Goal: Transaction & Acquisition: Purchase product/service

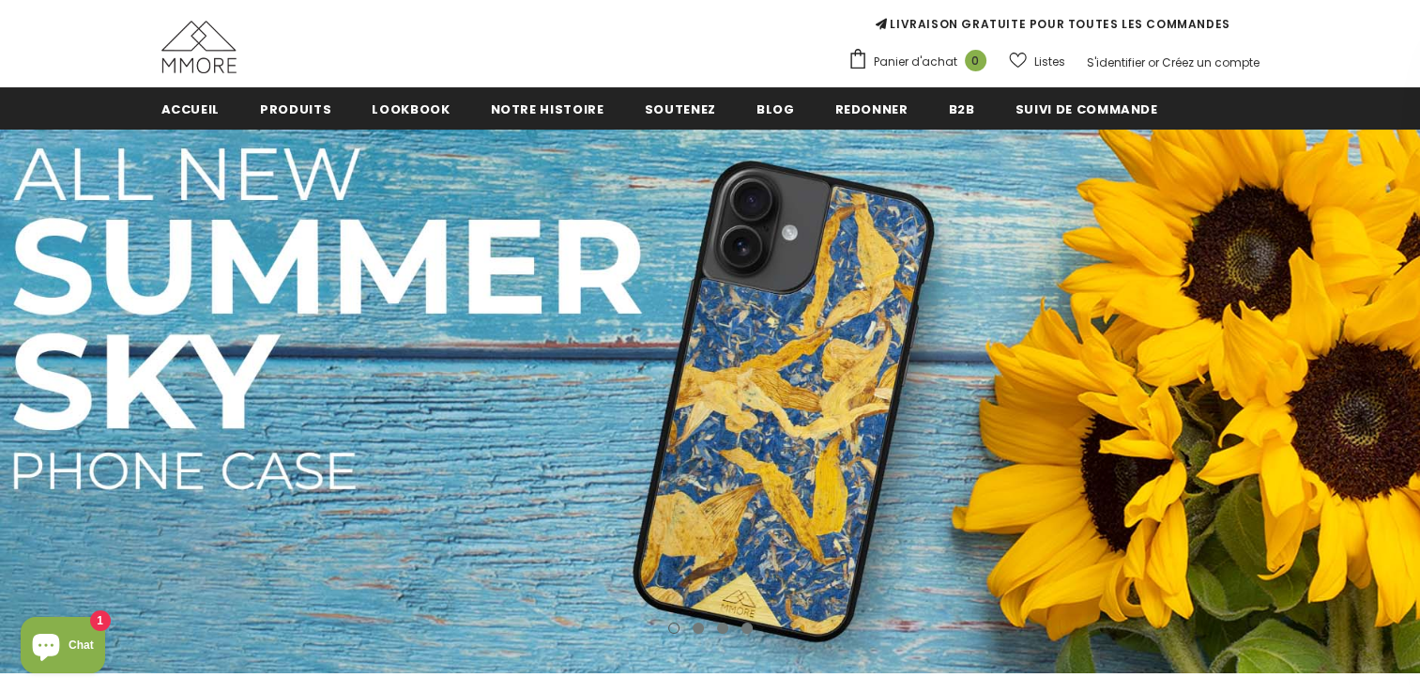
scroll to position [169, 0]
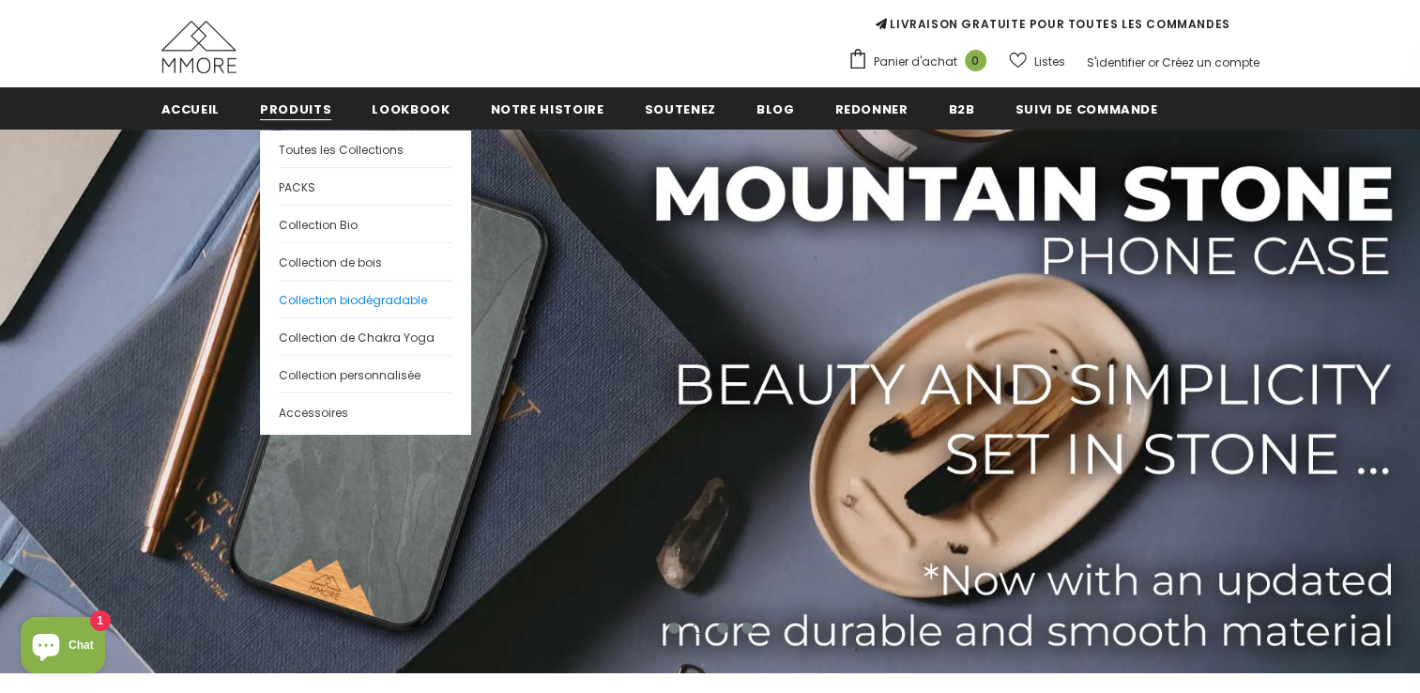
click at [301, 284] on link "Collection biodégradable" at bounding box center [366, 299] width 174 height 38
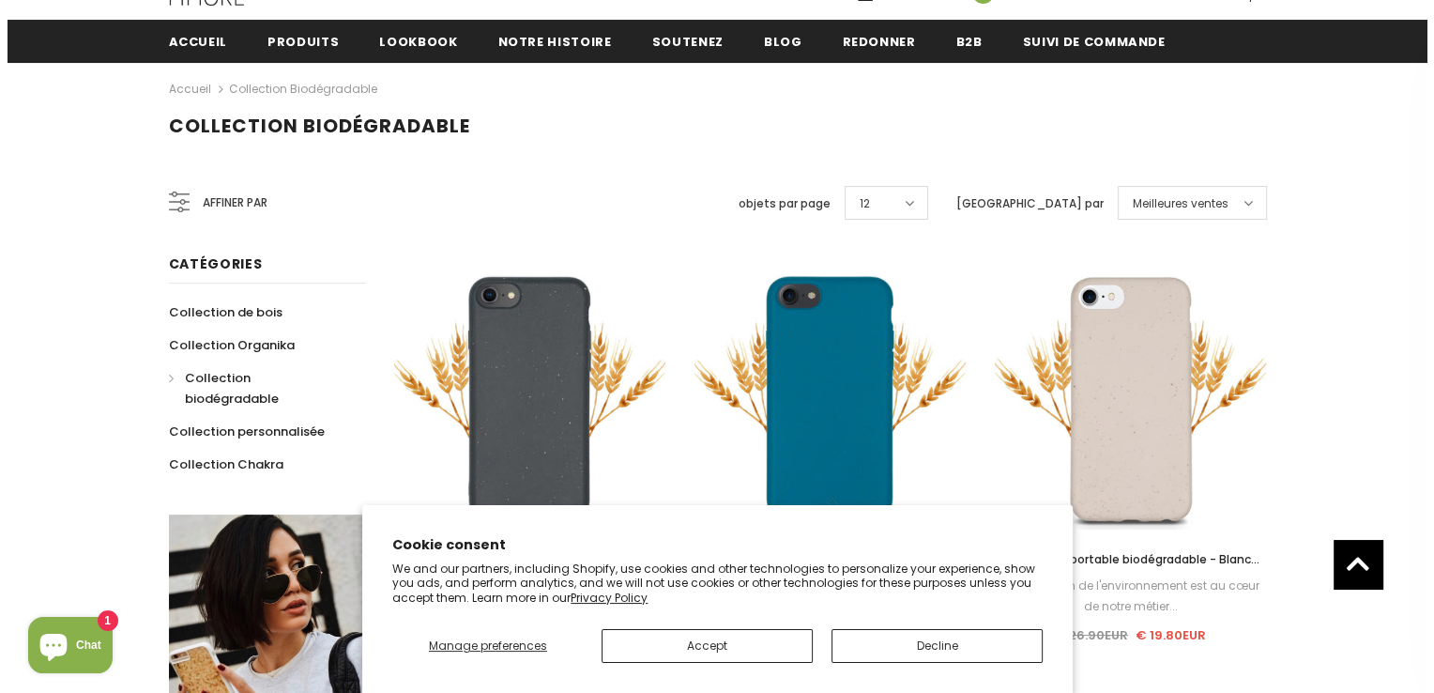
scroll to position [237, 0]
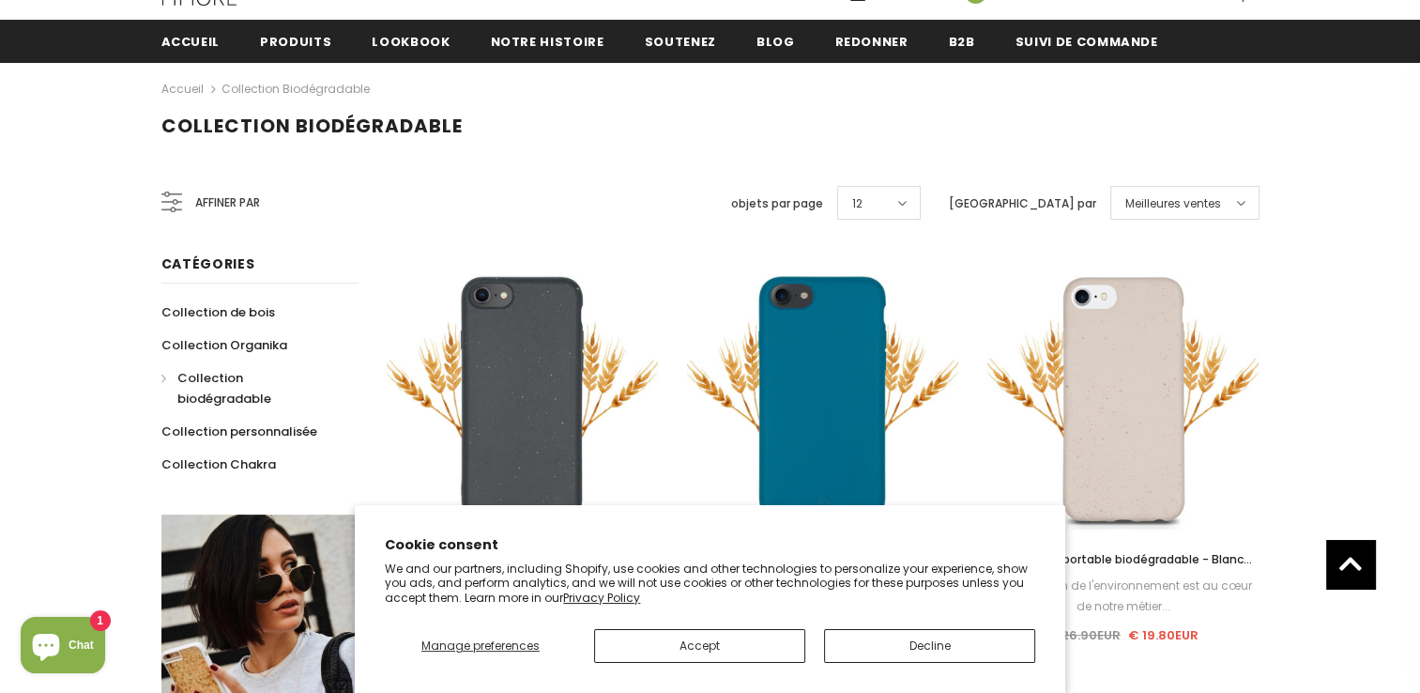
click at [234, 208] on span "Affiner par" at bounding box center [227, 202] width 65 height 21
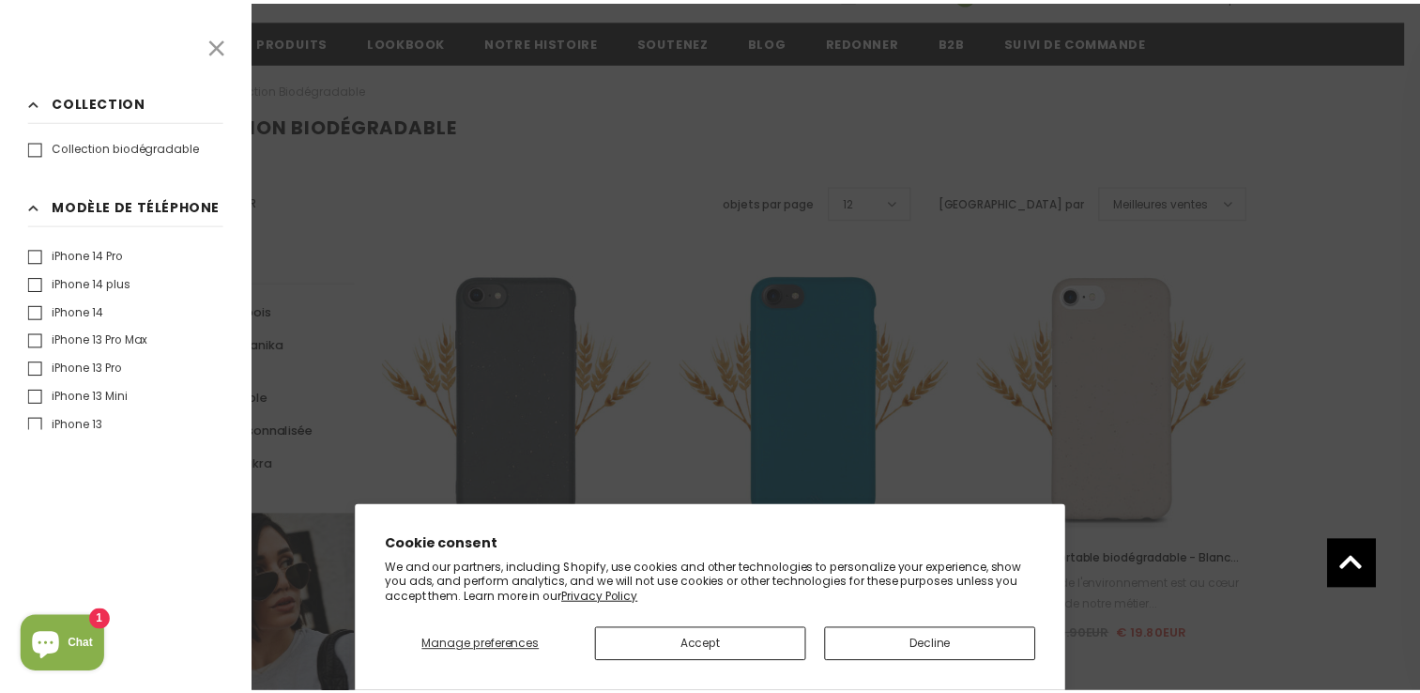
scroll to position [203, 0]
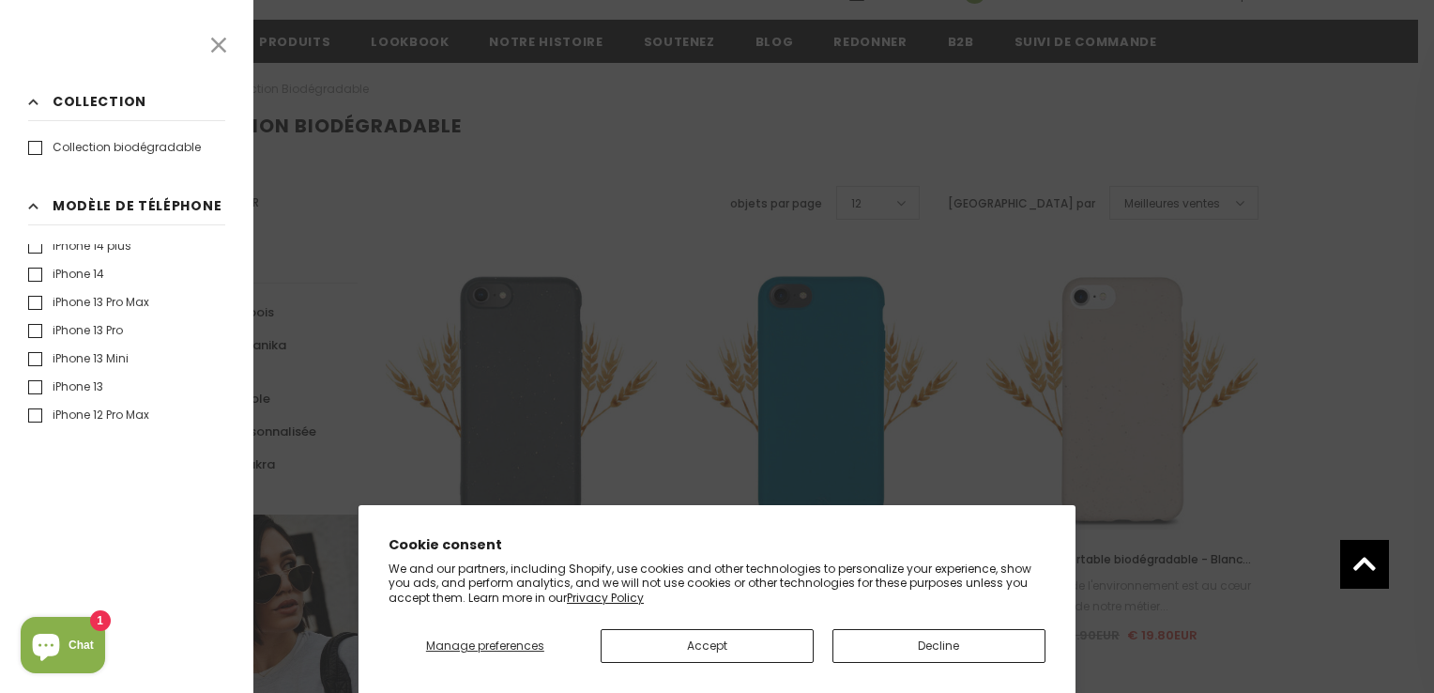
click at [34, 340] on label "iPhone 13 Pro" at bounding box center [75, 330] width 95 height 19
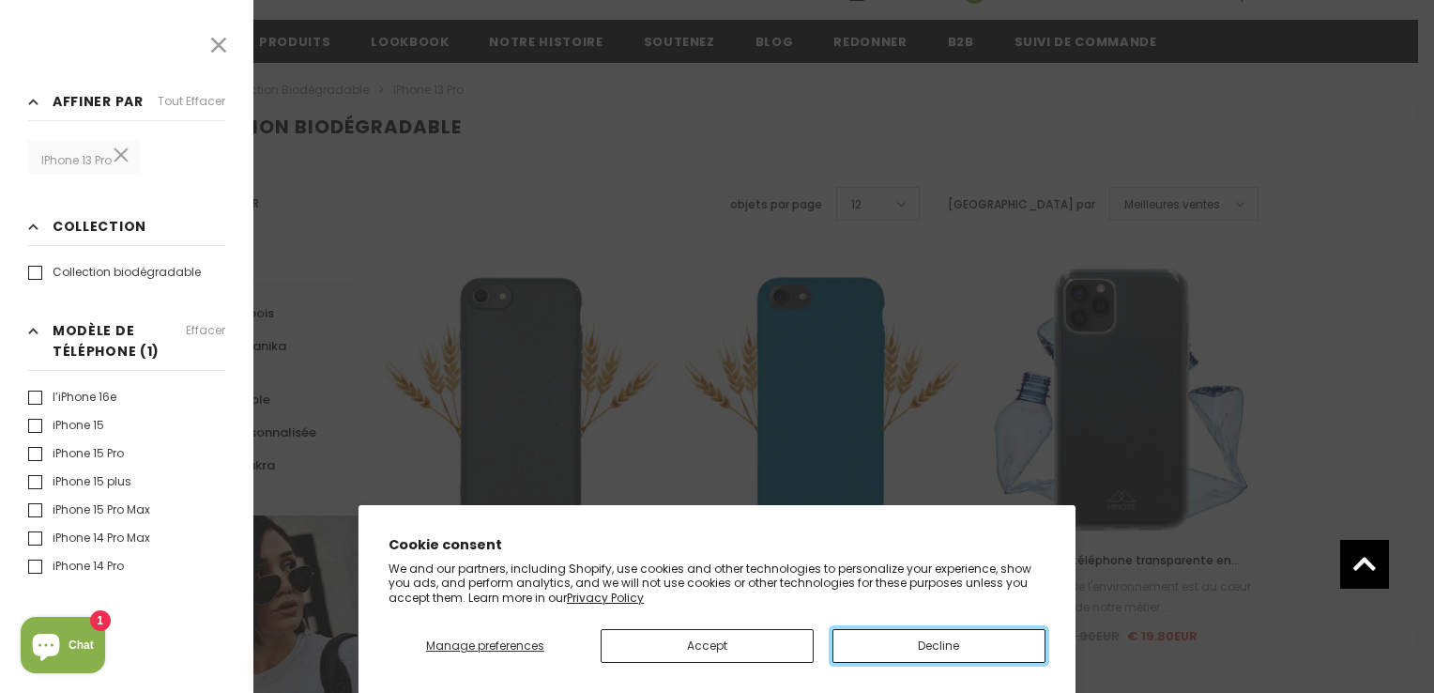
click at [863, 636] on button "Decline" at bounding box center [938, 646] width 213 height 34
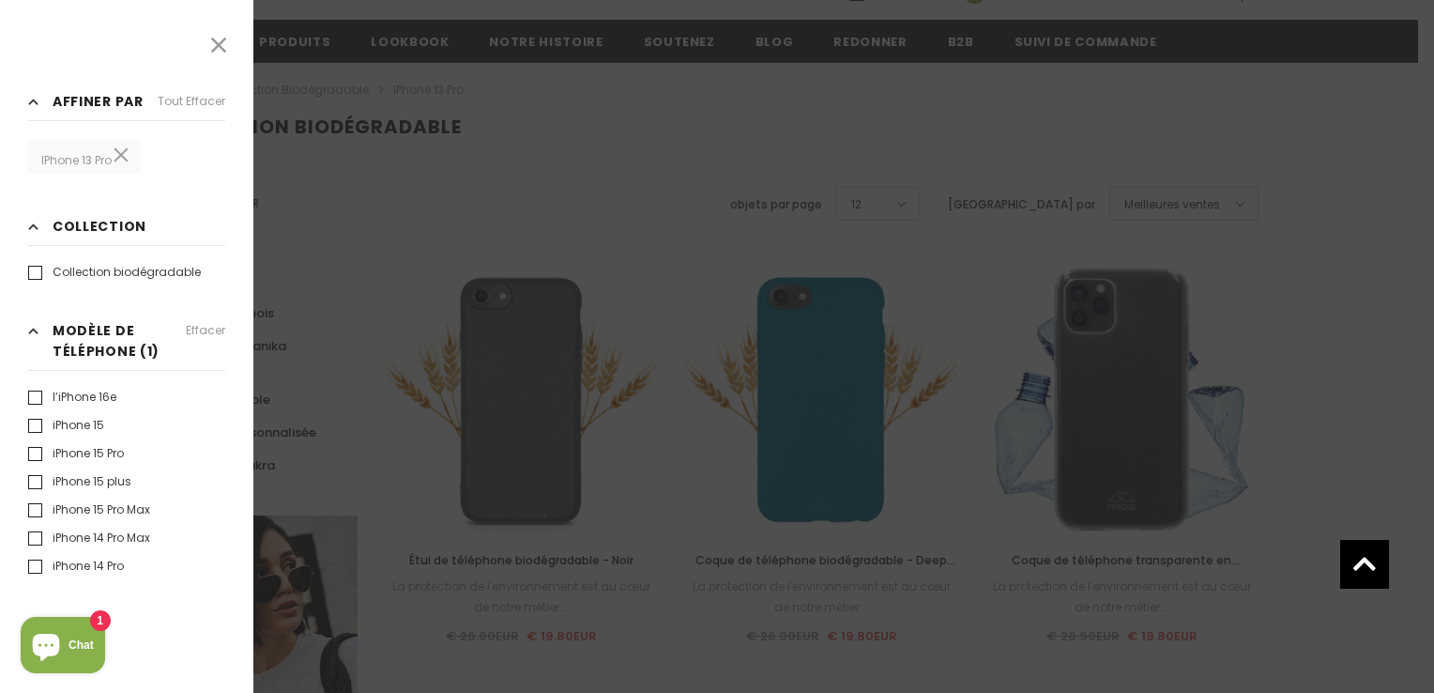
click at [337, 234] on div at bounding box center [717, 346] width 1434 height 693
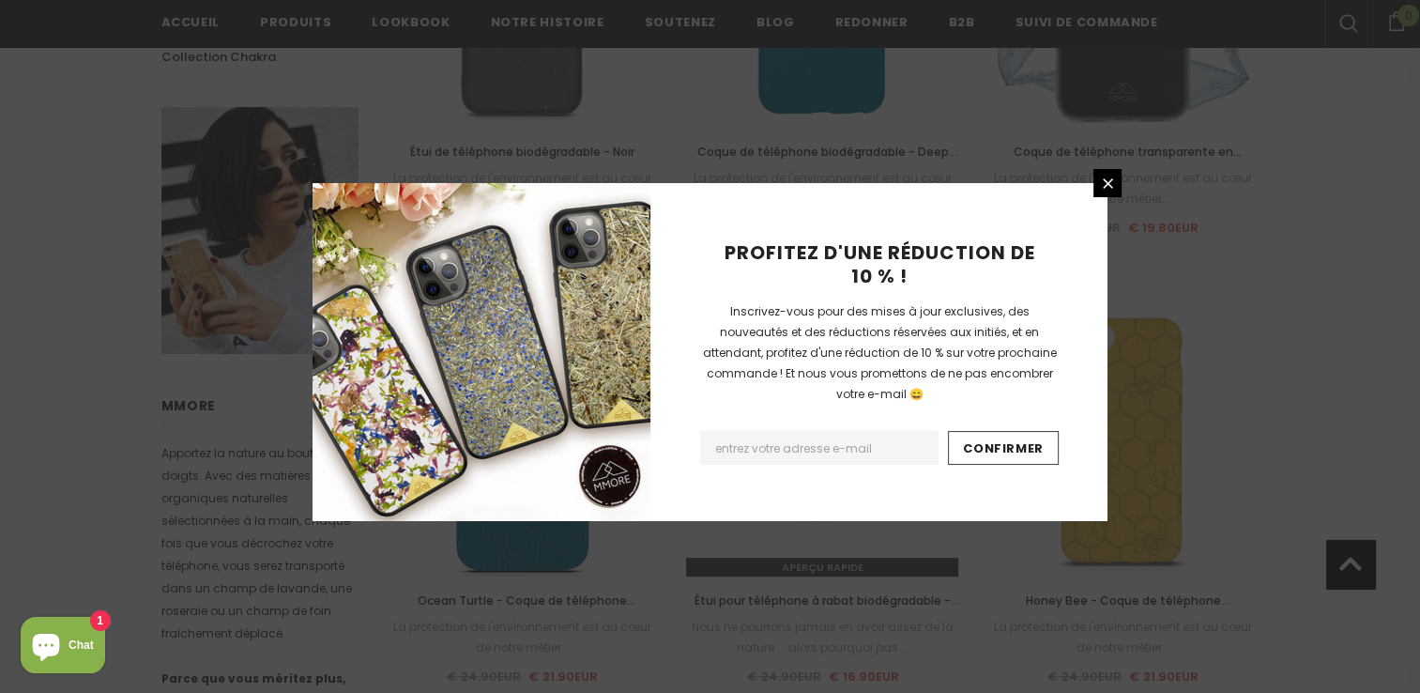
scroll to position [646, 0]
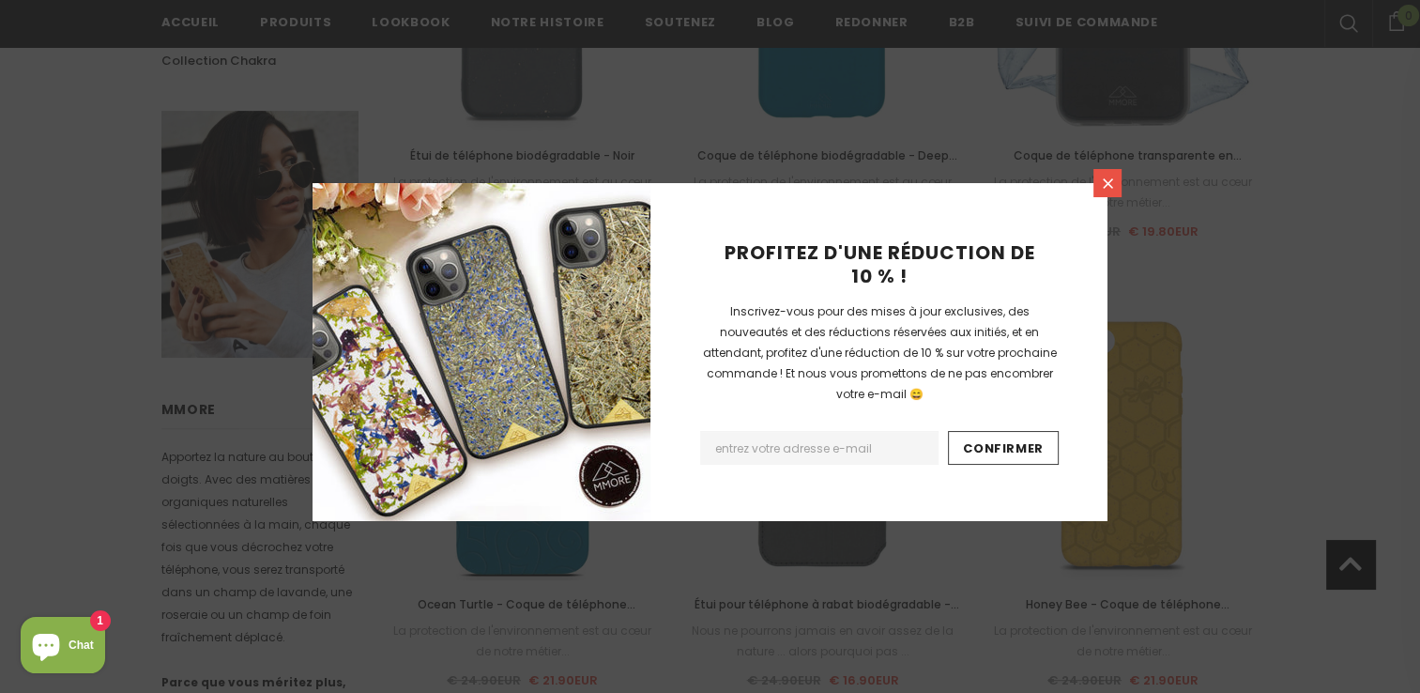
click at [1104, 182] on icon at bounding box center [1108, 184] width 16 height 16
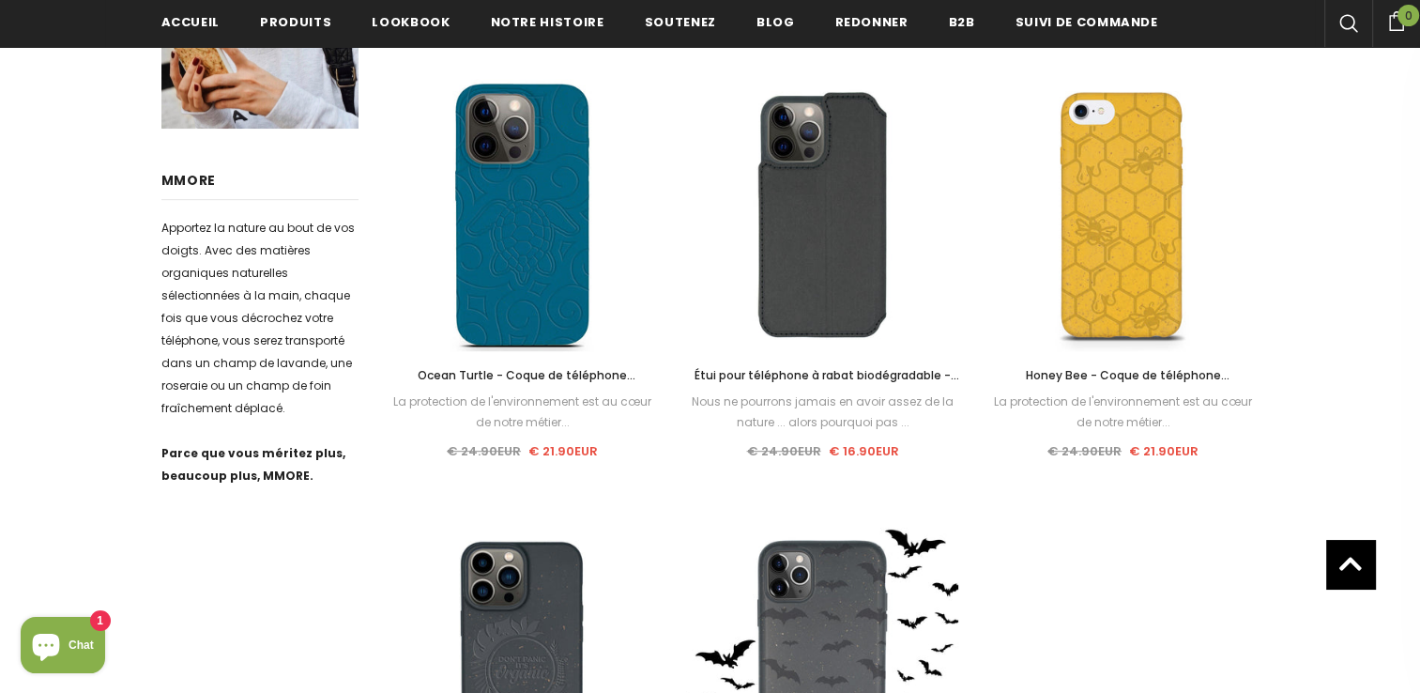
scroll to position [876, 0]
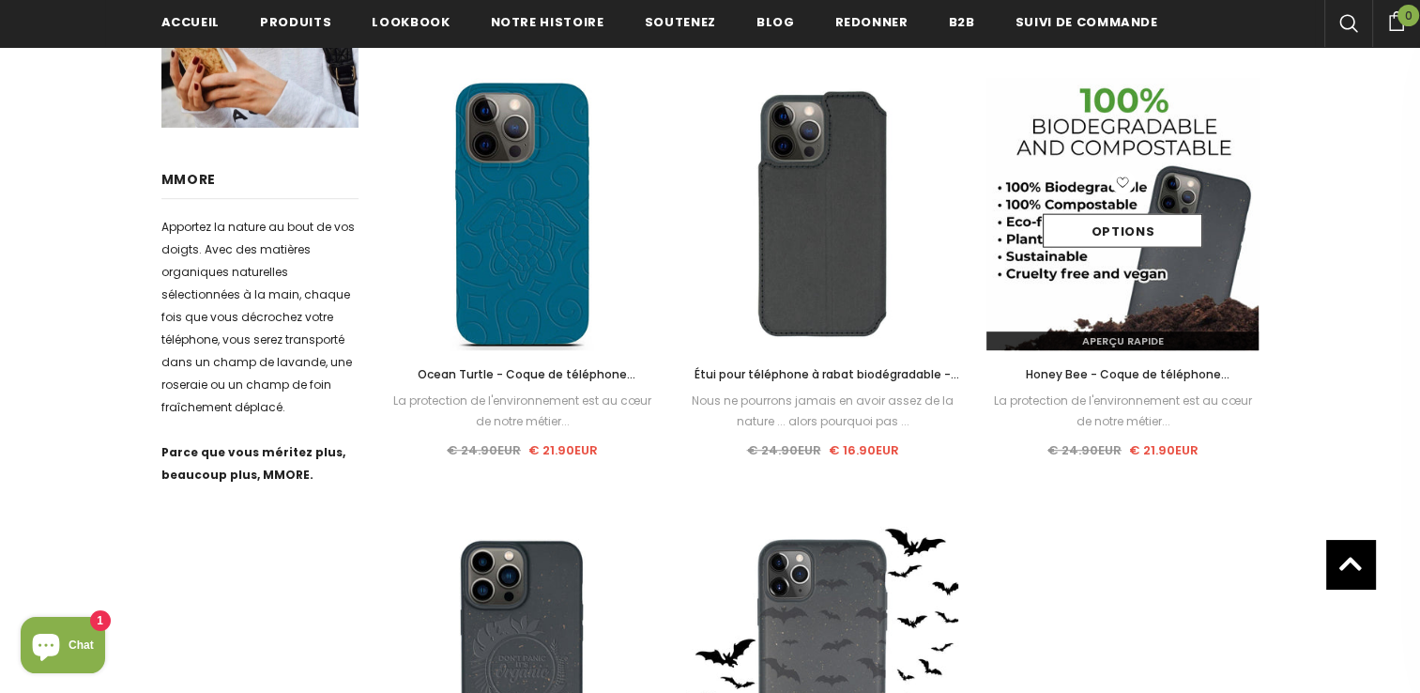
click at [1101, 268] on img at bounding box center [1122, 214] width 272 height 272
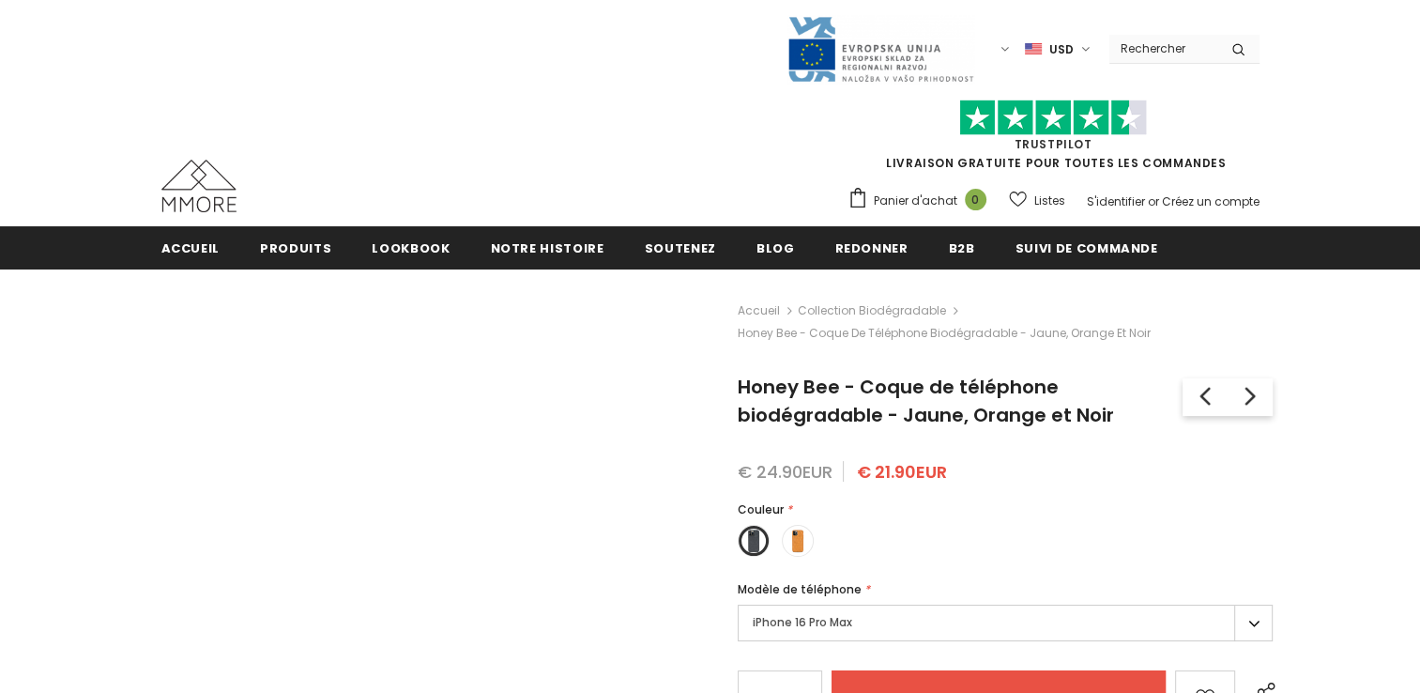
type input "Add to cart"
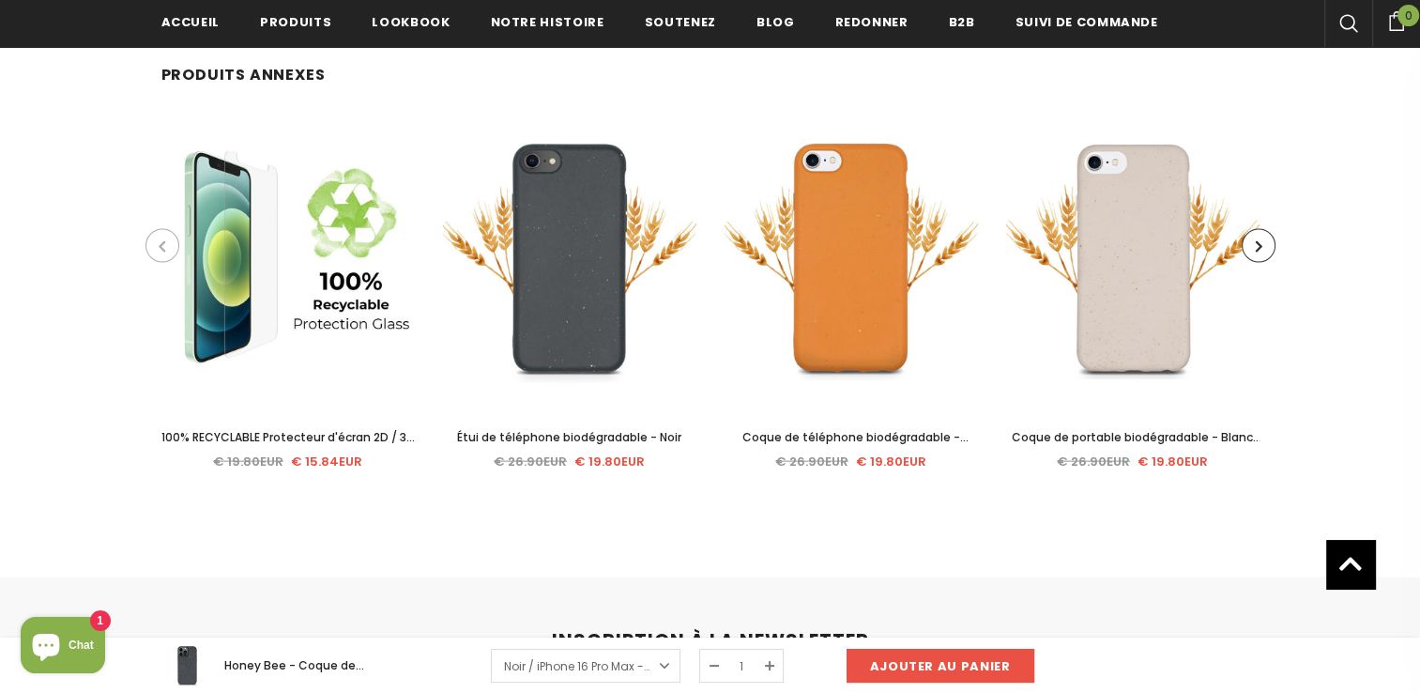
scroll to position [3805, 0]
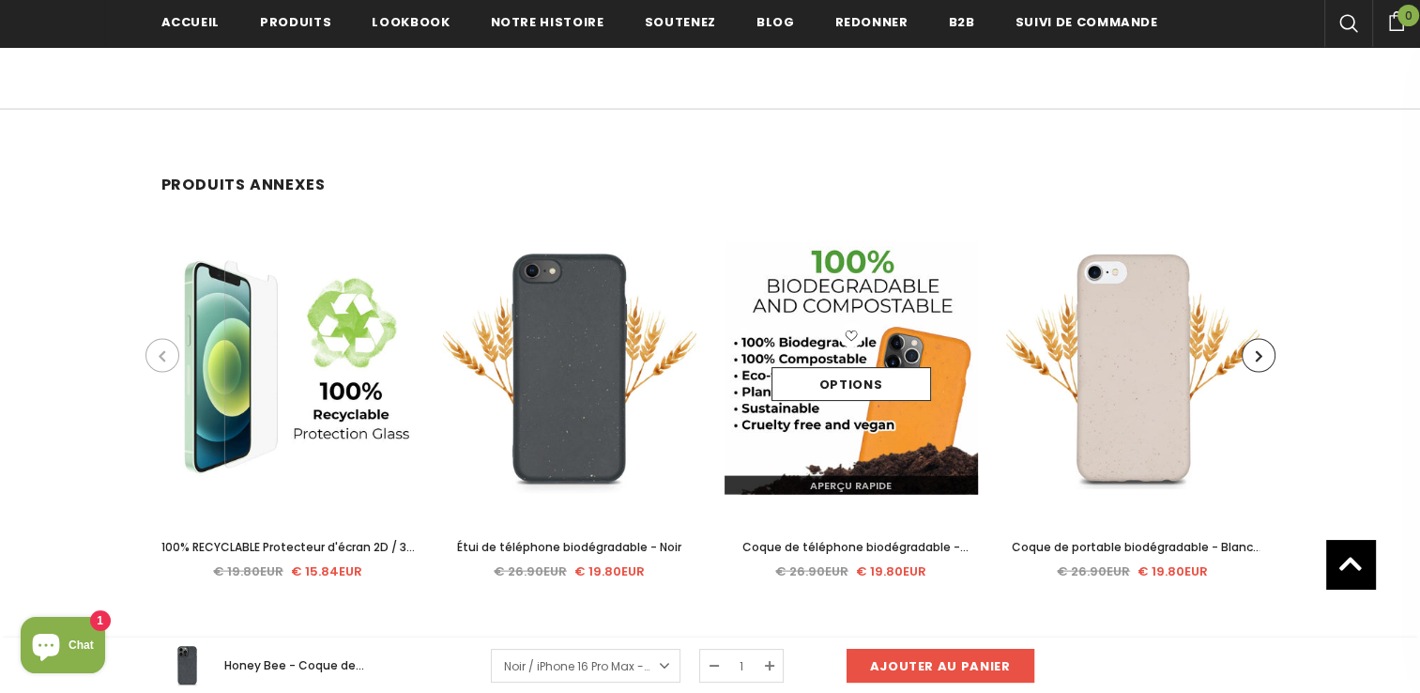
click at [852, 419] on img at bounding box center [851, 367] width 253 height 253
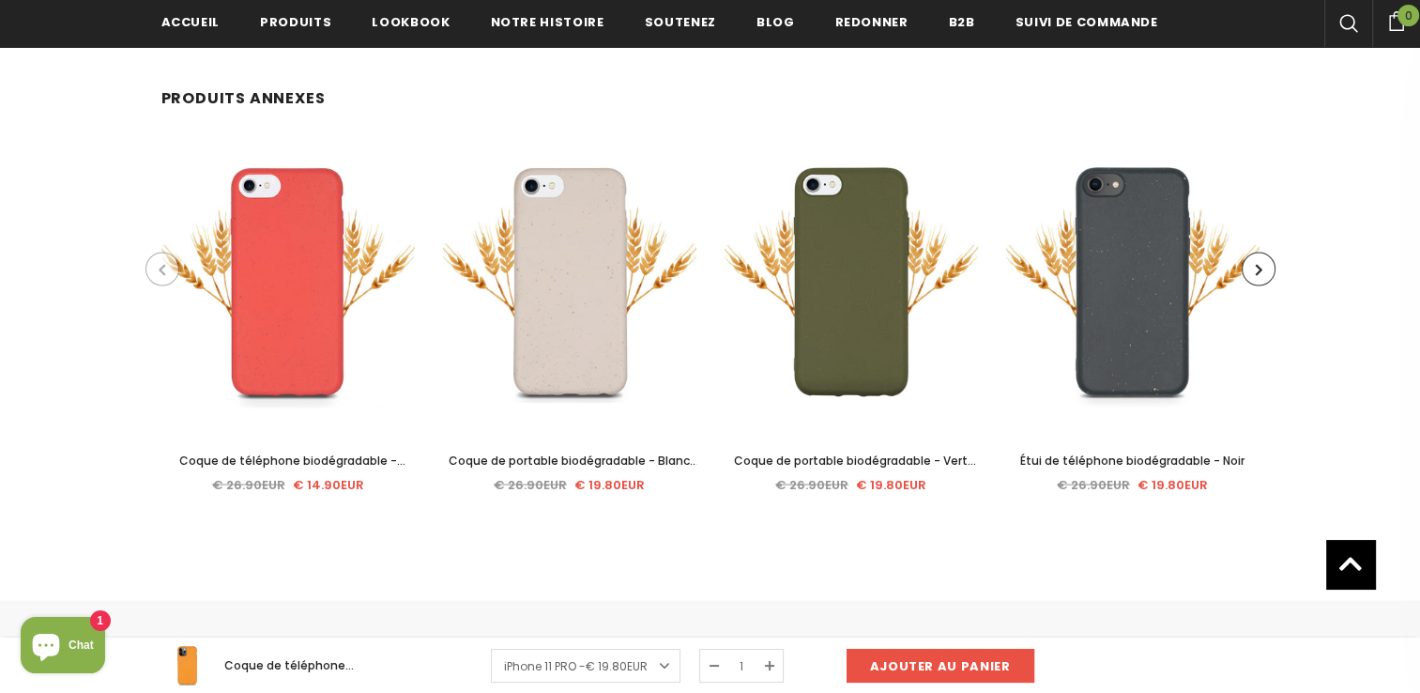
scroll to position [3777, 0]
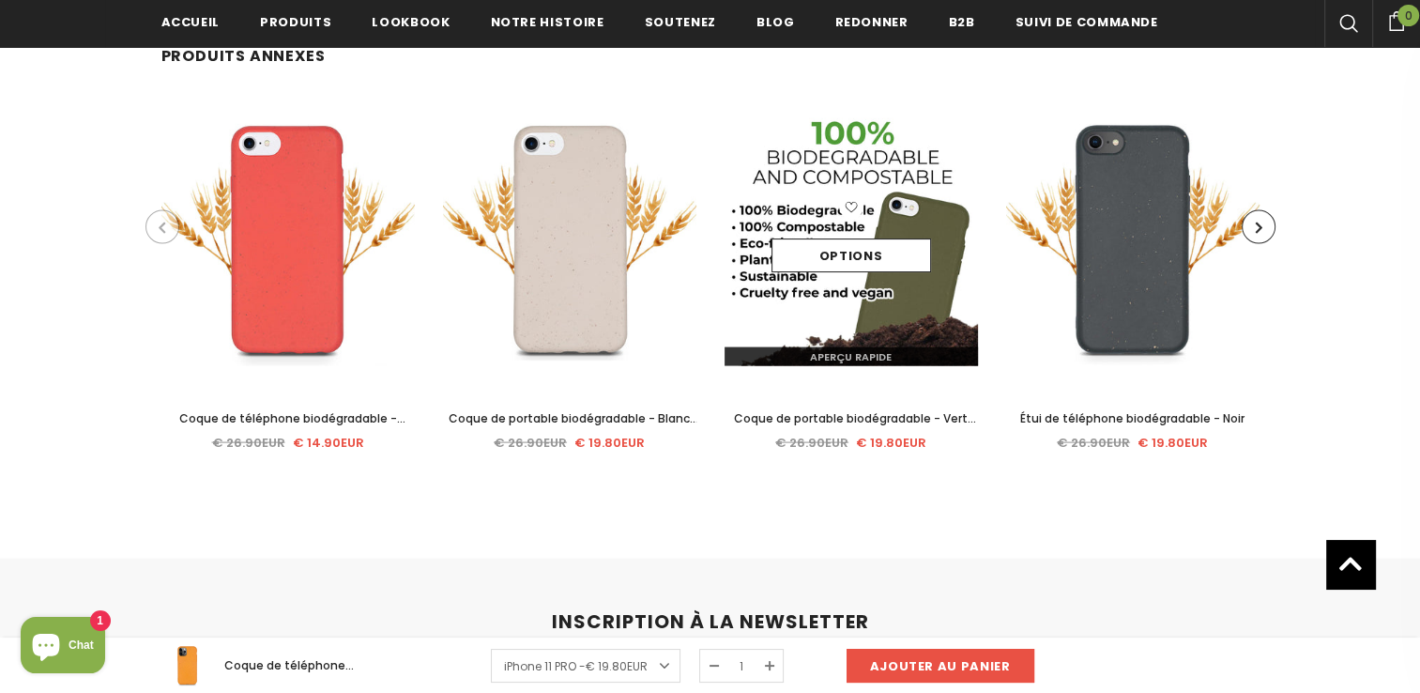
click at [820, 298] on img at bounding box center [851, 239] width 253 height 253
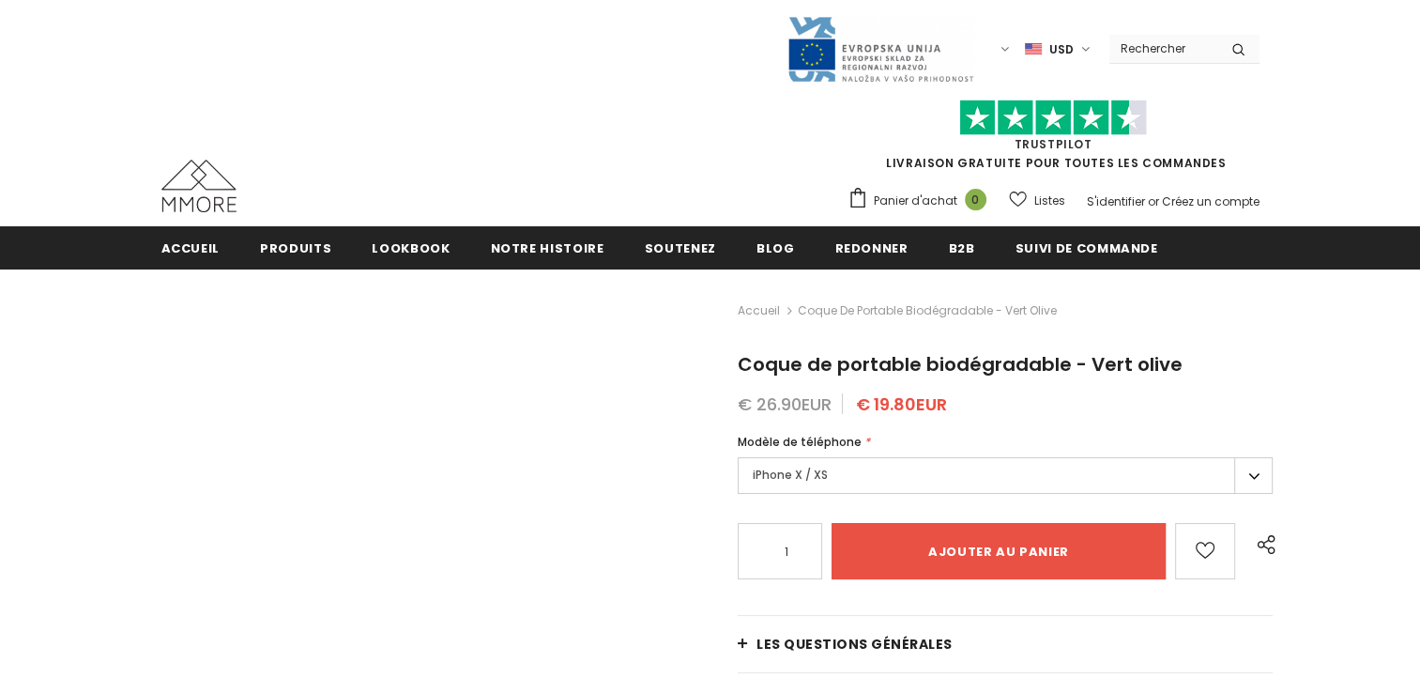
type input "Add to cart"
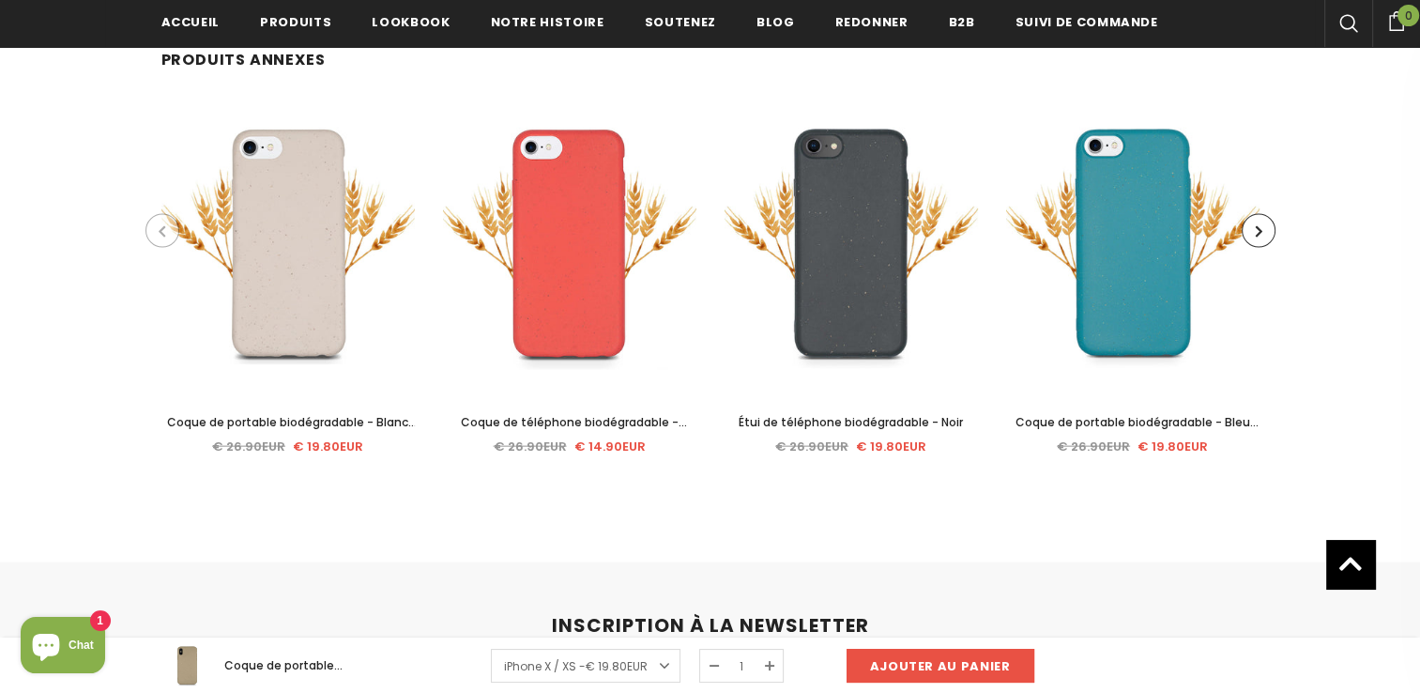
scroll to position [3976, 0]
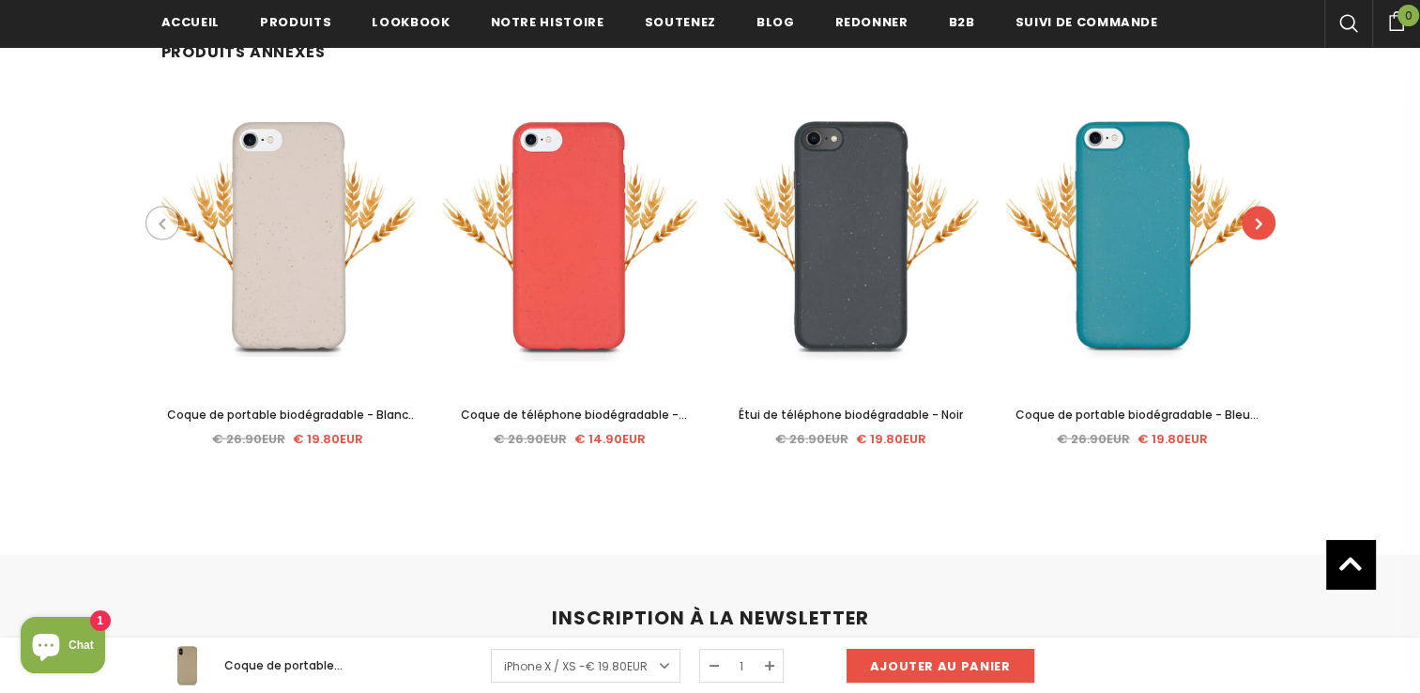
click at [1254, 206] on button "button" at bounding box center [1259, 223] width 34 height 34
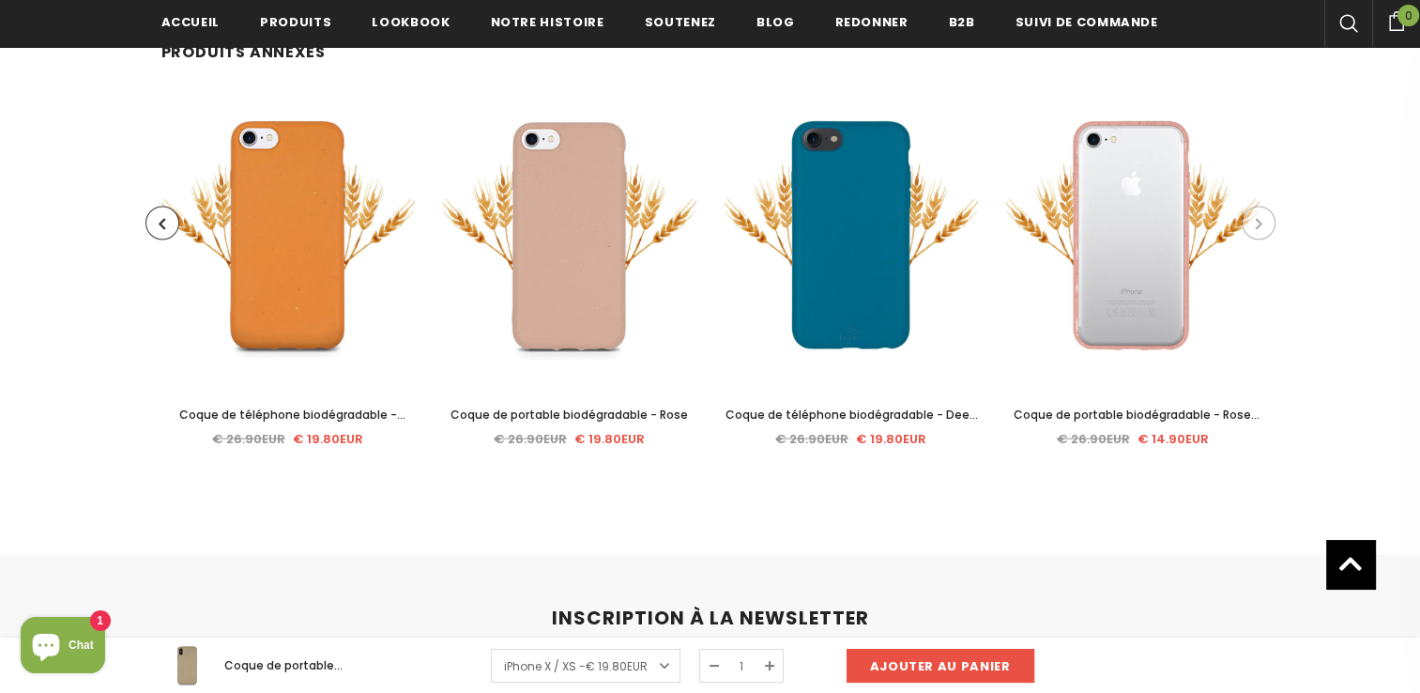
click at [1259, 214] on icon "button" at bounding box center [1259, 223] width 7 height 19
click at [159, 215] on icon "button" at bounding box center [162, 223] width 7 height 19
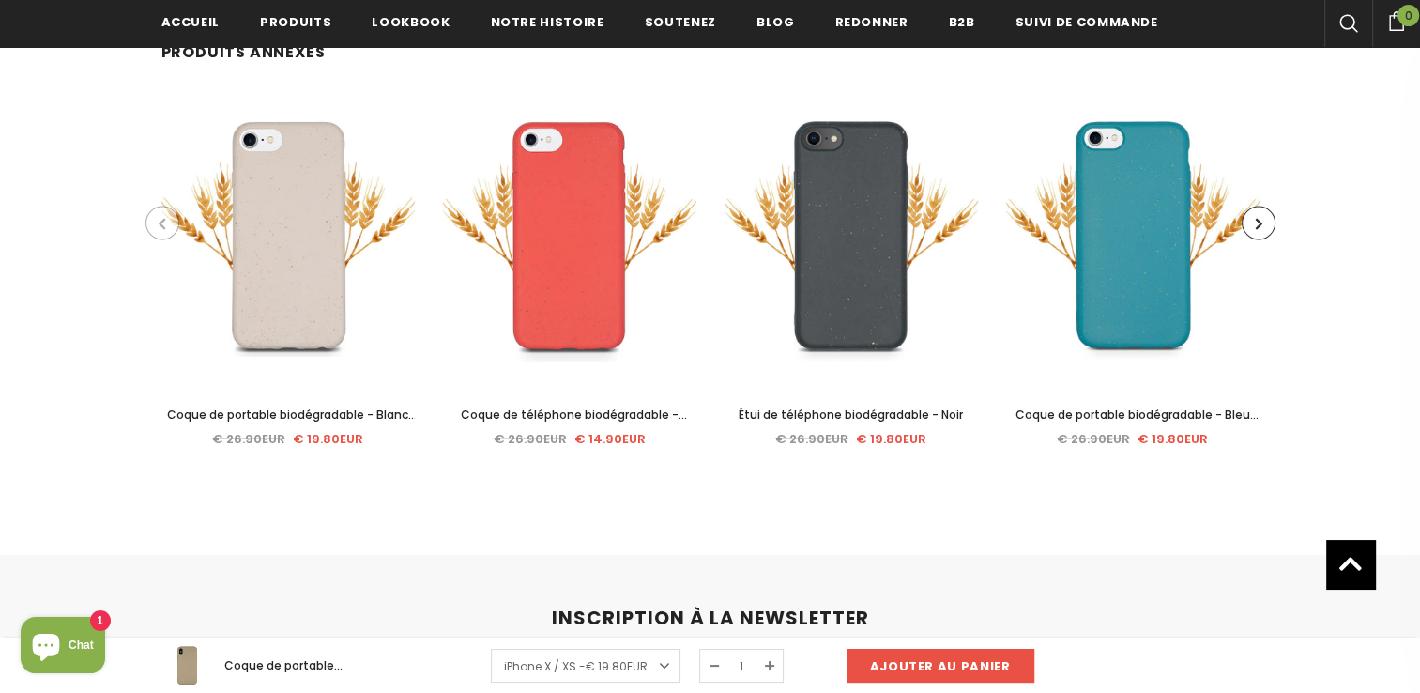
click at [159, 215] on icon "button" at bounding box center [162, 223] width 7 height 19
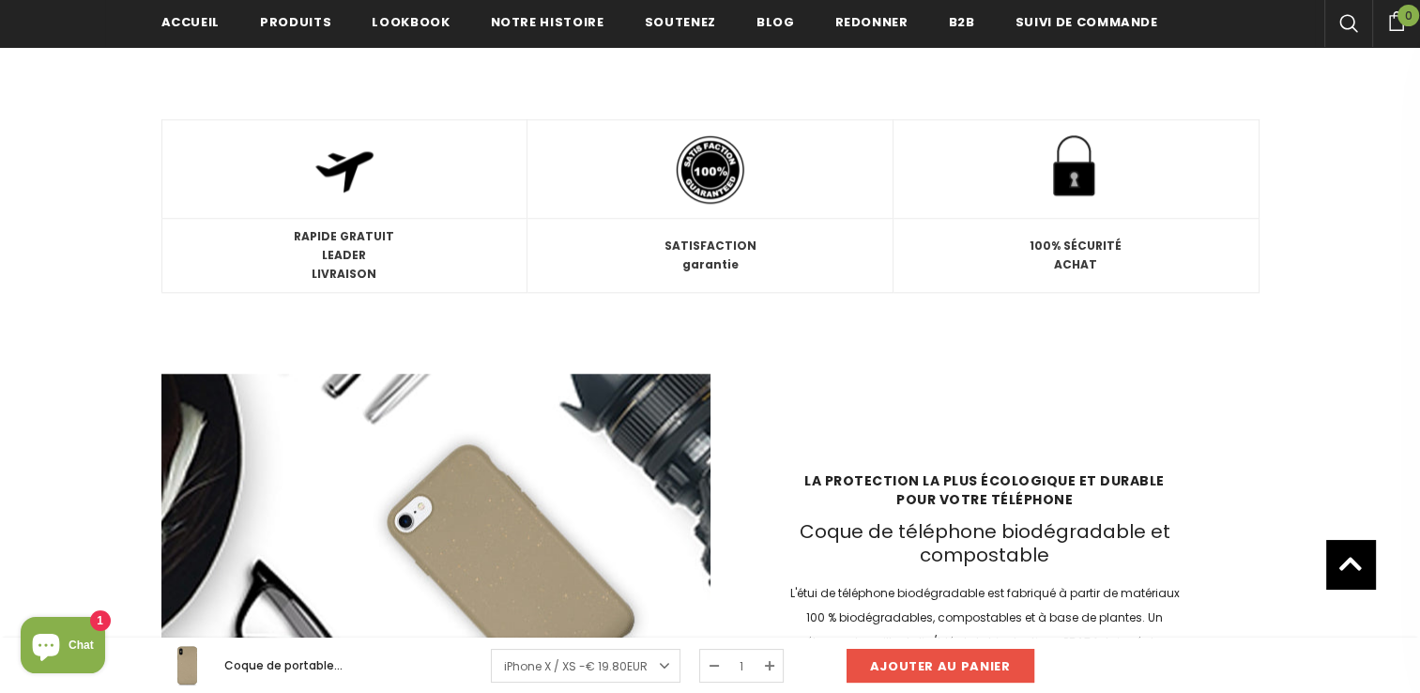
scroll to position [1637, 0]
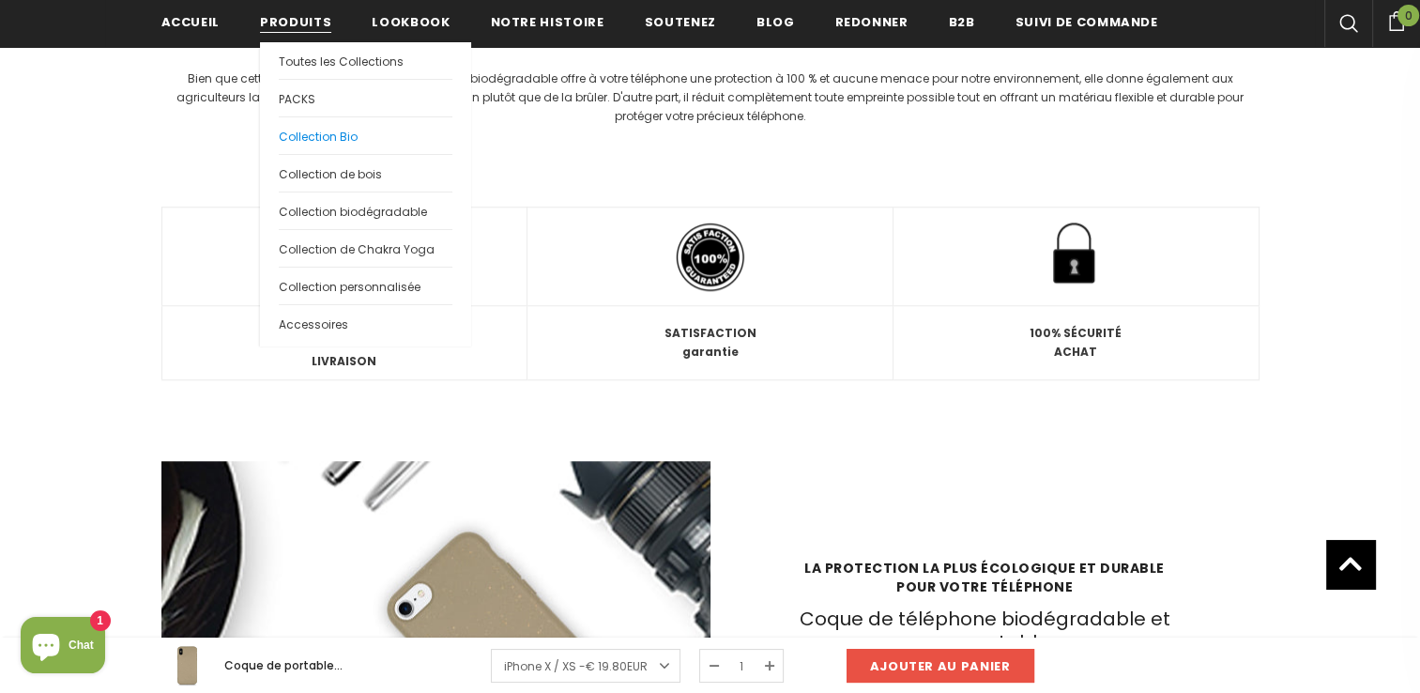
click at [315, 131] on span "Collection Bio" at bounding box center [318, 137] width 79 height 16
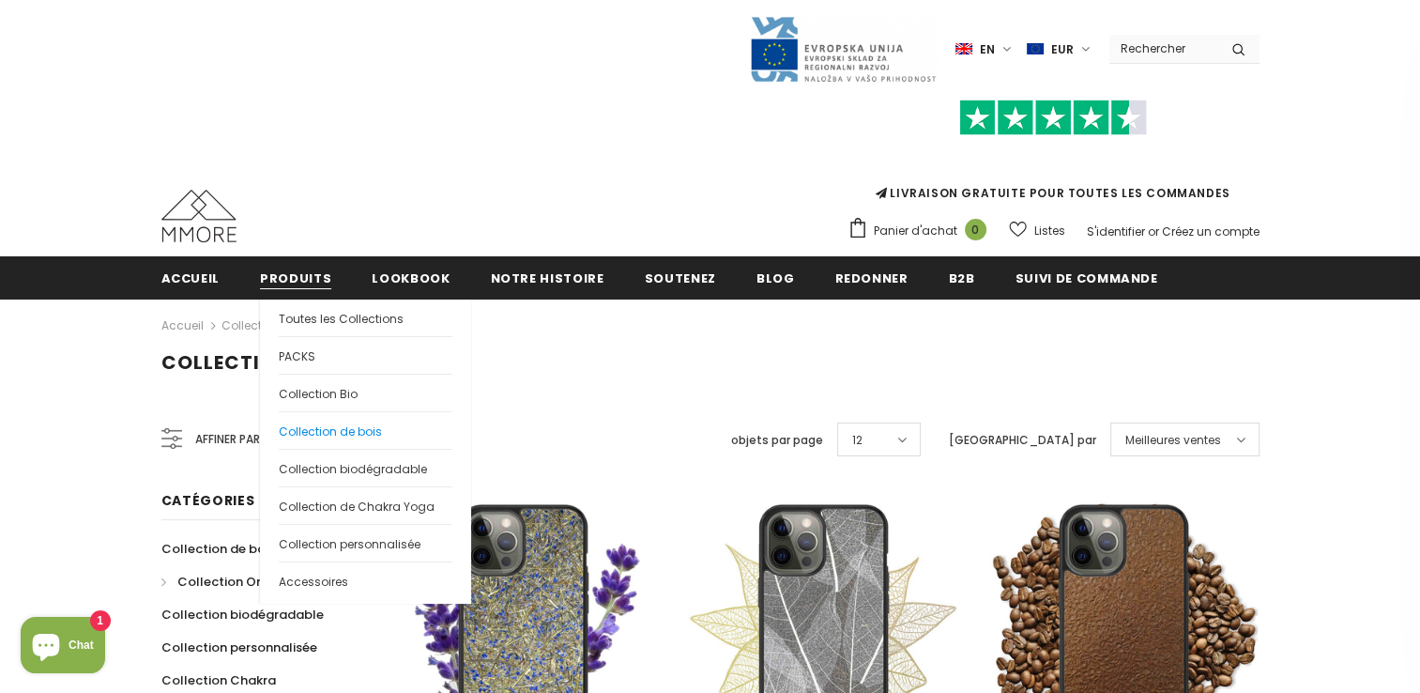
click at [321, 434] on span "Collection de bois" at bounding box center [330, 431] width 103 height 16
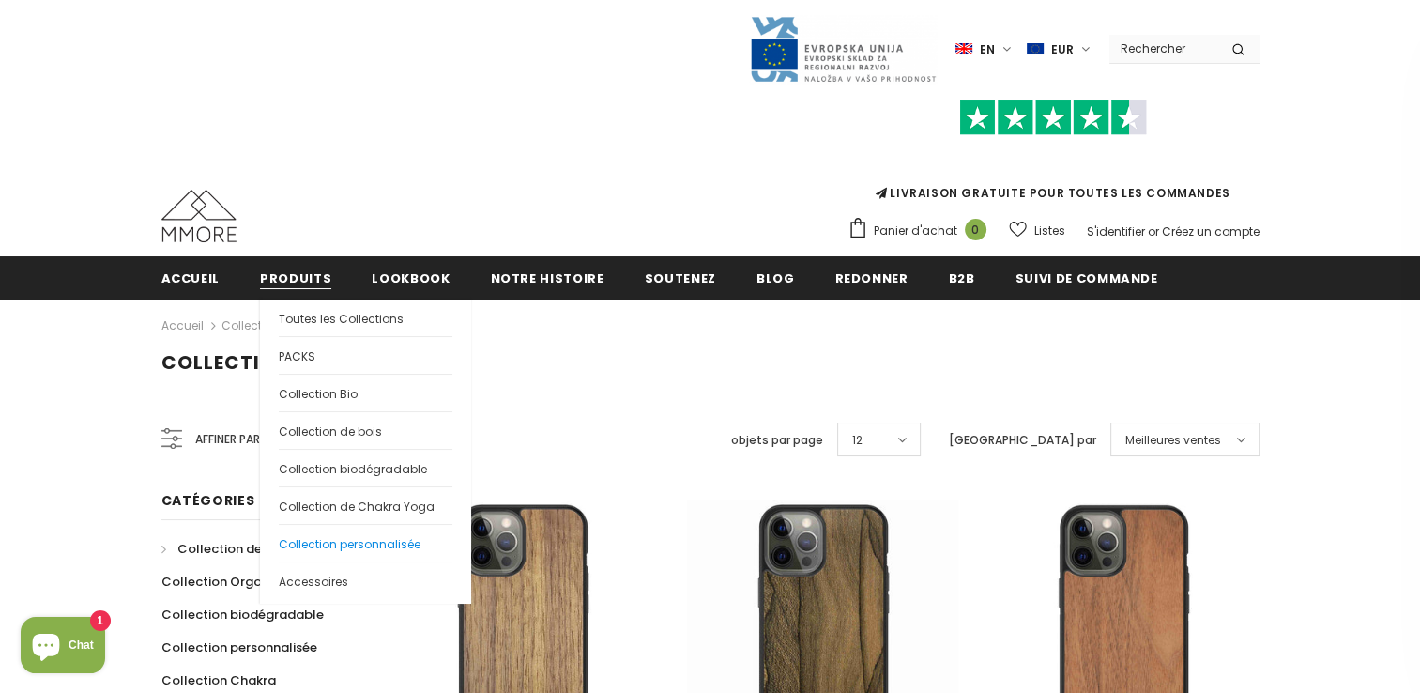
click at [302, 531] on link "Collection personnalisée" at bounding box center [366, 543] width 174 height 38
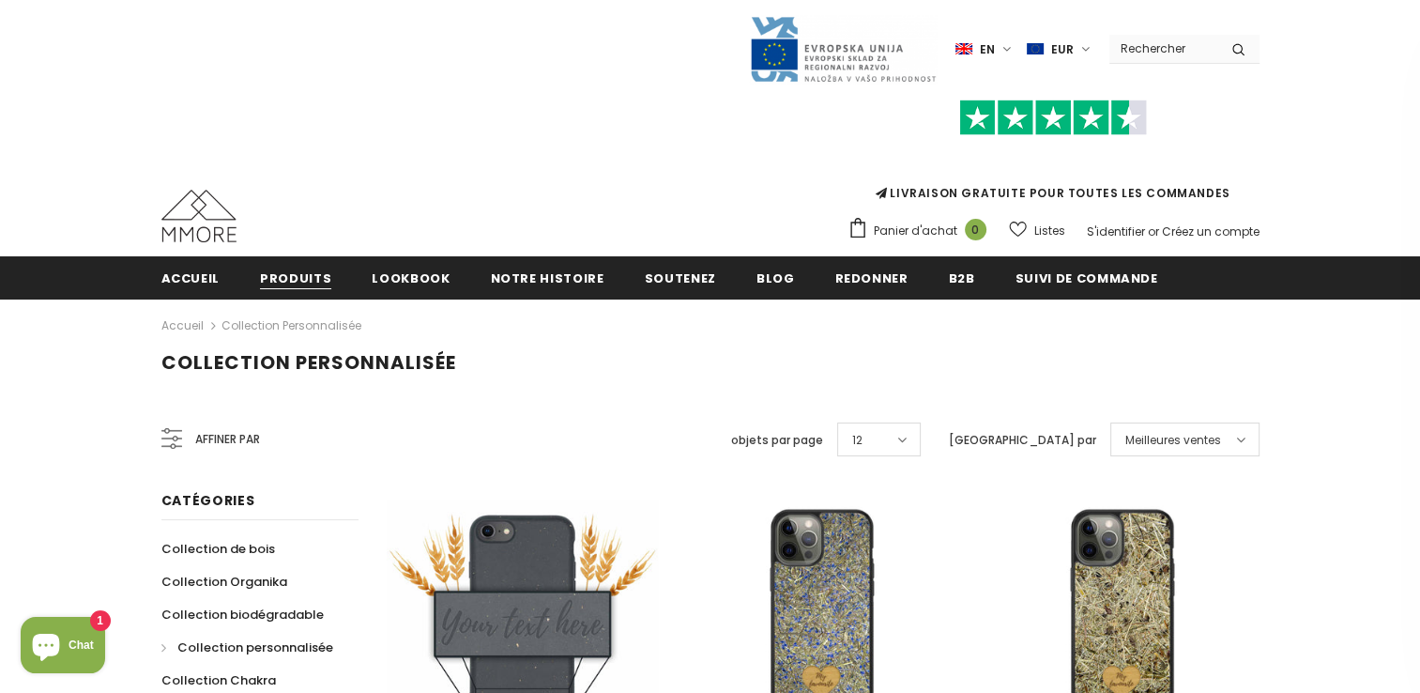
click at [294, 286] on span "Produits" at bounding box center [295, 278] width 71 height 18
click at [307, 270] on link "Produits" at bounding box center [295, 277] width 71 height 42
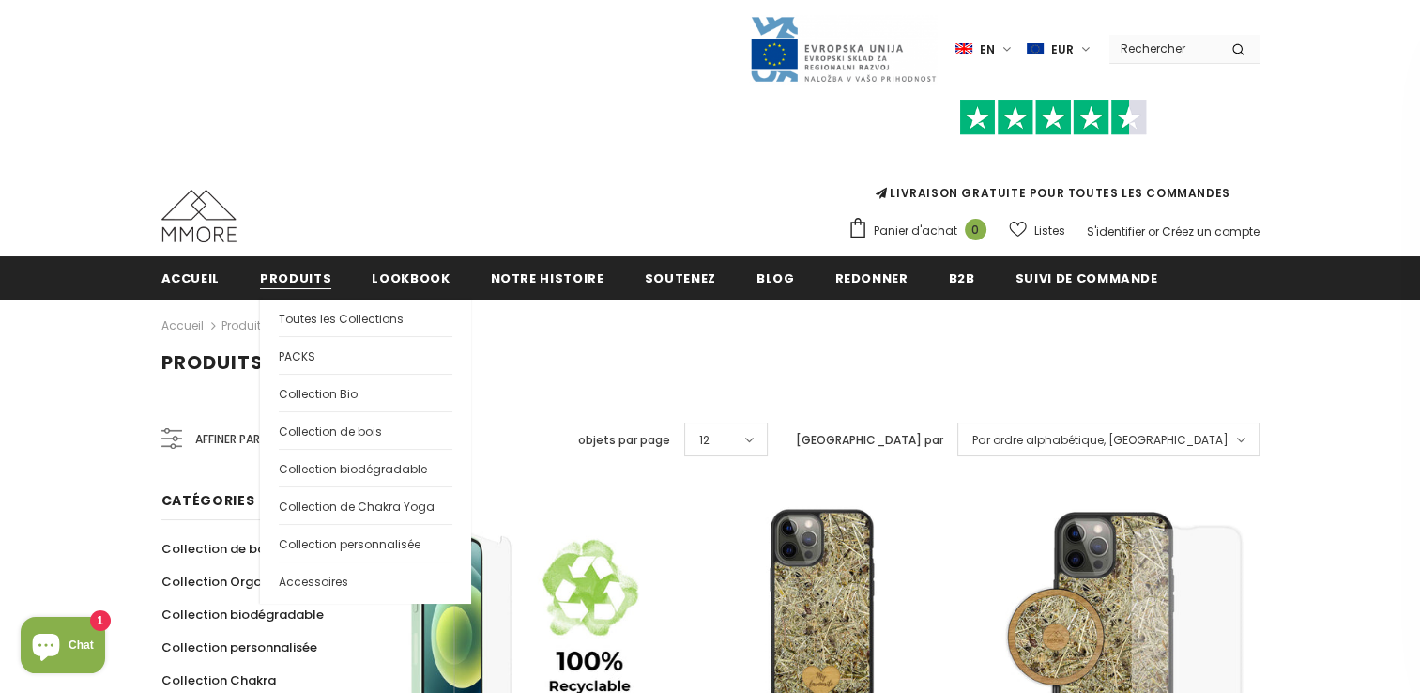
click at [286, 276] on span "Produits" at bounding box center [295, 278] width 71 height 18
click at [313, 461] on span "Collection biodégradable" at bounding box center [353, 469] width 148 height 16
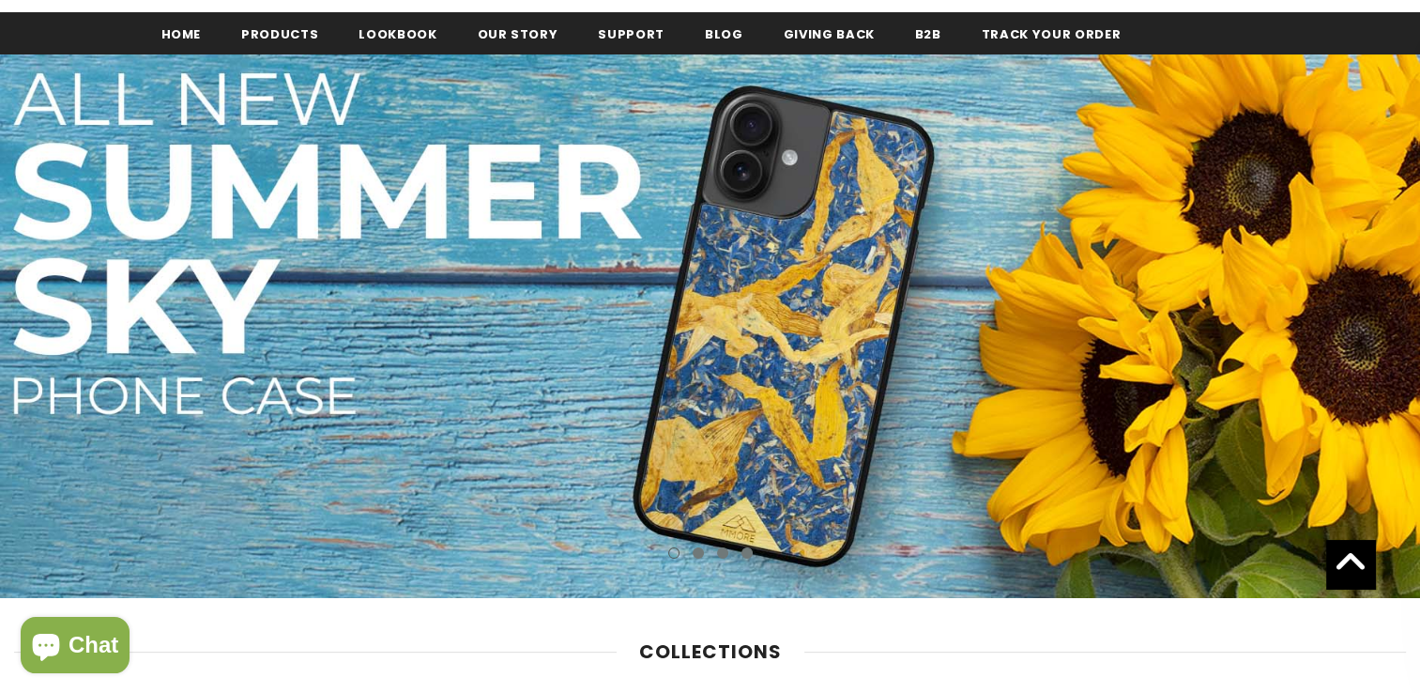
scroll to position [236, 0]
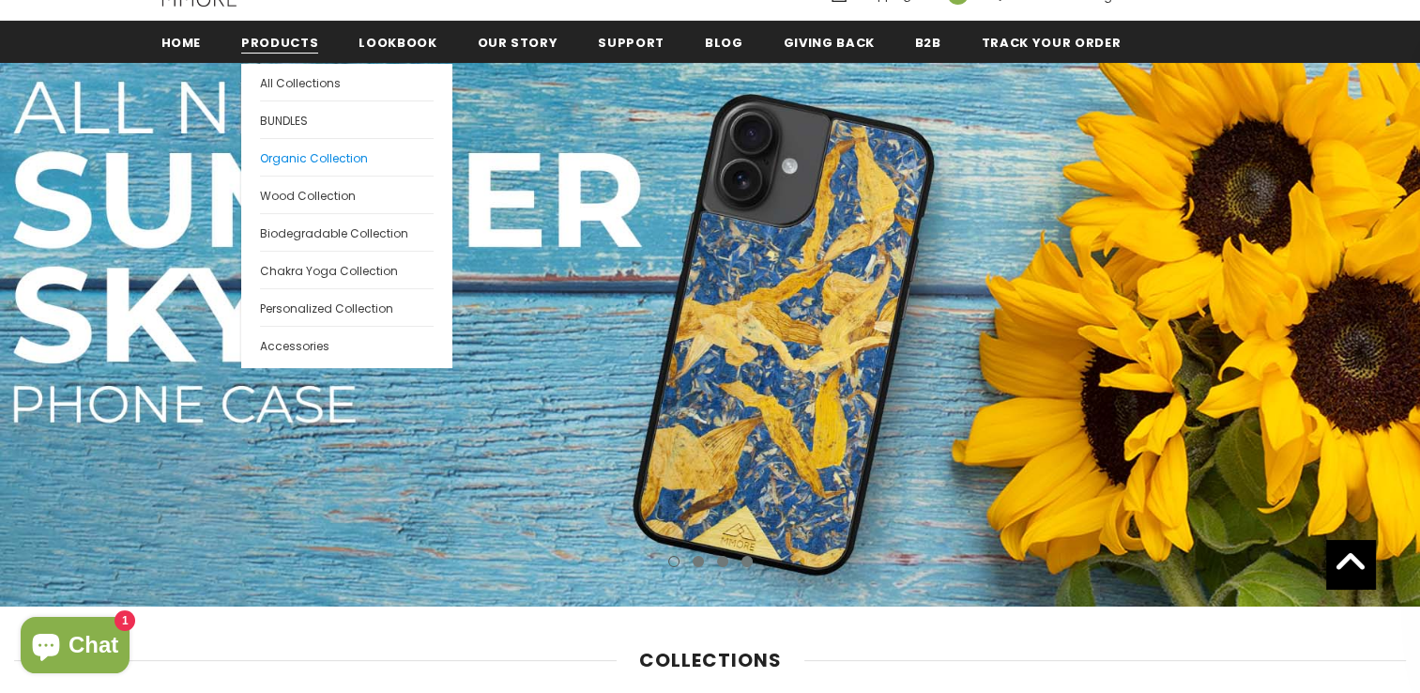
click at [269, 159] on span "Organic Collection" at bounding box center [314, 158] width 108 height 16
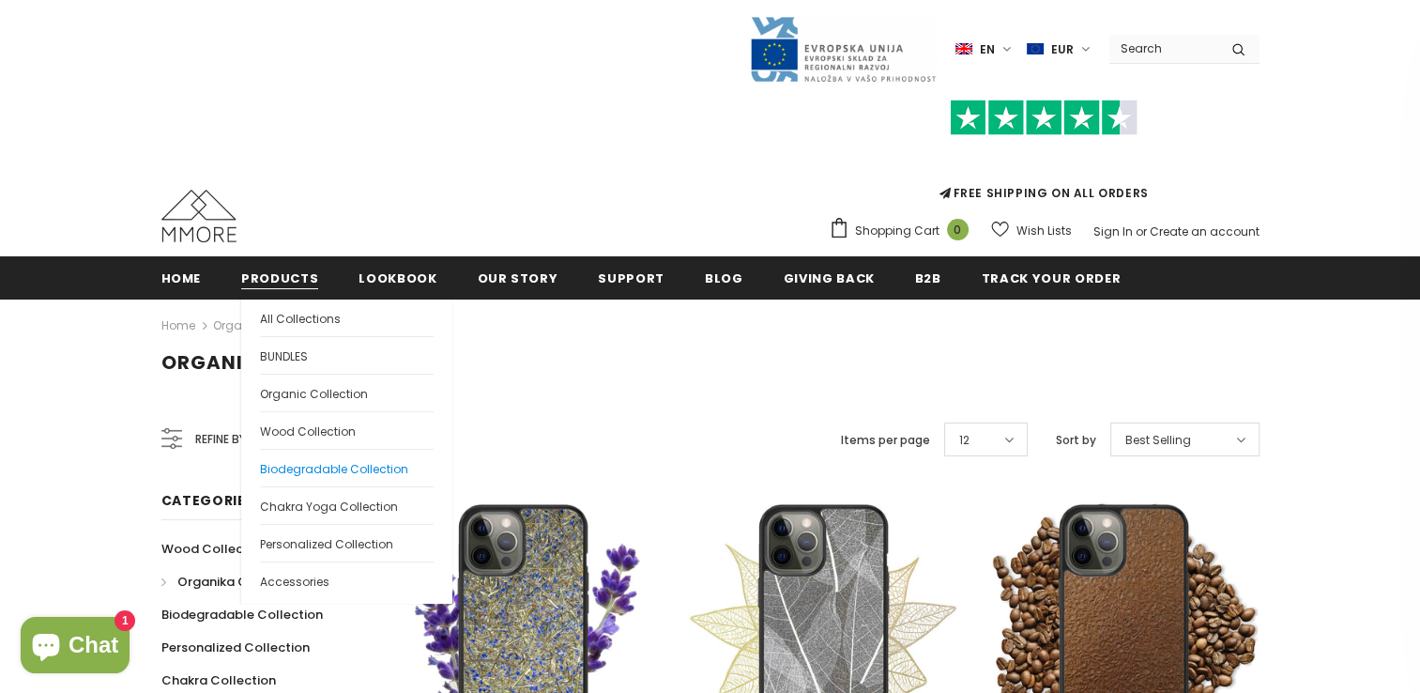
click at [285, 461] on span "Biodegradable Collection" at bounding box center [334, 469] width 148 height 16
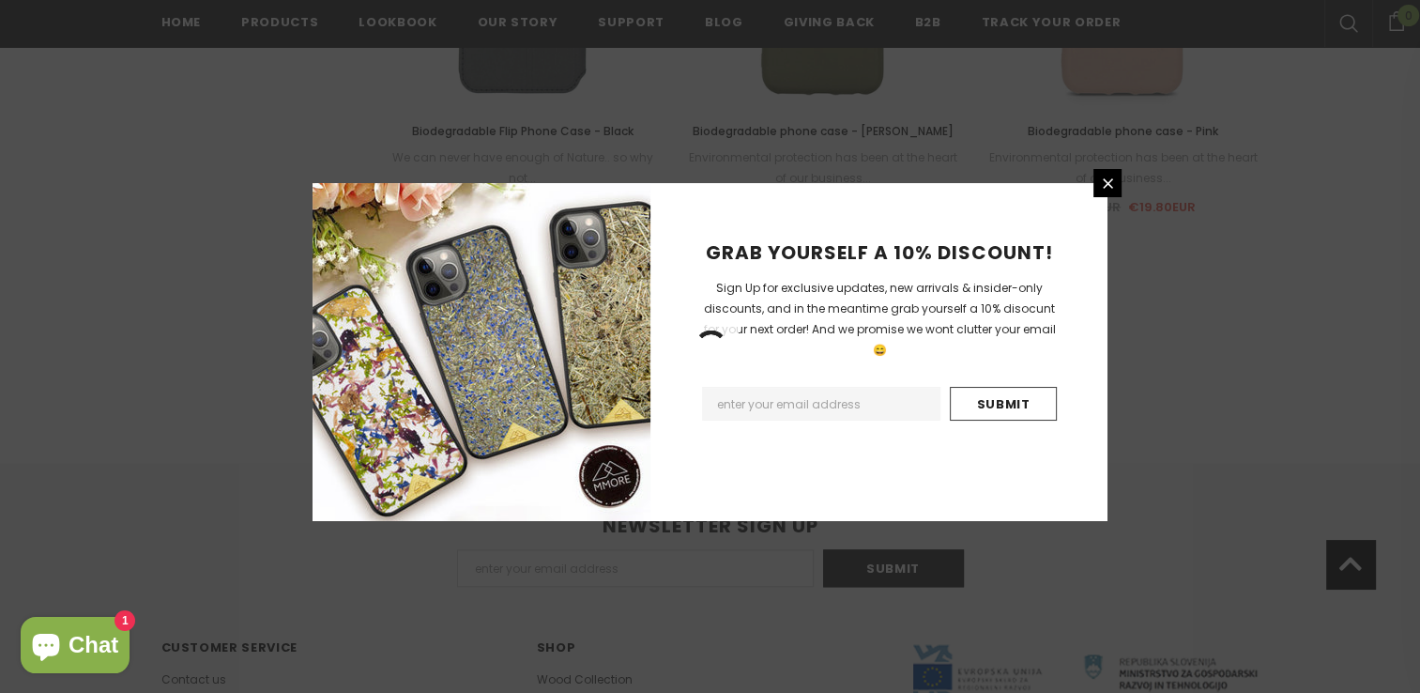
scroll to position [2016, 0]
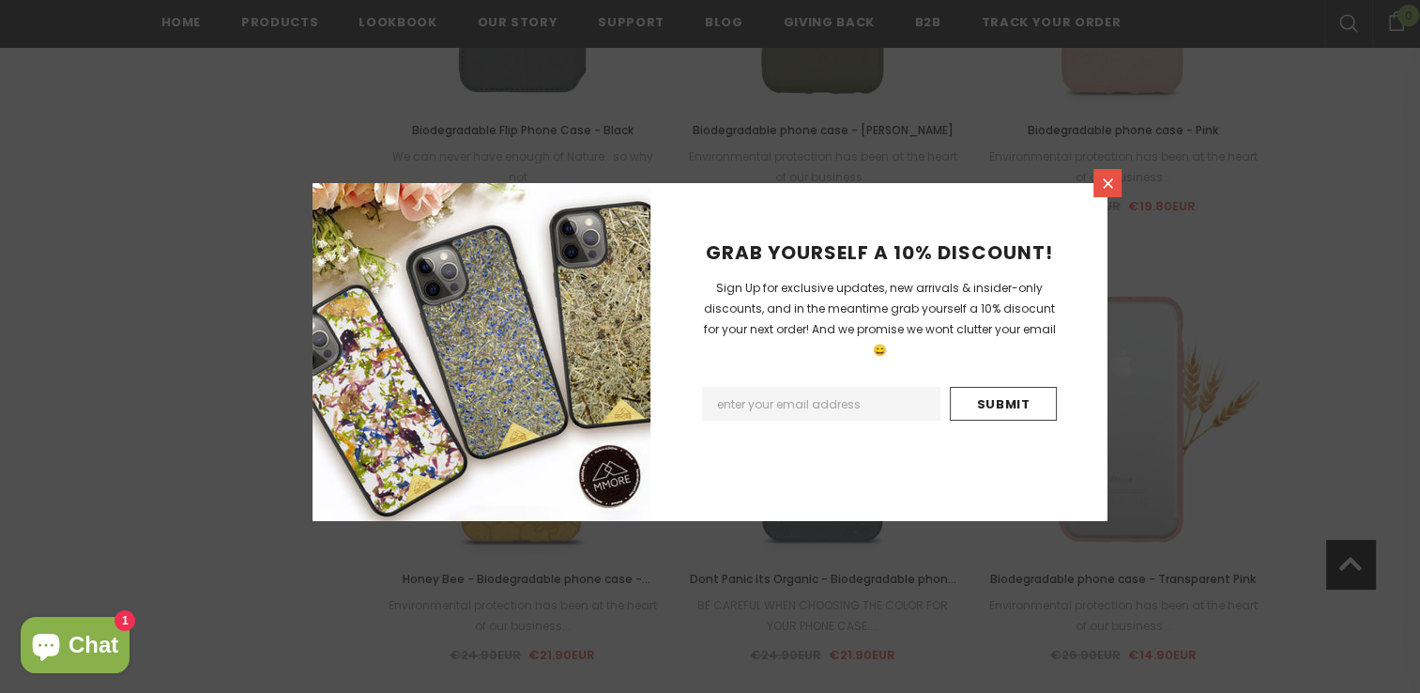
click at [1105, 187] on icon at bounding box center [1108, 184] width 16 height 16
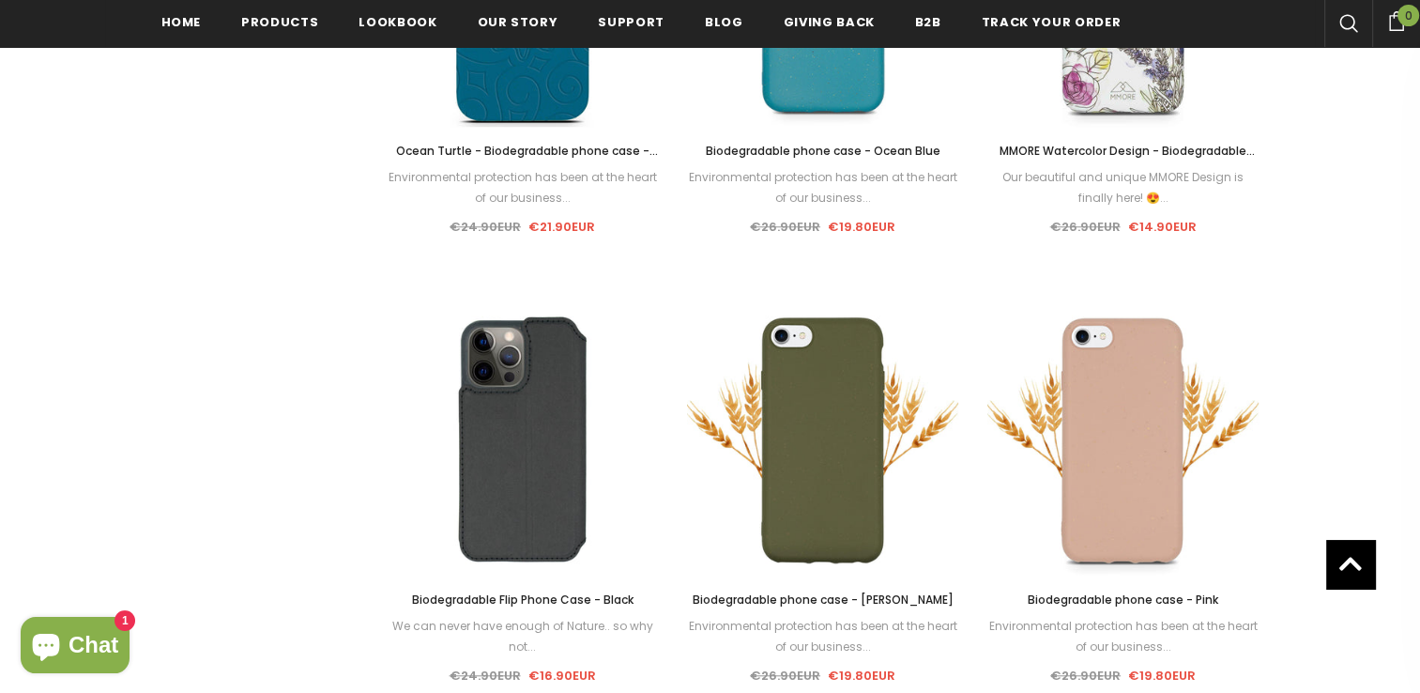
scroll to position [1547, 0]
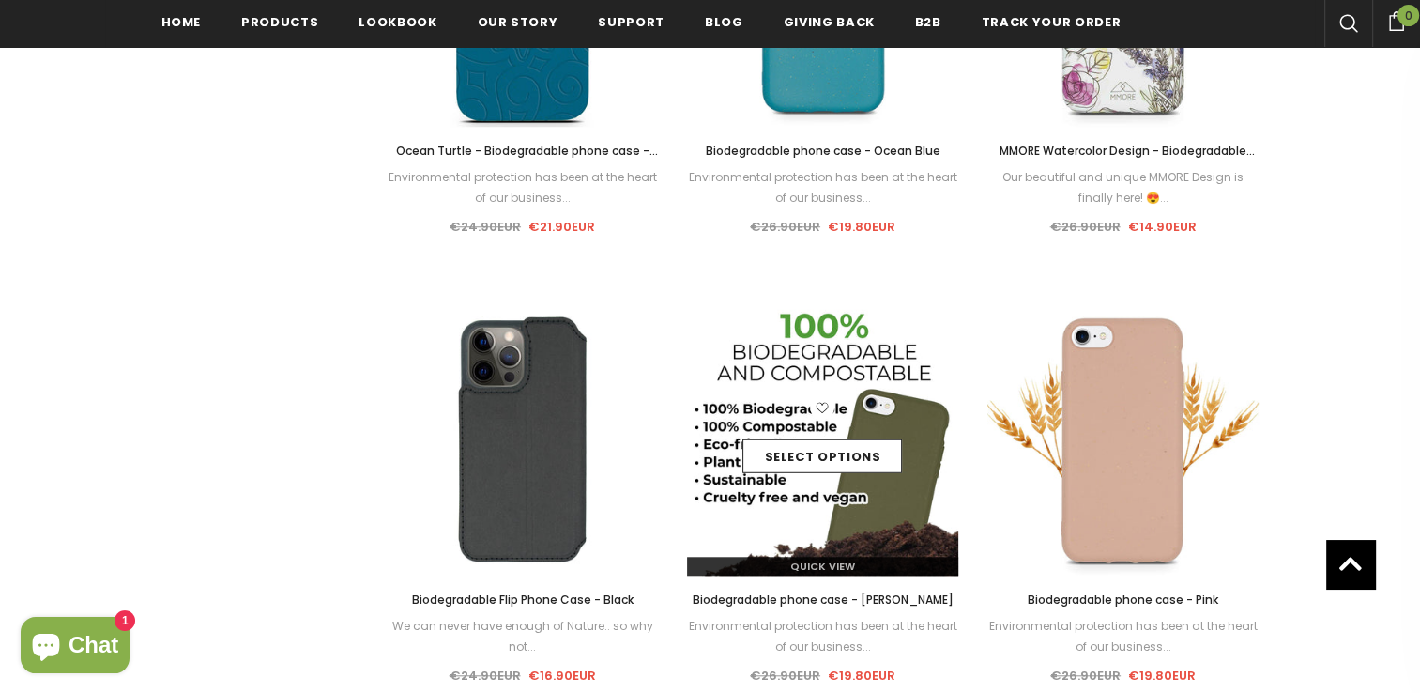
click at [882, 505] on img at bounding box center [823, 439] width 272 height 272
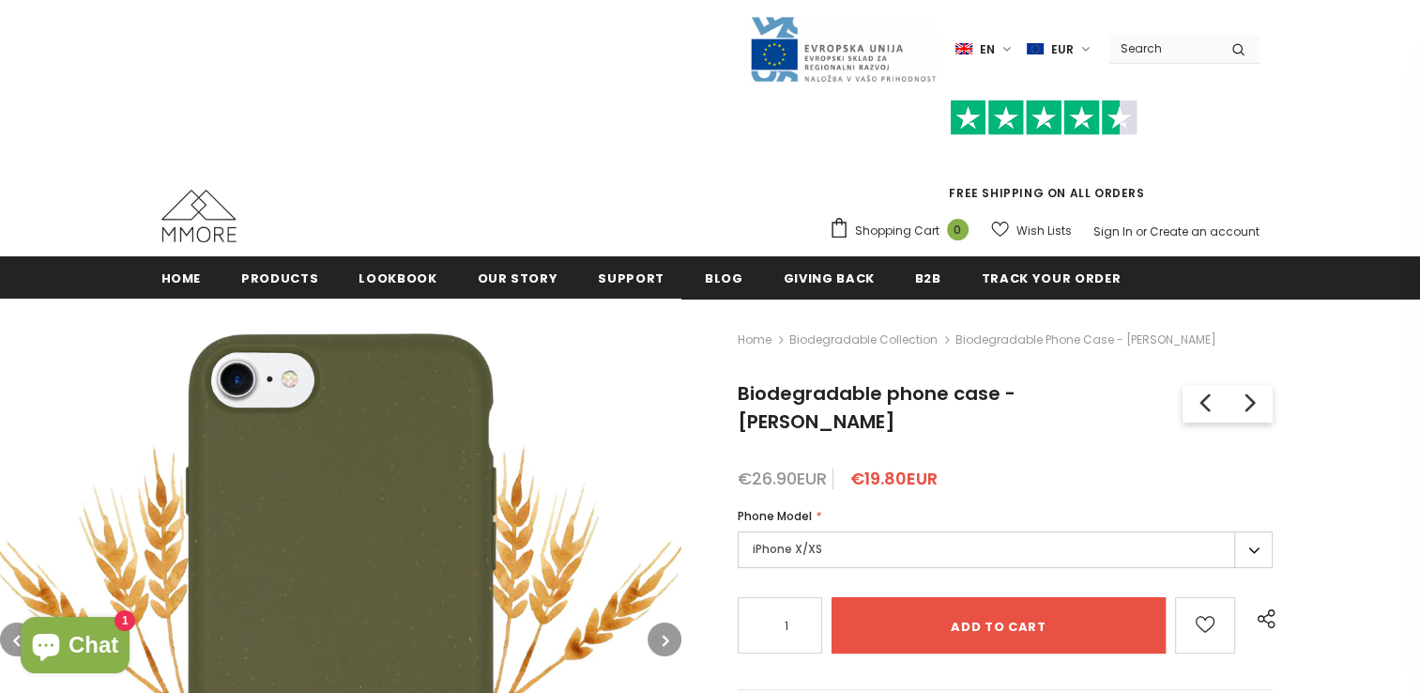
click at [840, 531] on label "iPhone X/XS" at bounding box center [1005, 549] width 535 height 37
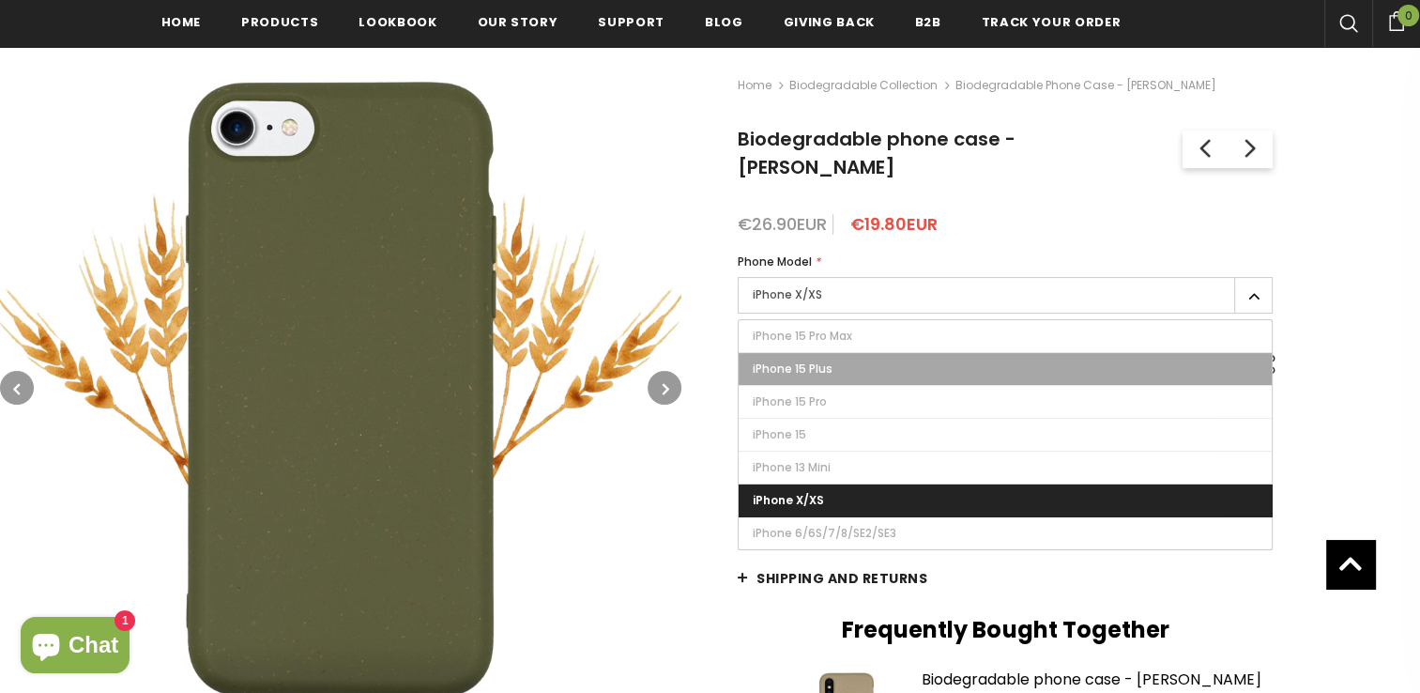
scroll to position [258, 0]
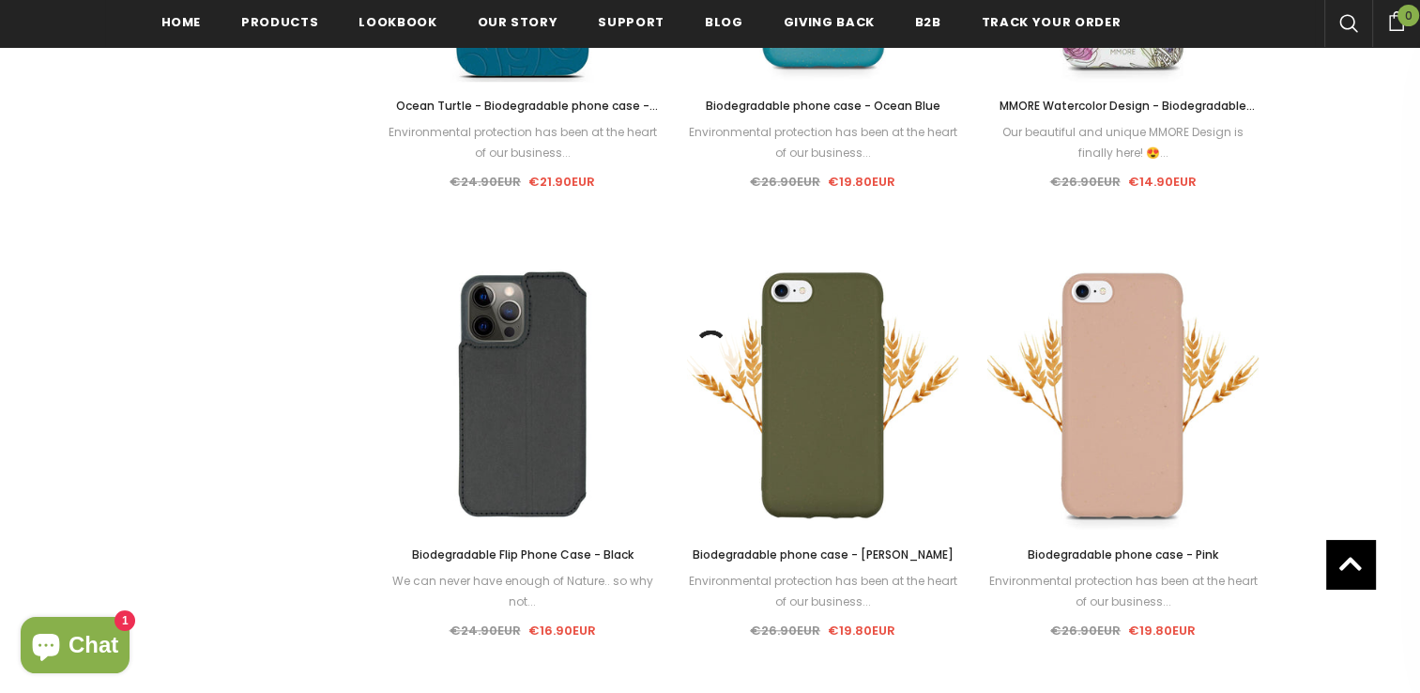
scroll to position [1588, 0]
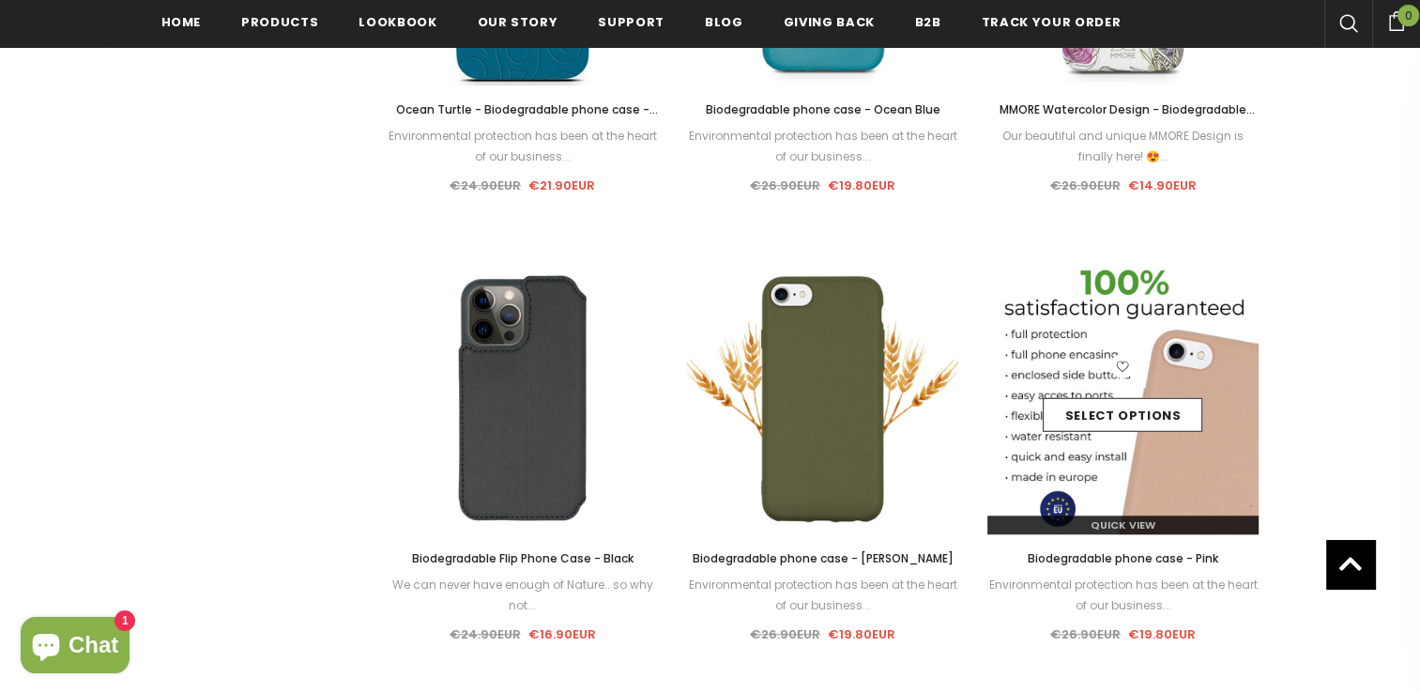
click at [1183, 479] on img at bounding box center [1123, 398] width 272 height 272
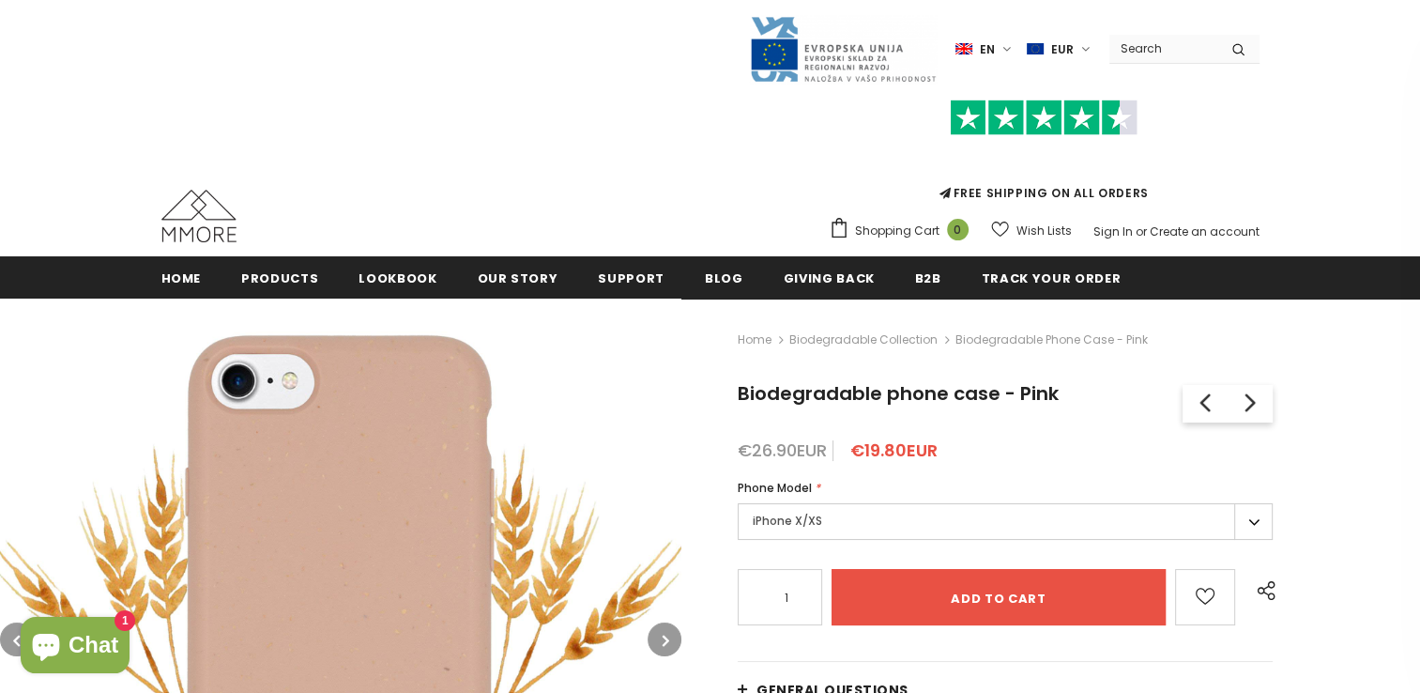
click at [1056, 522] on label "iPhone X/XS" at bounding box center [1005, 521] width 535 height 37
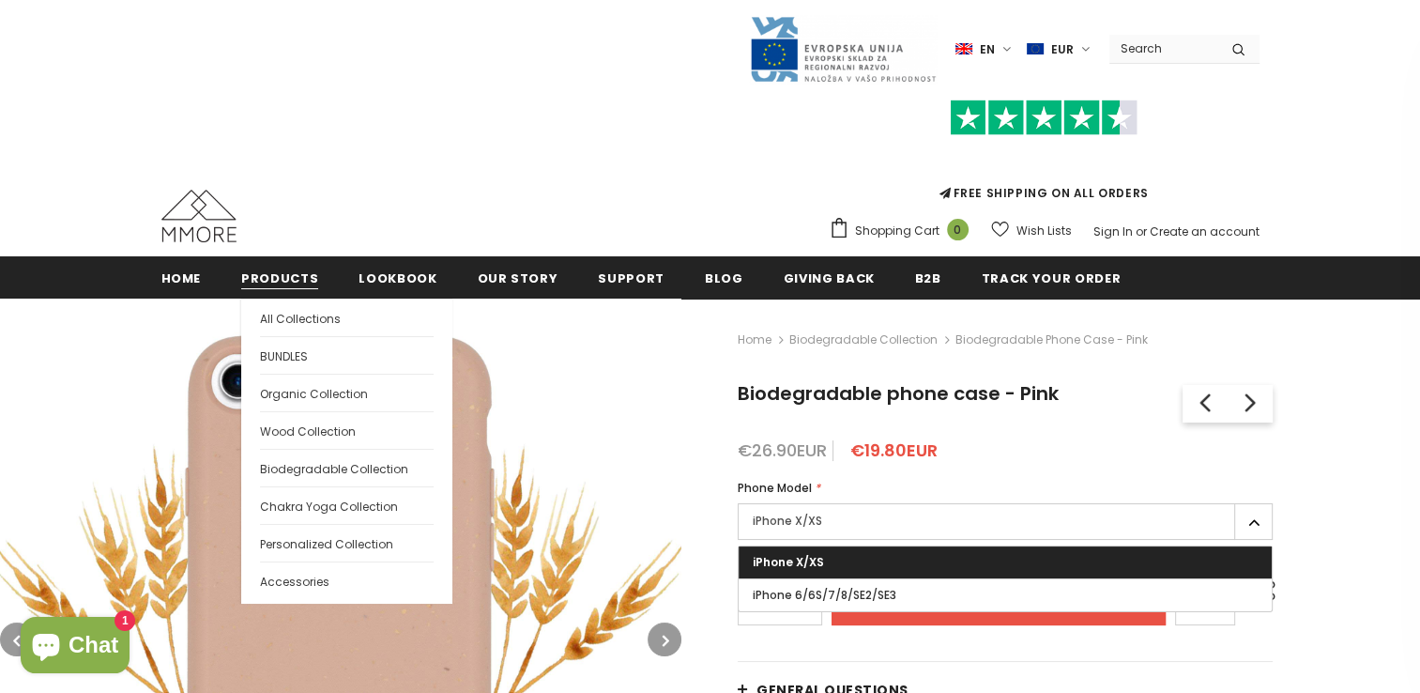
click at [267, 276] on span "Products" at bounding box center [279, 278] width 77 height 18
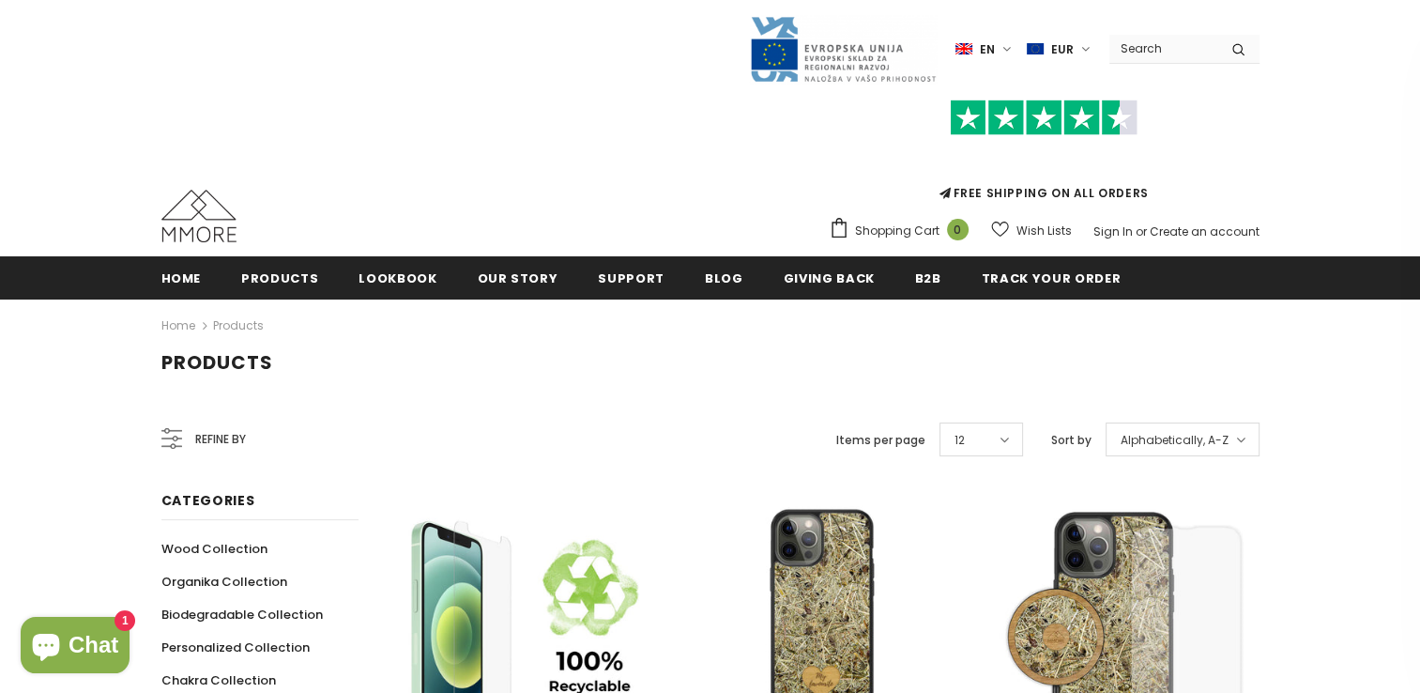
click at [187, 435] on div "Refine by" at bounding box center [203, 439] width 84 height 45
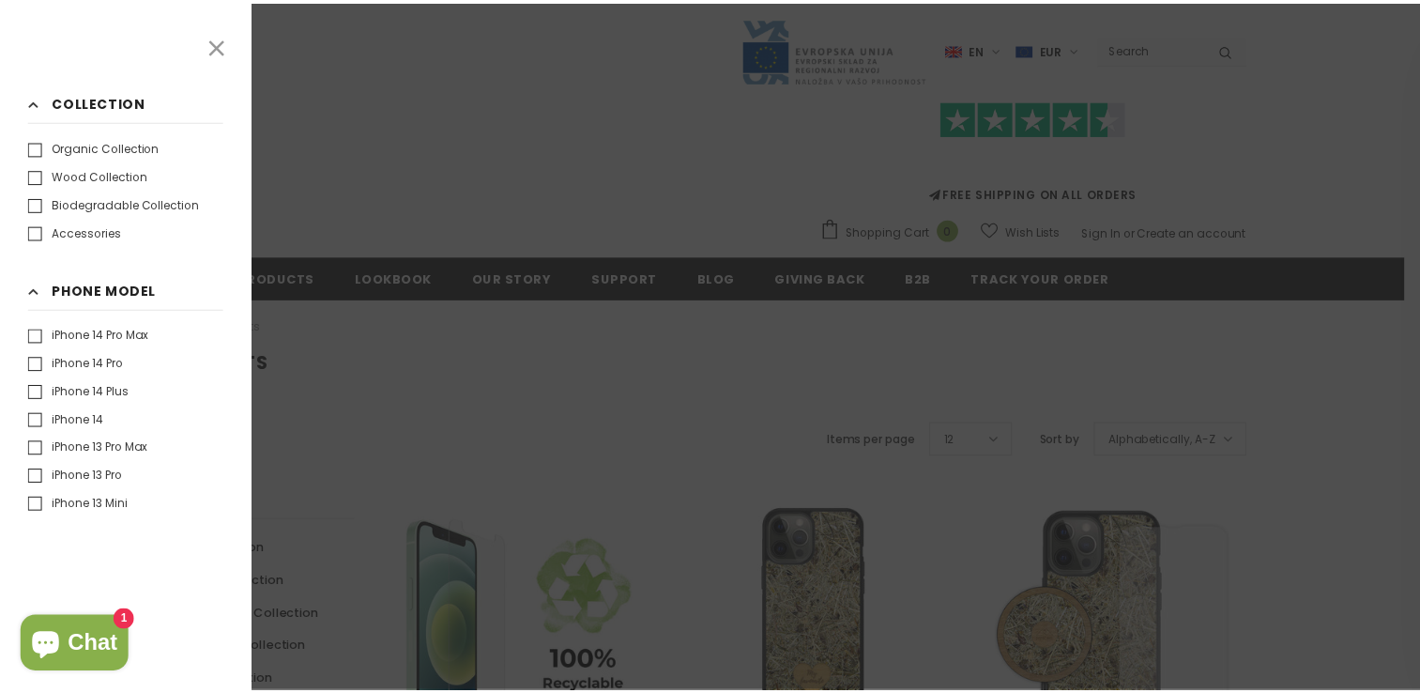
scroll to position [292, 0]
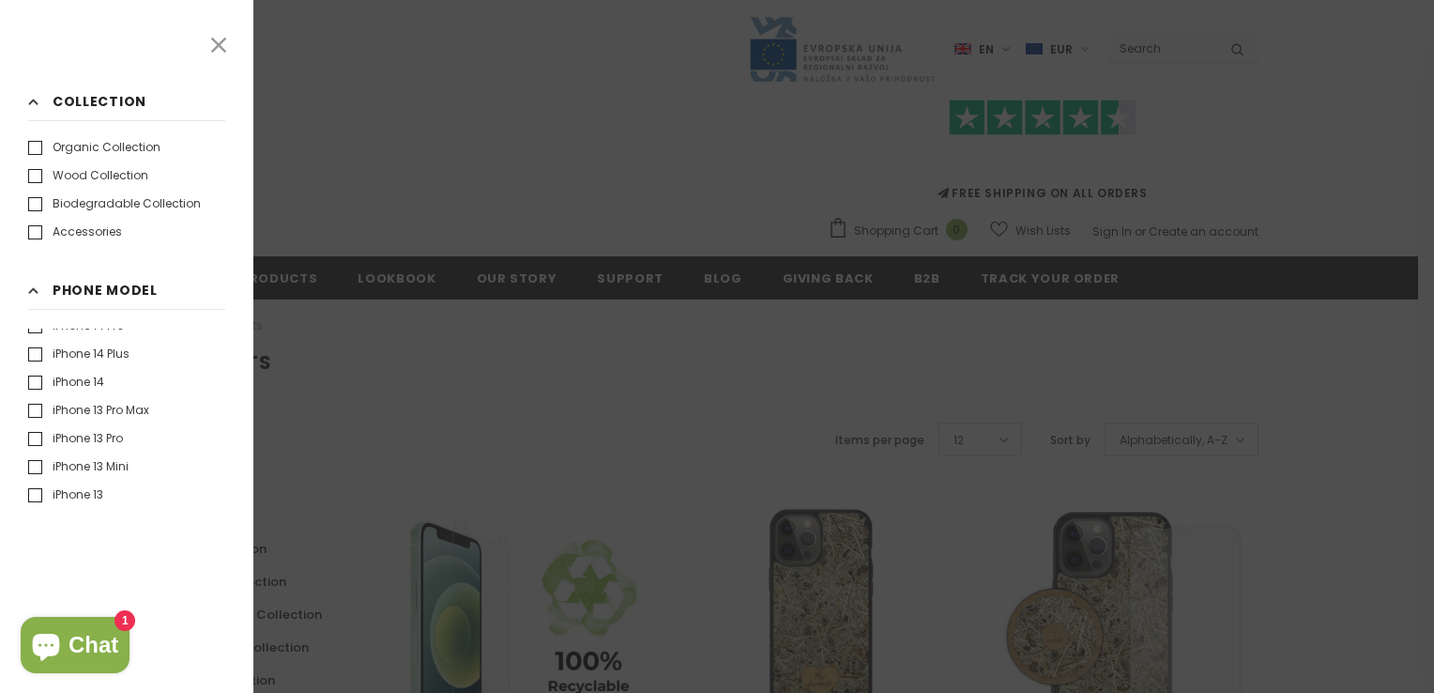
click at [29, 440] on label "iPhone 13 Pro" at bounding box center [75, 438] width 95 height 19
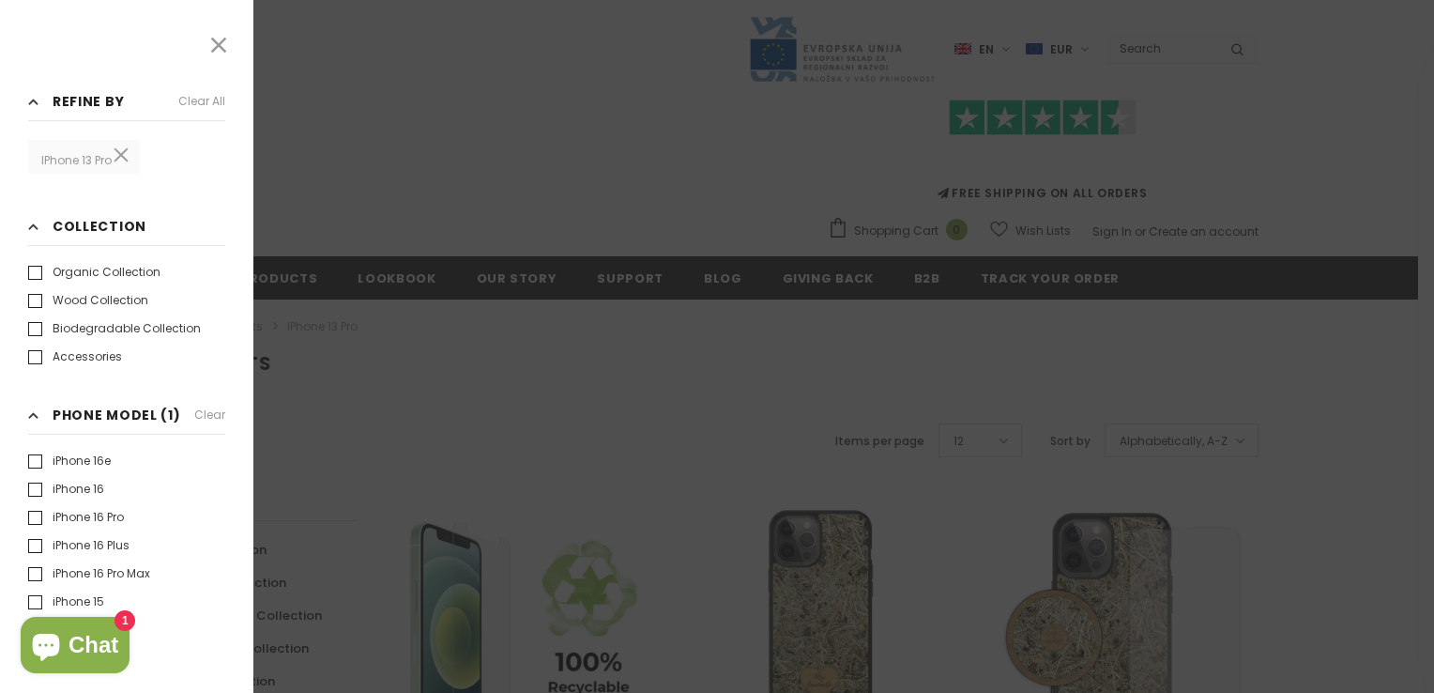
click at [330, 364] on div at bounding box center [717, 346] width 1434 height 693
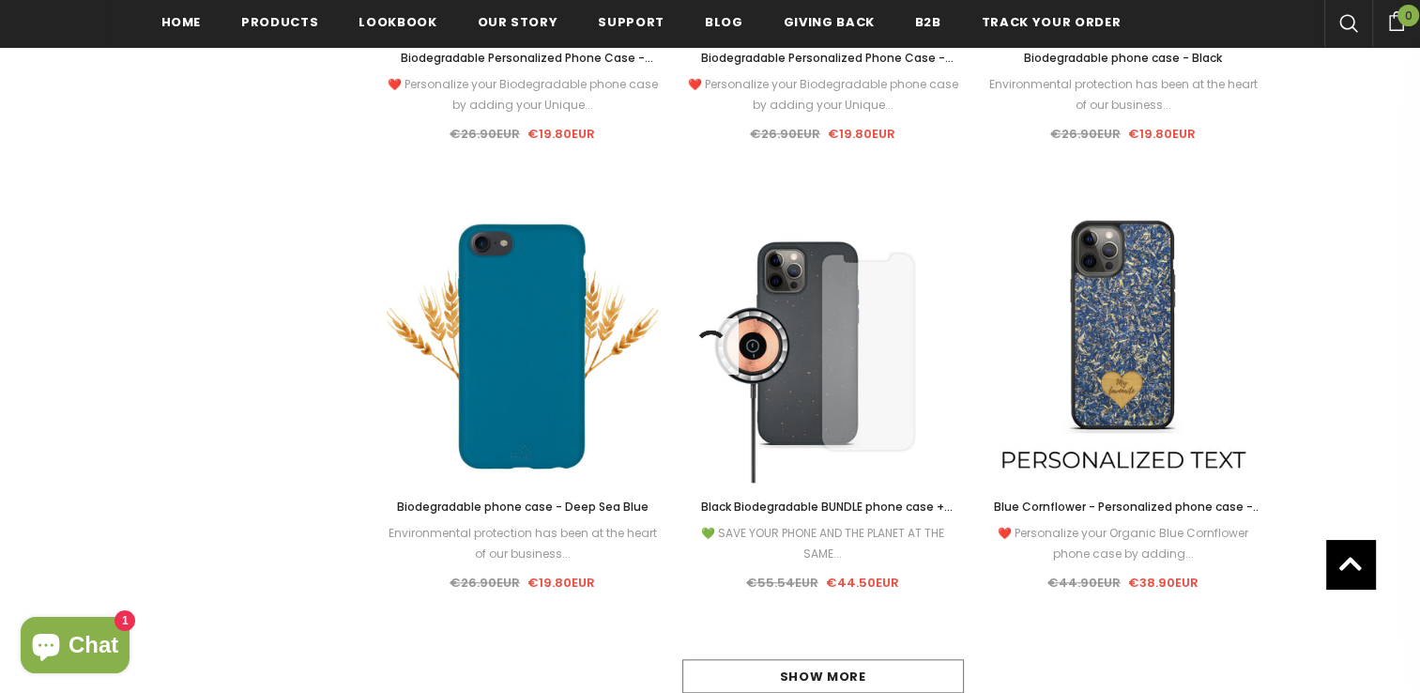
scroll to position [1865, 0]
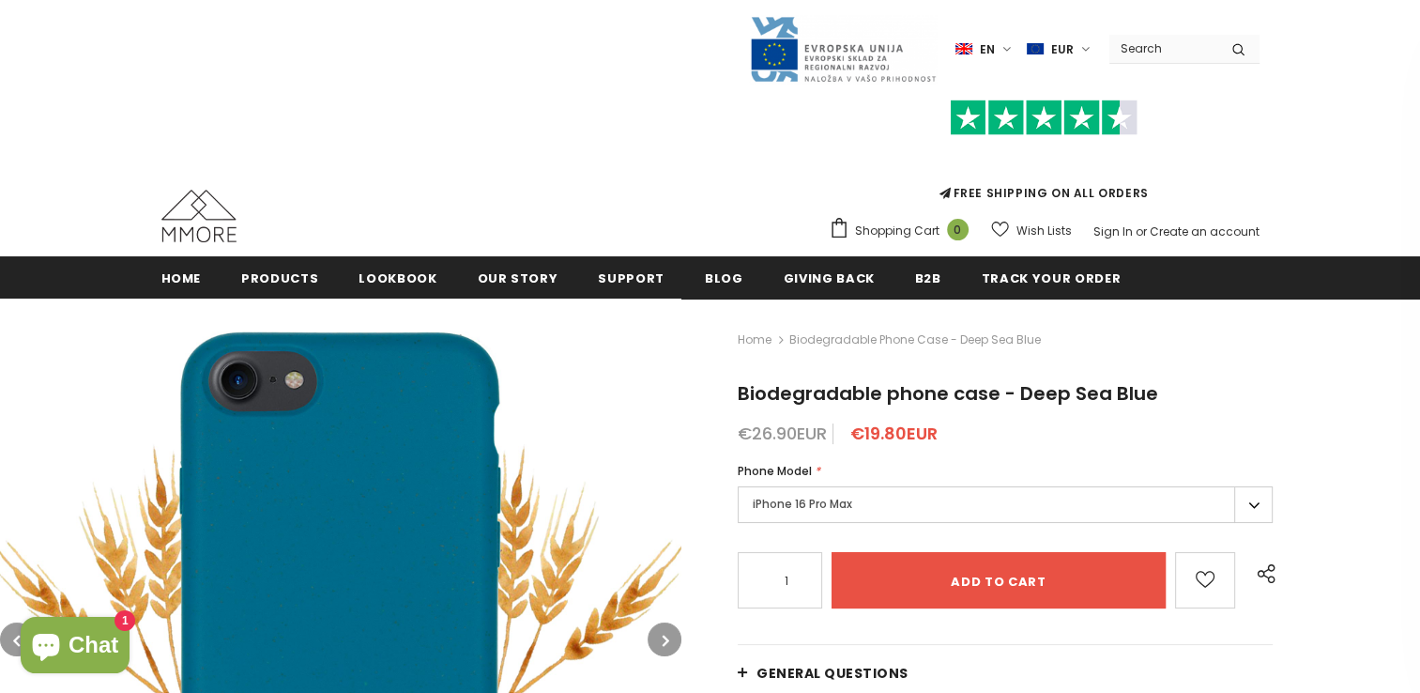
click at [790, 505] on label "iPhone 16 Pro Max" at bounding box center [1005, 504] width 535 height 37
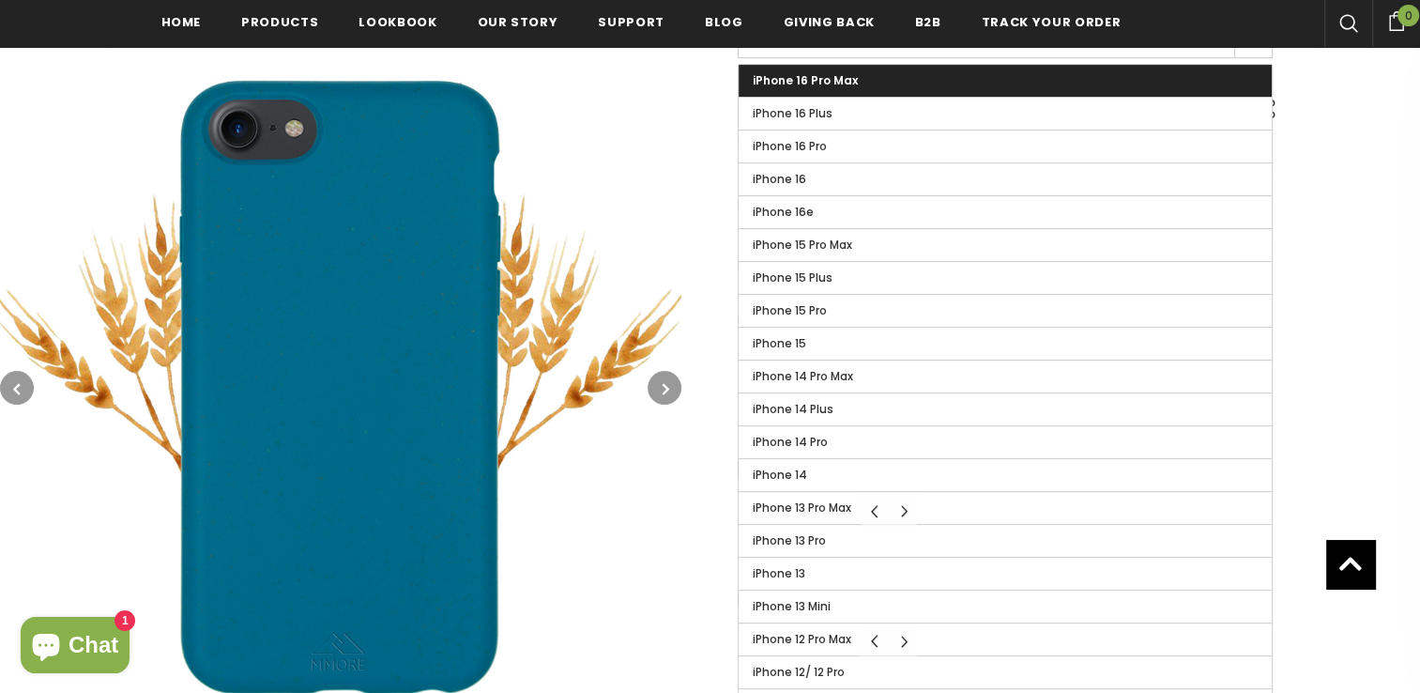
scroll to position [473, 0]
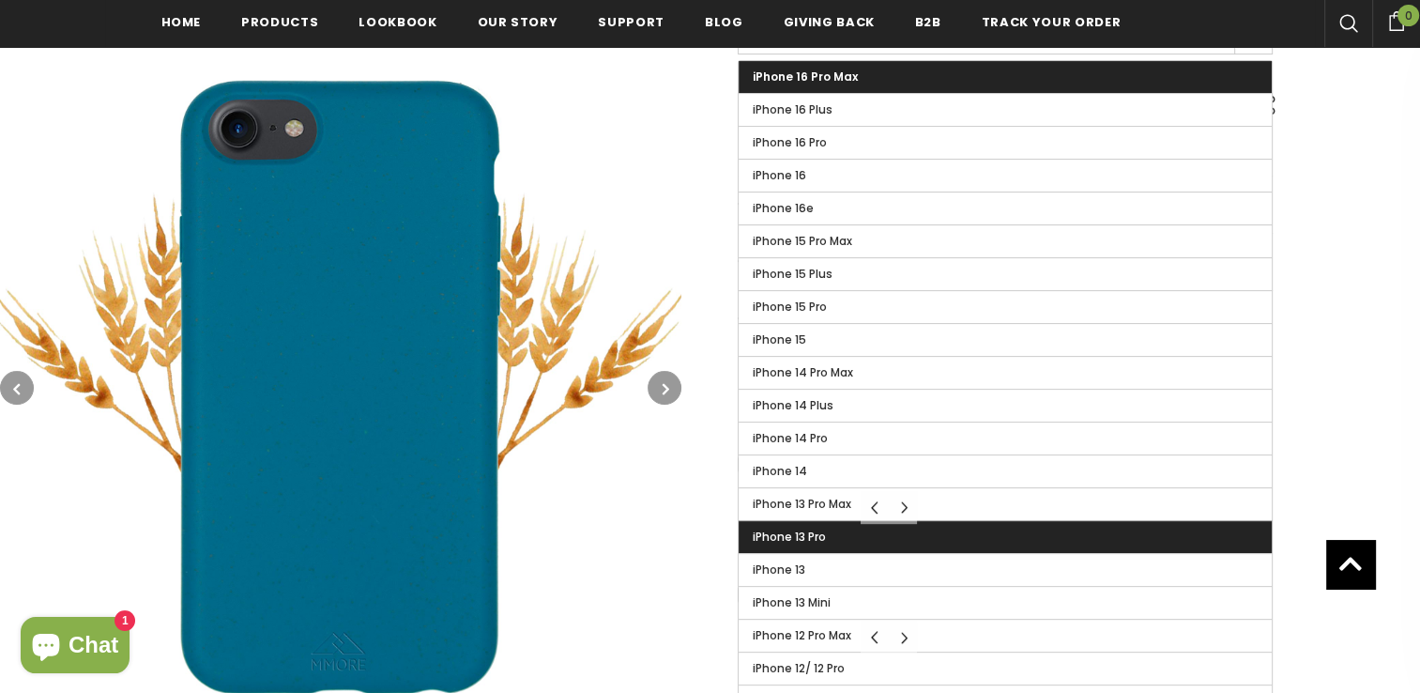
click at [785, 528] on span "iPhone 13 Pro" at bounding box center [789, 536] width 73 height 16
click at [0, 0] on input "iPhone 13 Pro" at bounding box center [0, 0] width 0 height 0
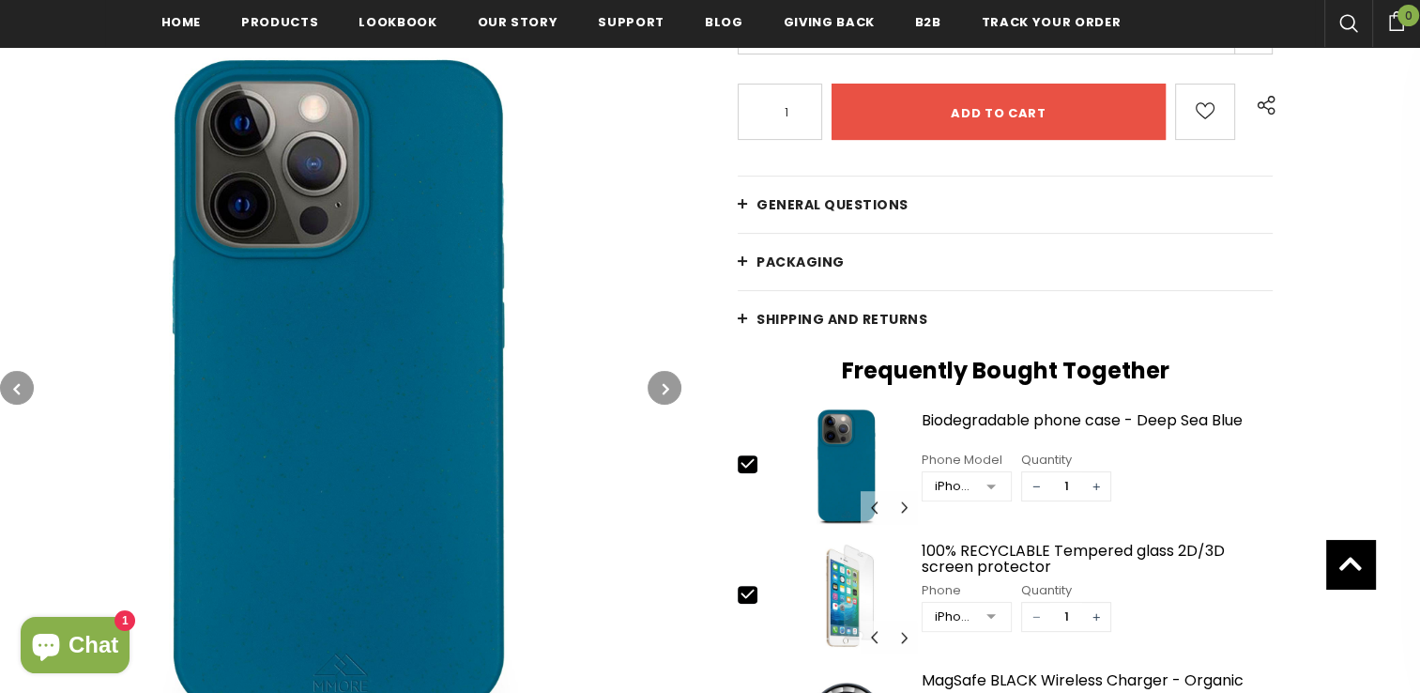
click at [1031, 615] on span "−" at bounding box center [1036, 617] width 28 height 28
type input "0"
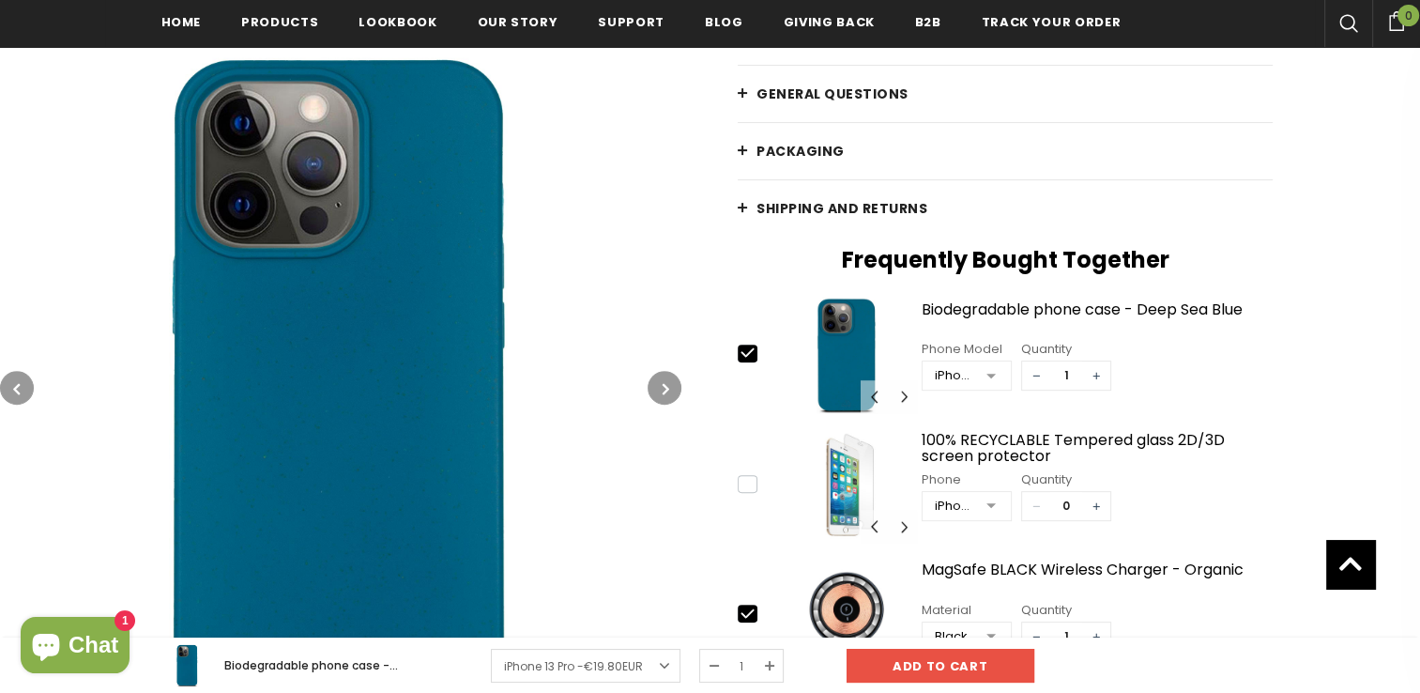
scroll to position [702, 0]
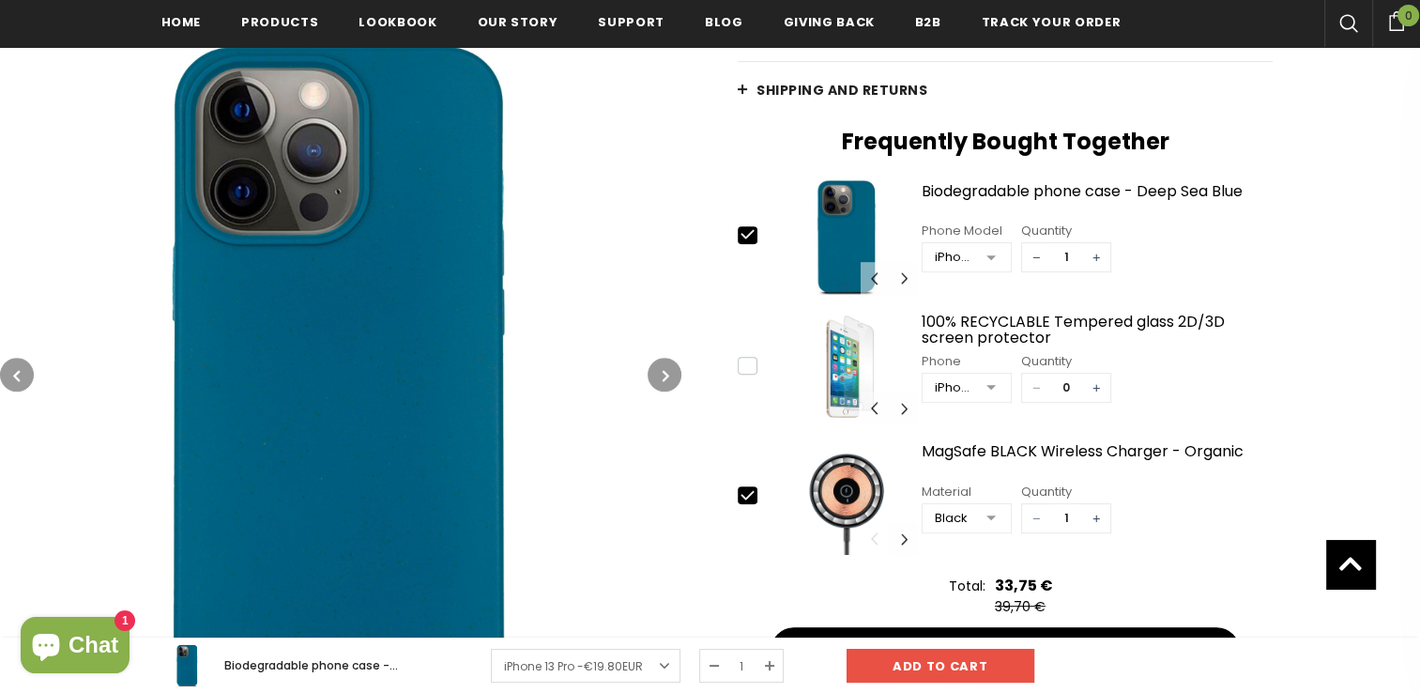
click at [1028, 514] on span "−" at bounding box center [1036, 518] width 28 height 28
type input "0"
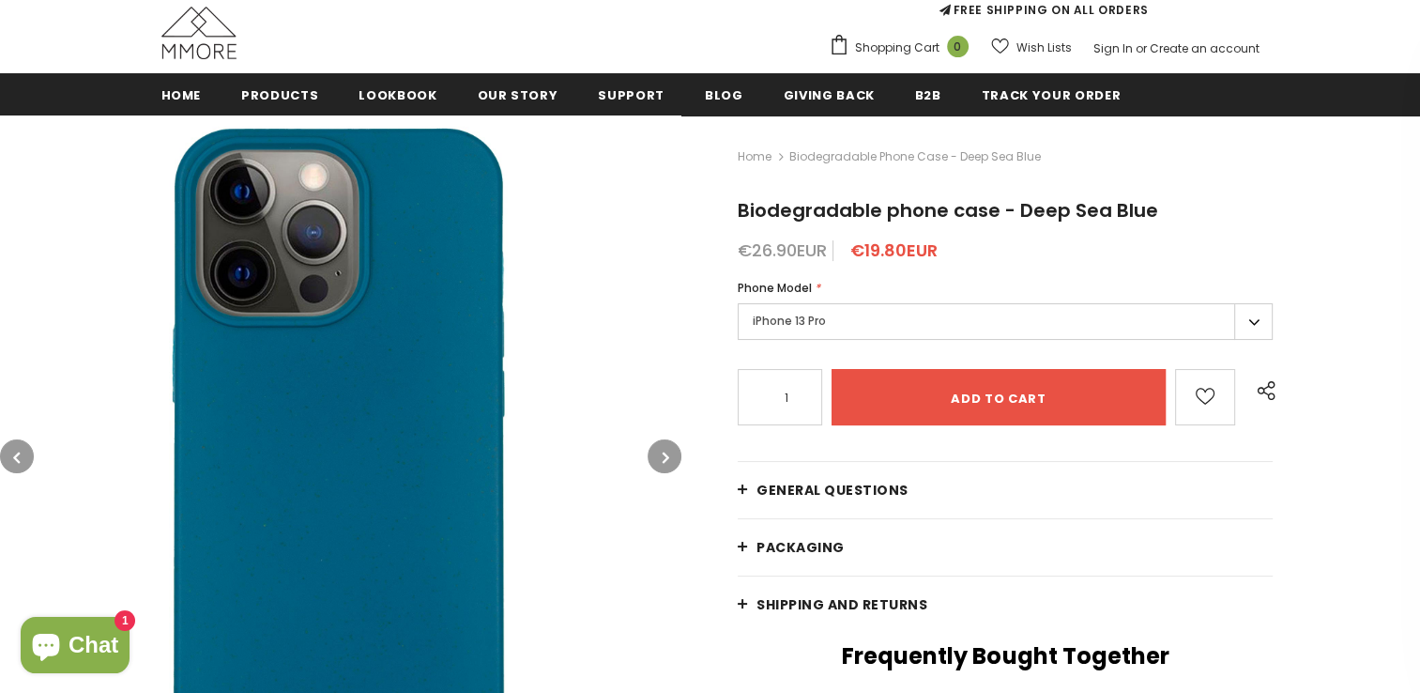
scroll to position [182, 0]
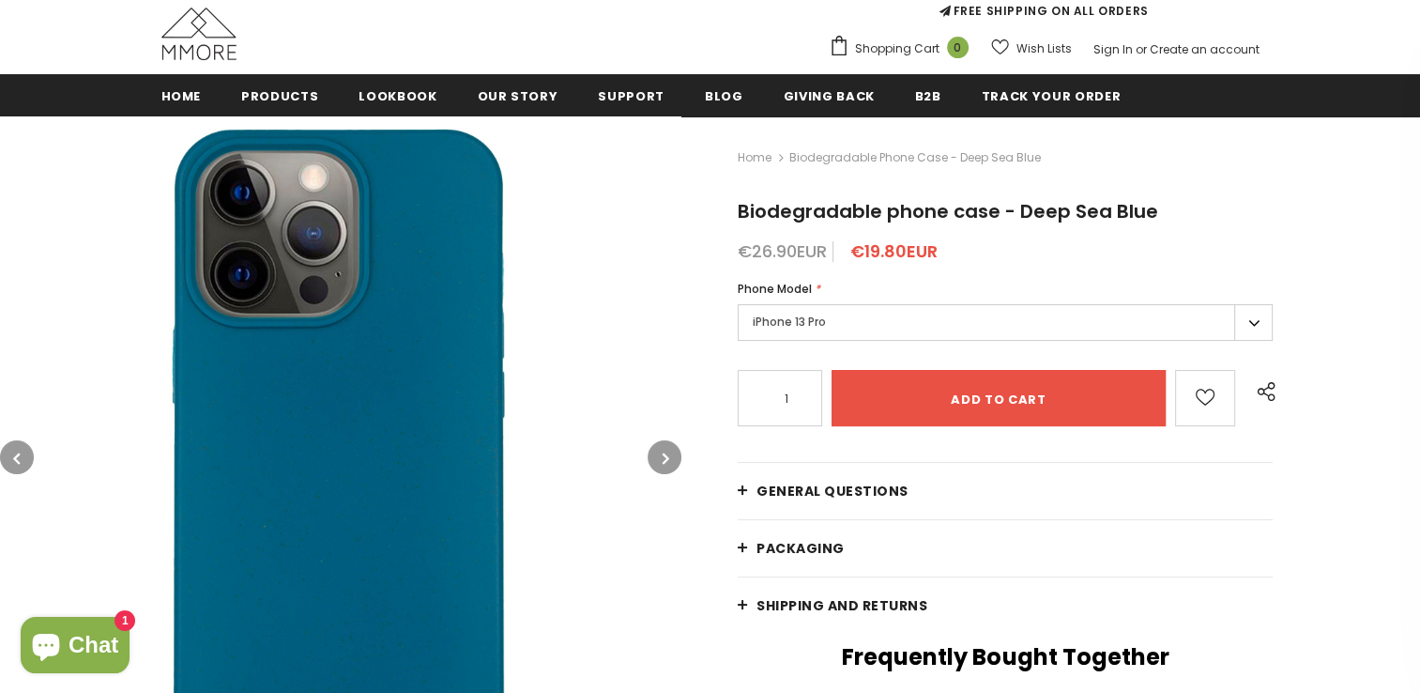
click at [786, 486] on span "General Questions" at bounding box center [832, 490] width 152 height 19
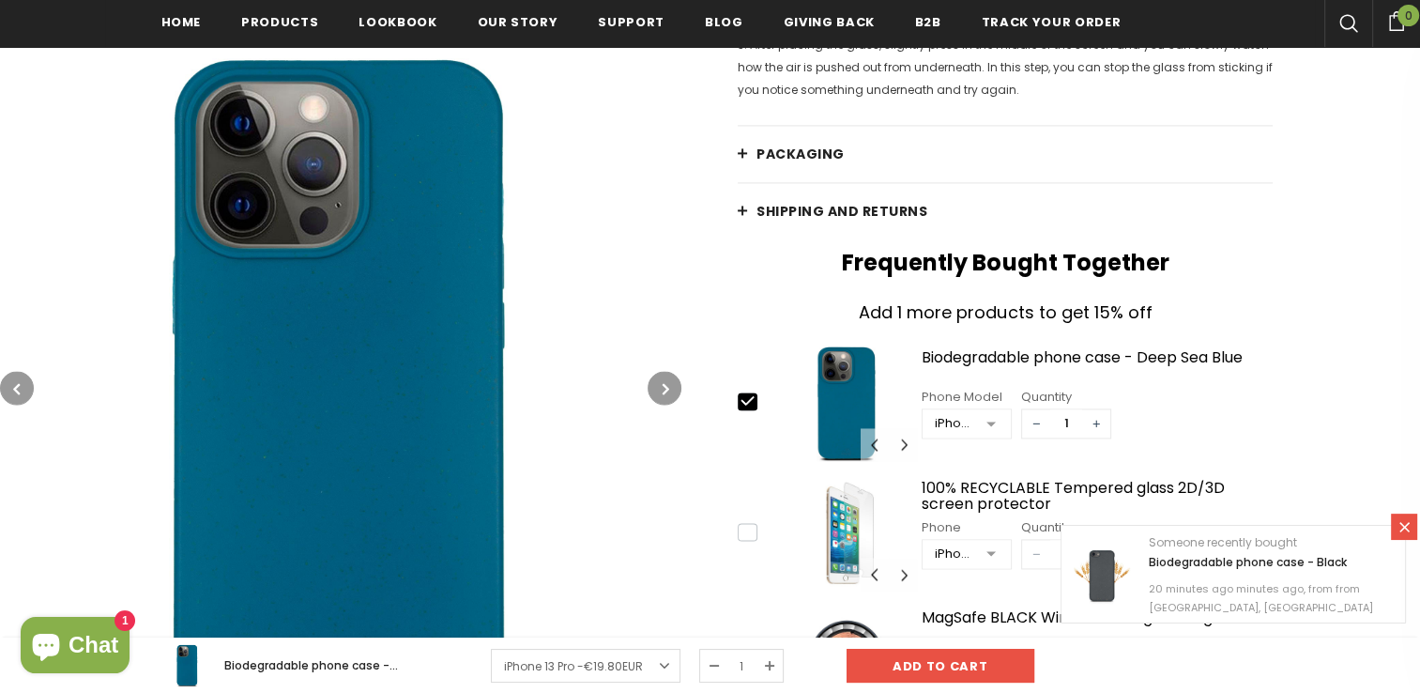
scroll to position [2645, 0]
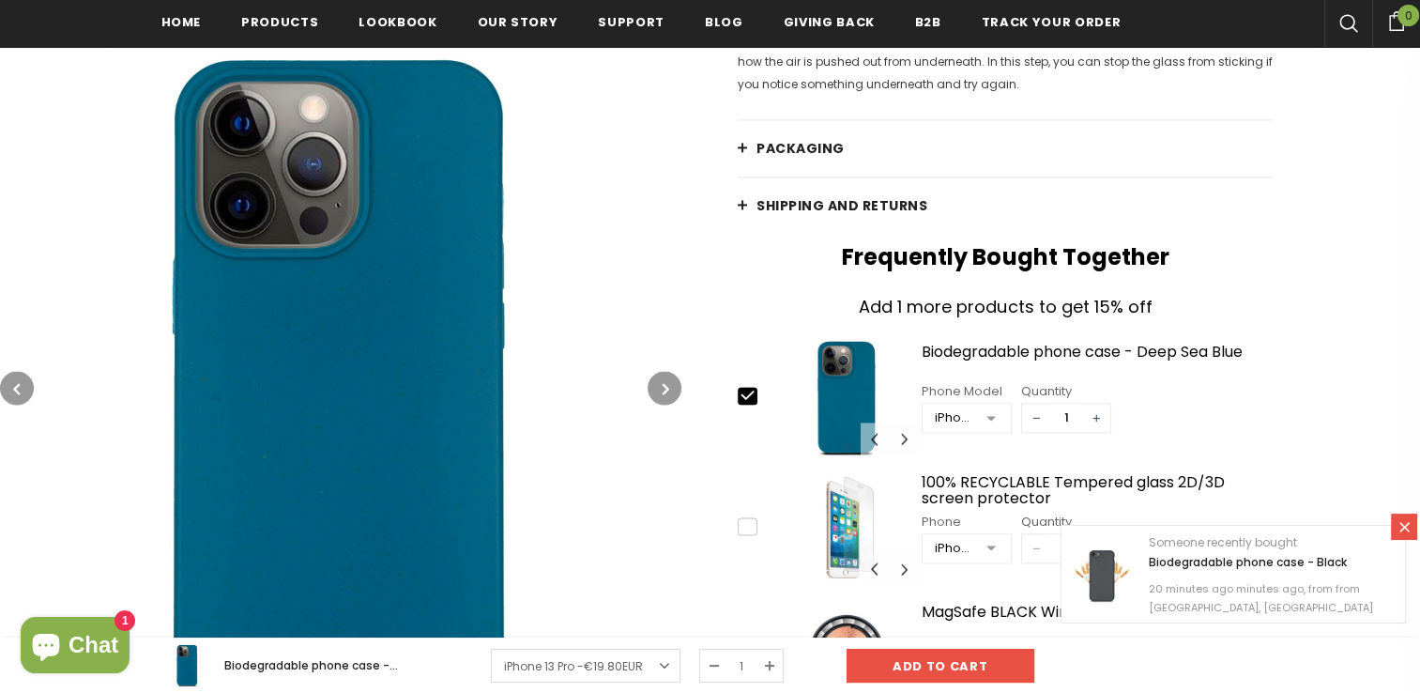
click at [781, 158] on span "PACKAGING" at bounding box center [800, 148] width 88 height 19
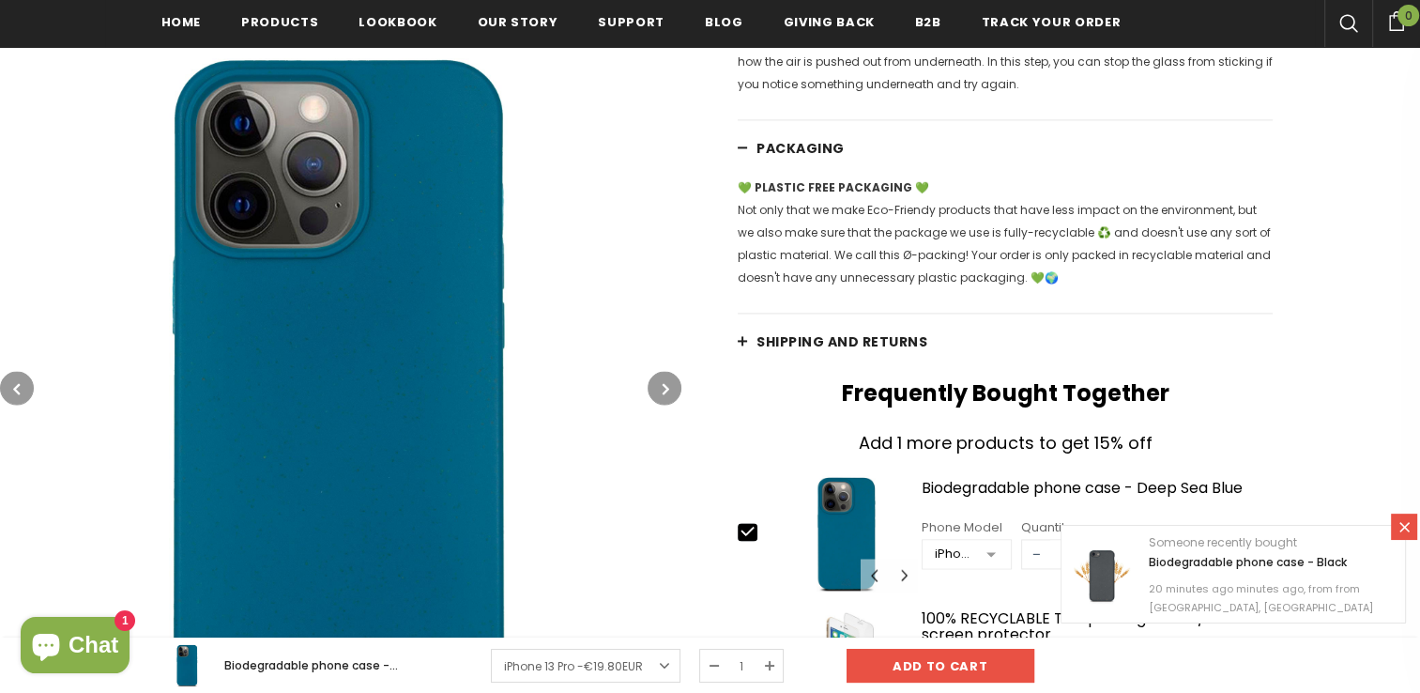
click at [765, 351] on span "Shipping and returns" at bounding box center [841, 341] width 171 height 19
click at [799, 351] on span "Shipping and returns" at bounding box center [841, 341] width 171 height 19
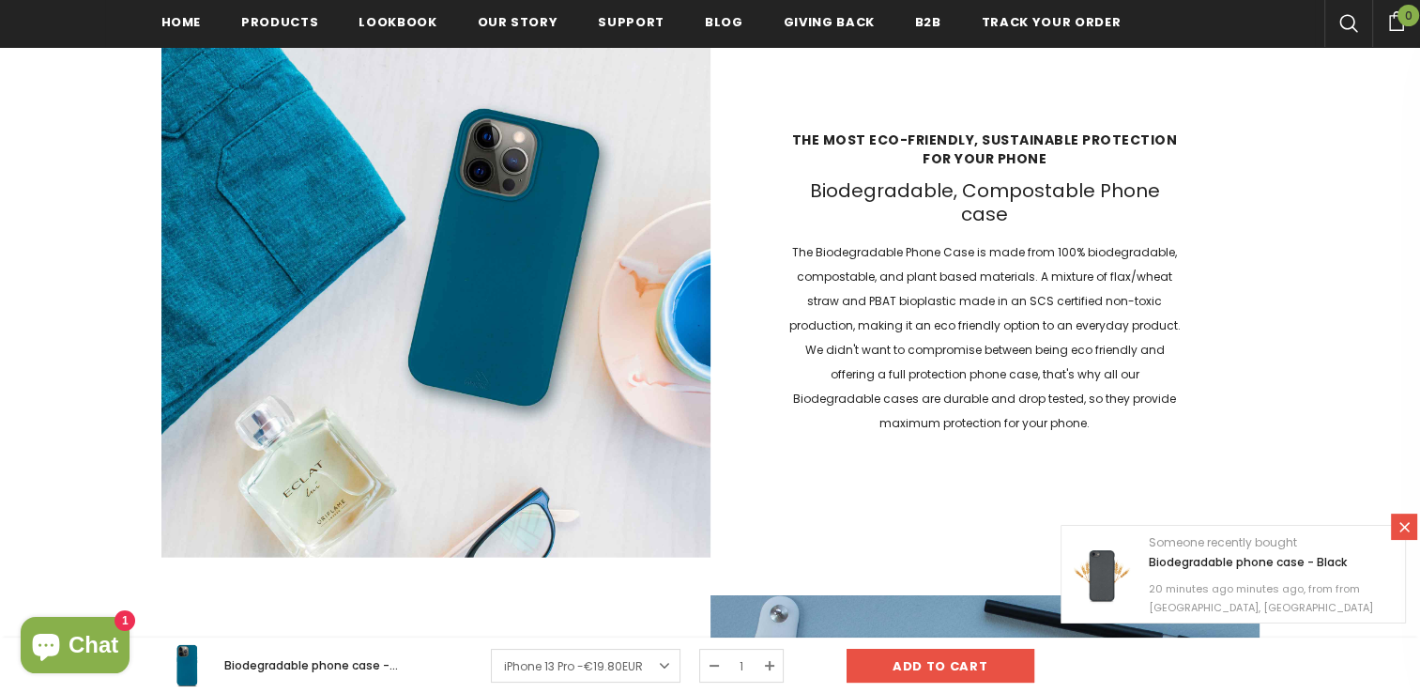
scroll to position [4287, 0]
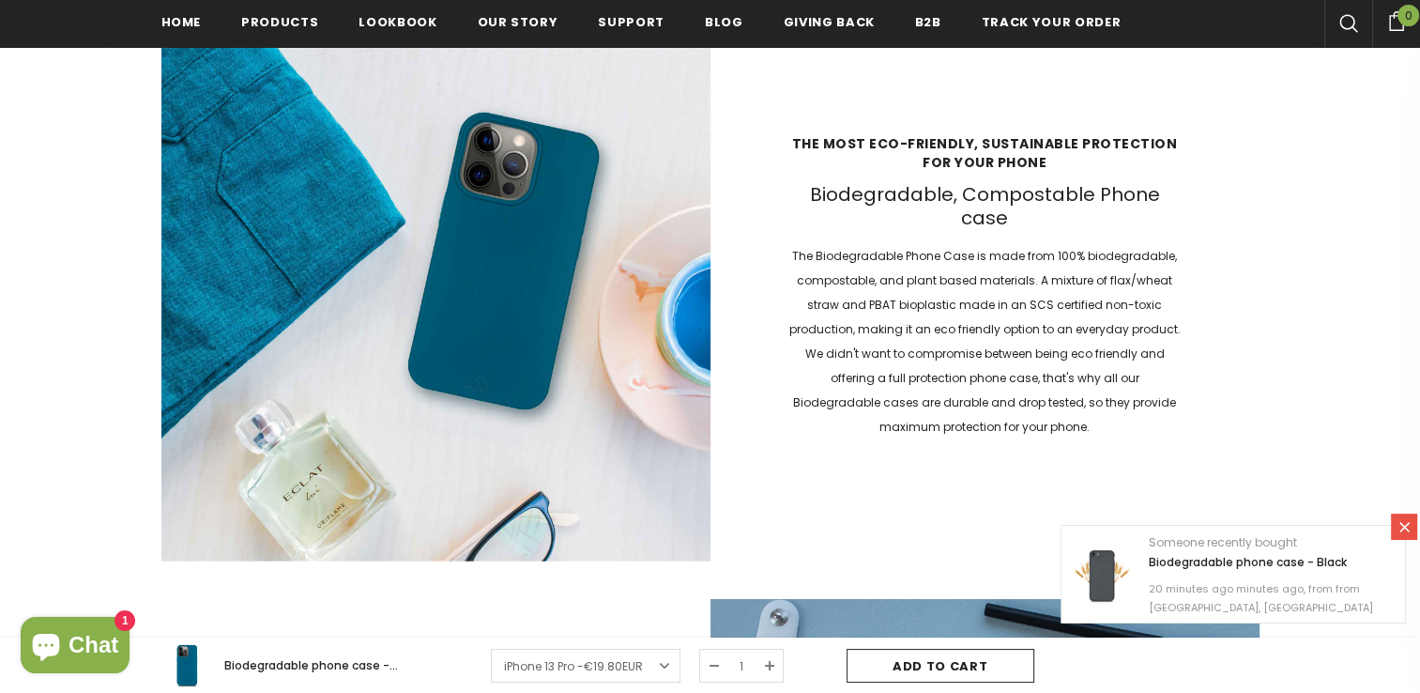
click at [892, 665] on input "Add to cart" at bounding box center [941, 666] width 188 height 34
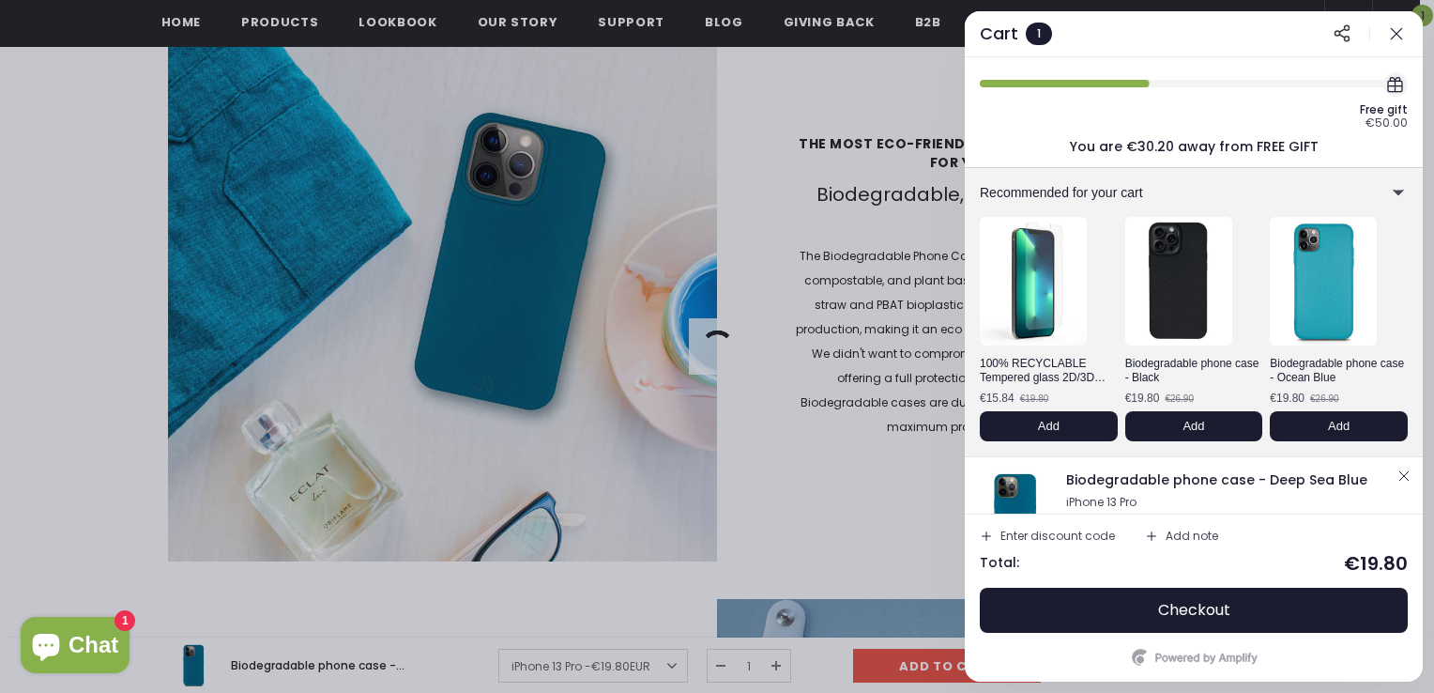
scroll to position [58, 0]
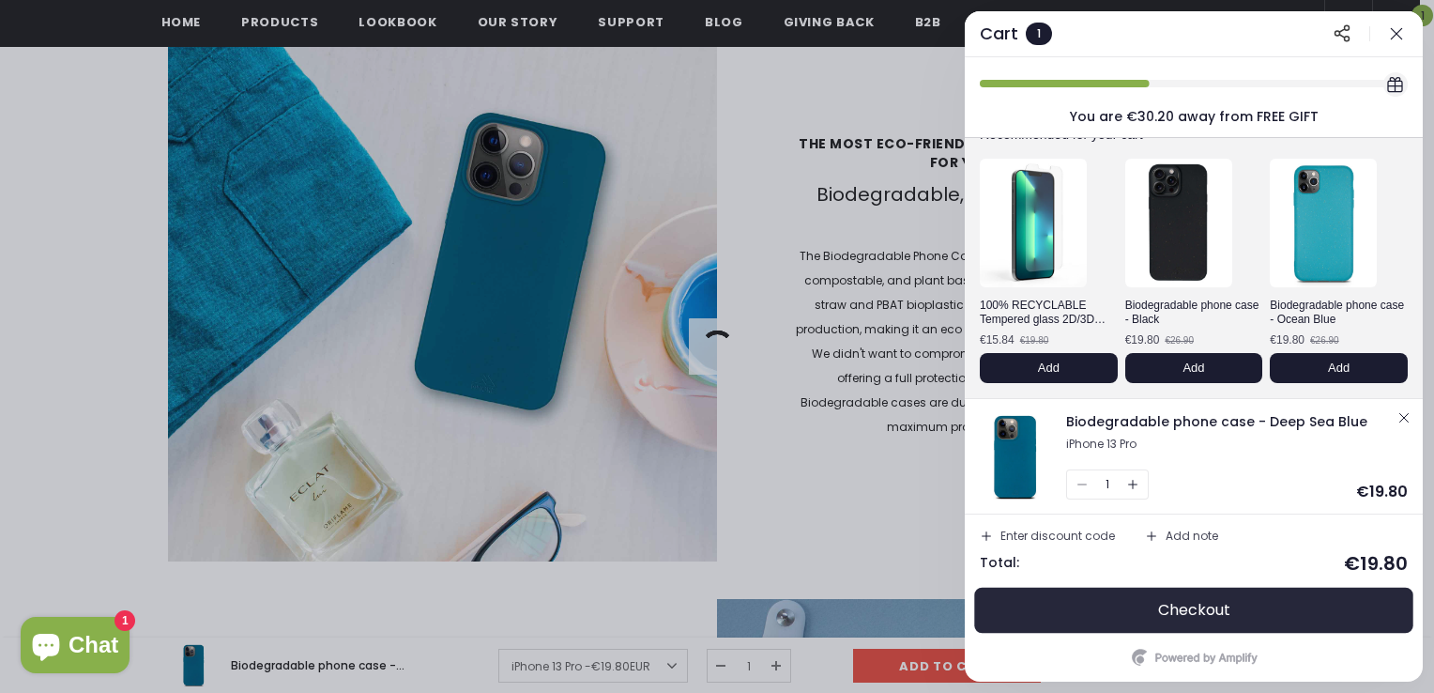
click at [1095, 623] on button "Checkout" at bounding box center [1194, 610] width 428 height 45
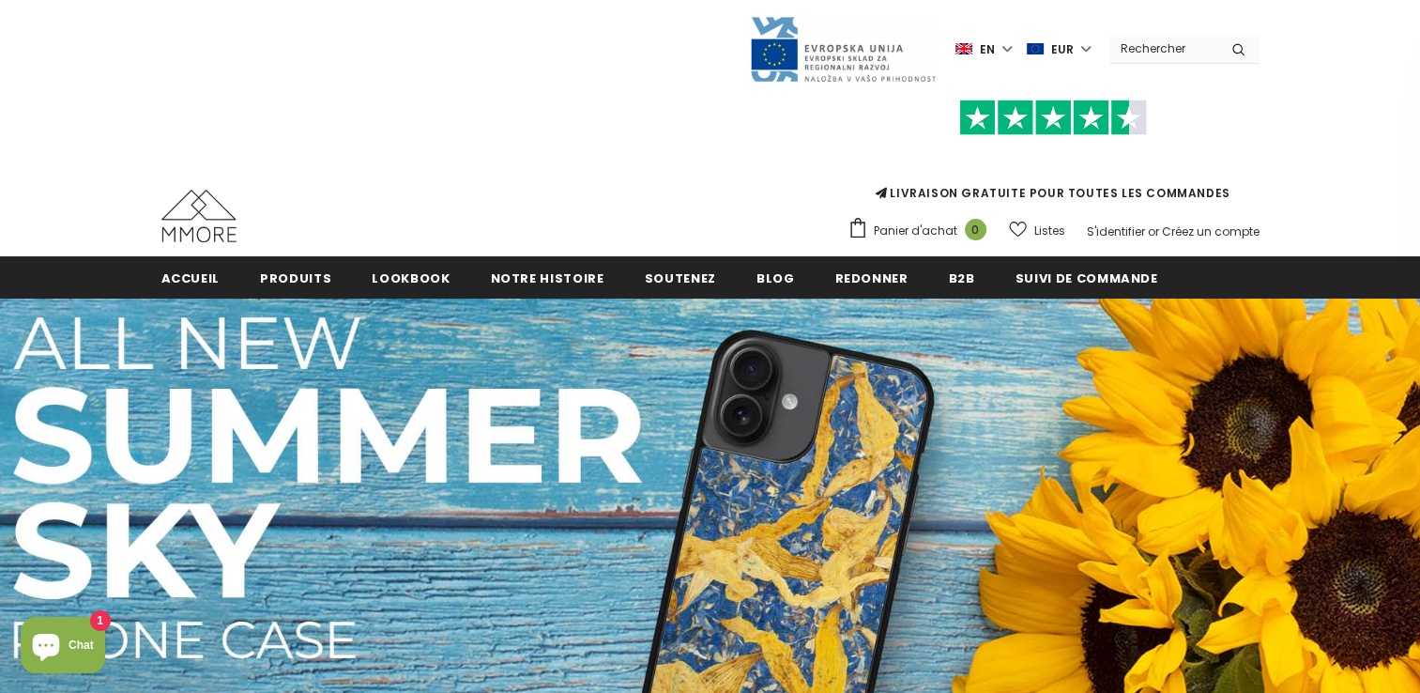
click at [1052, 47] on span "EUR" at bounding box center [1062, 49] width 23 height 19
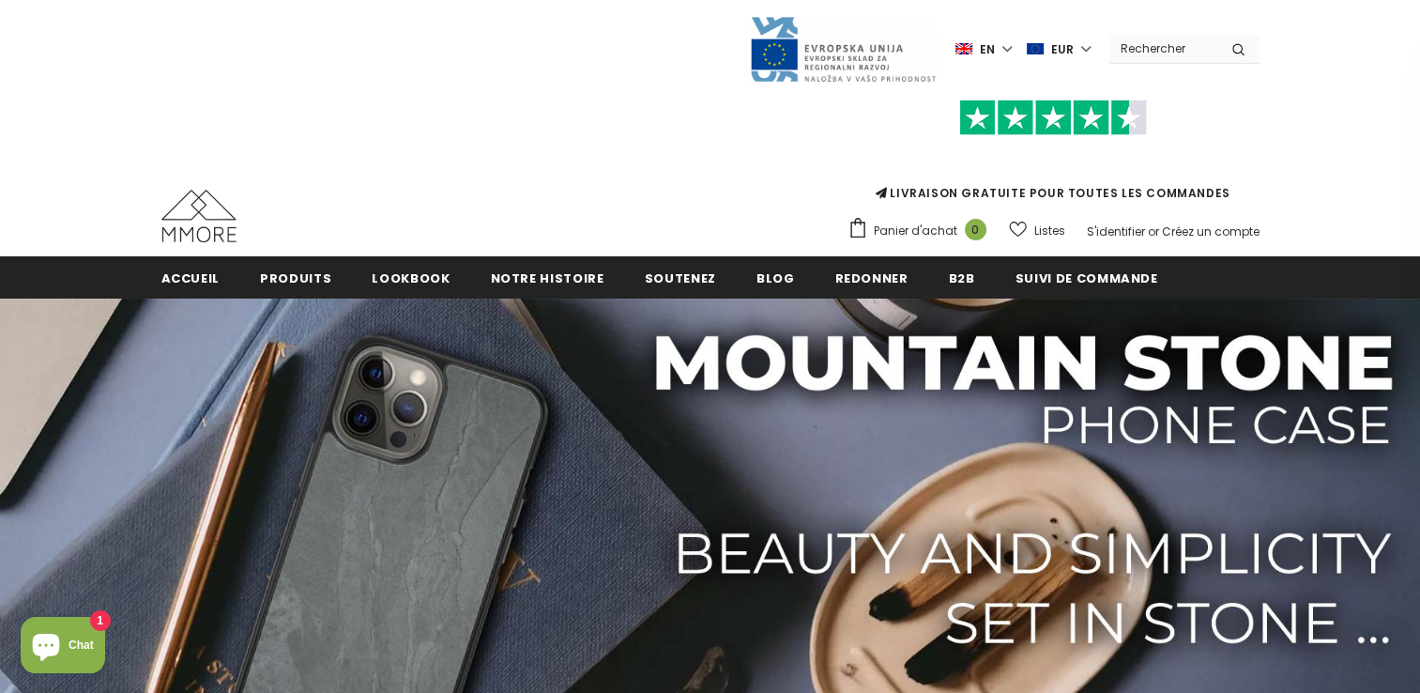
click at [1059, 42] on span "EUR" at bounding box center [1062, 49] width 23 height 19
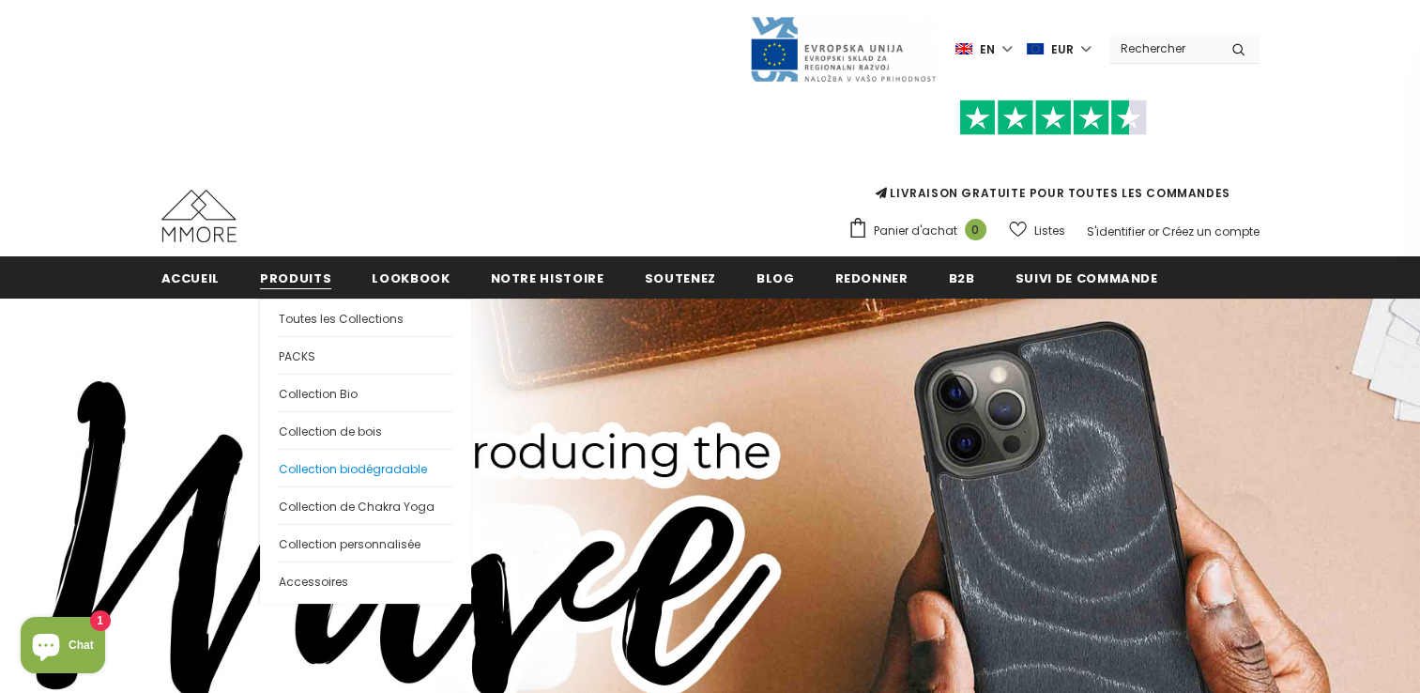
click at [306, 457] on link "Collection biodégradable" at bounding box center [366, 468] width 174 height 38
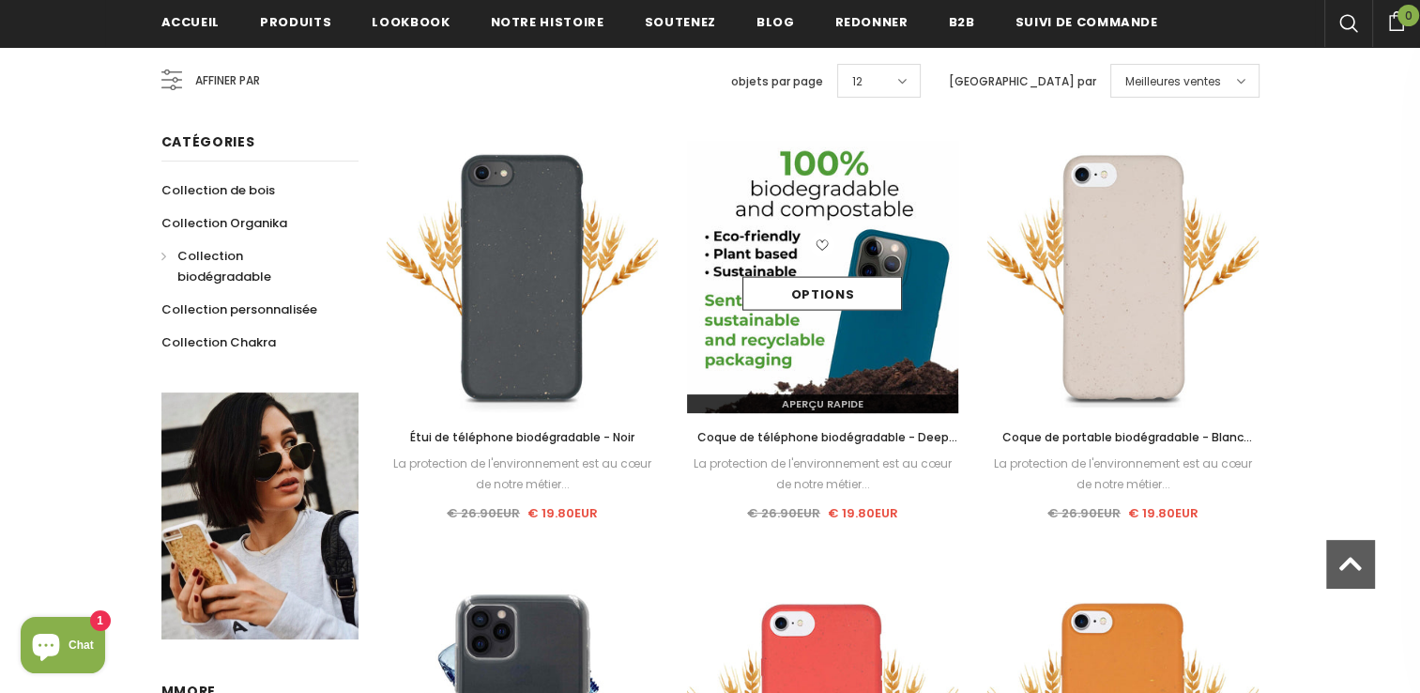
scroll to position [364, 0]
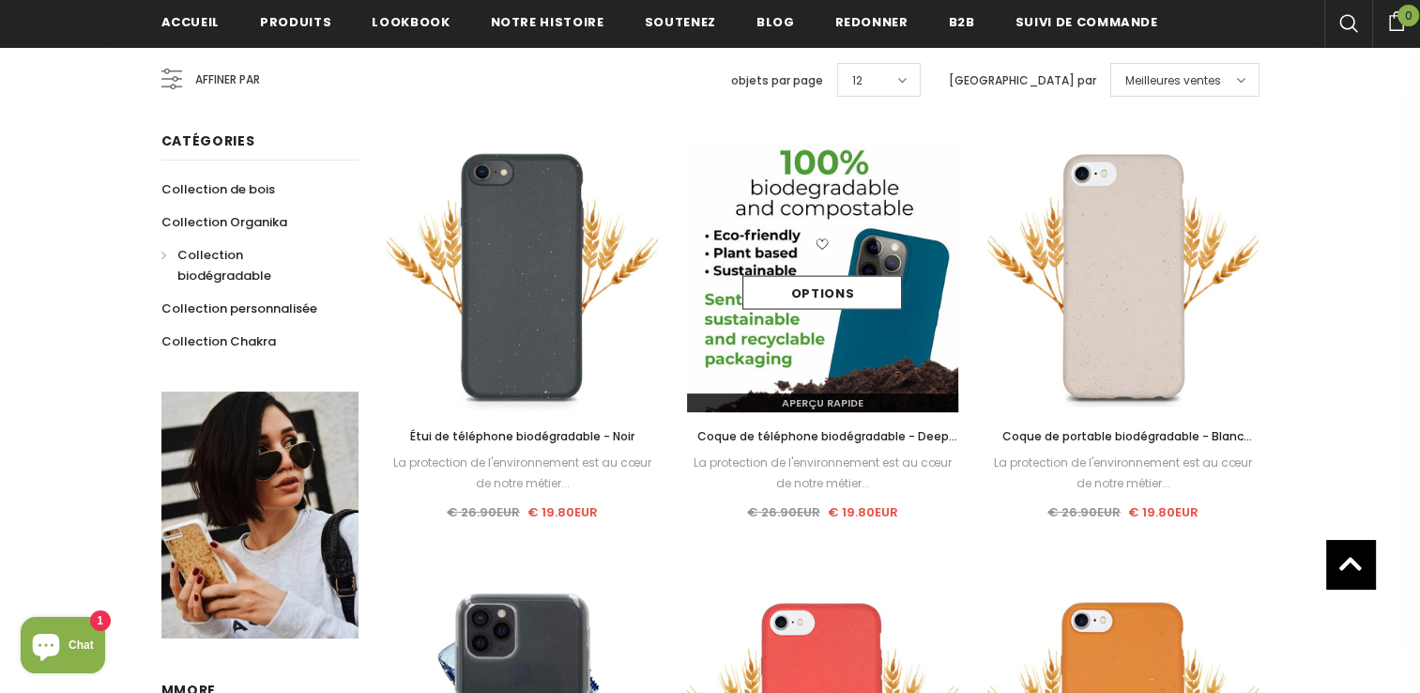
click at [834, 263] on div "Options" at bounding box center [823, 276] width 272 height 89
click at [908, 338] on img at bounding box center [823, 276] width 272 height 272
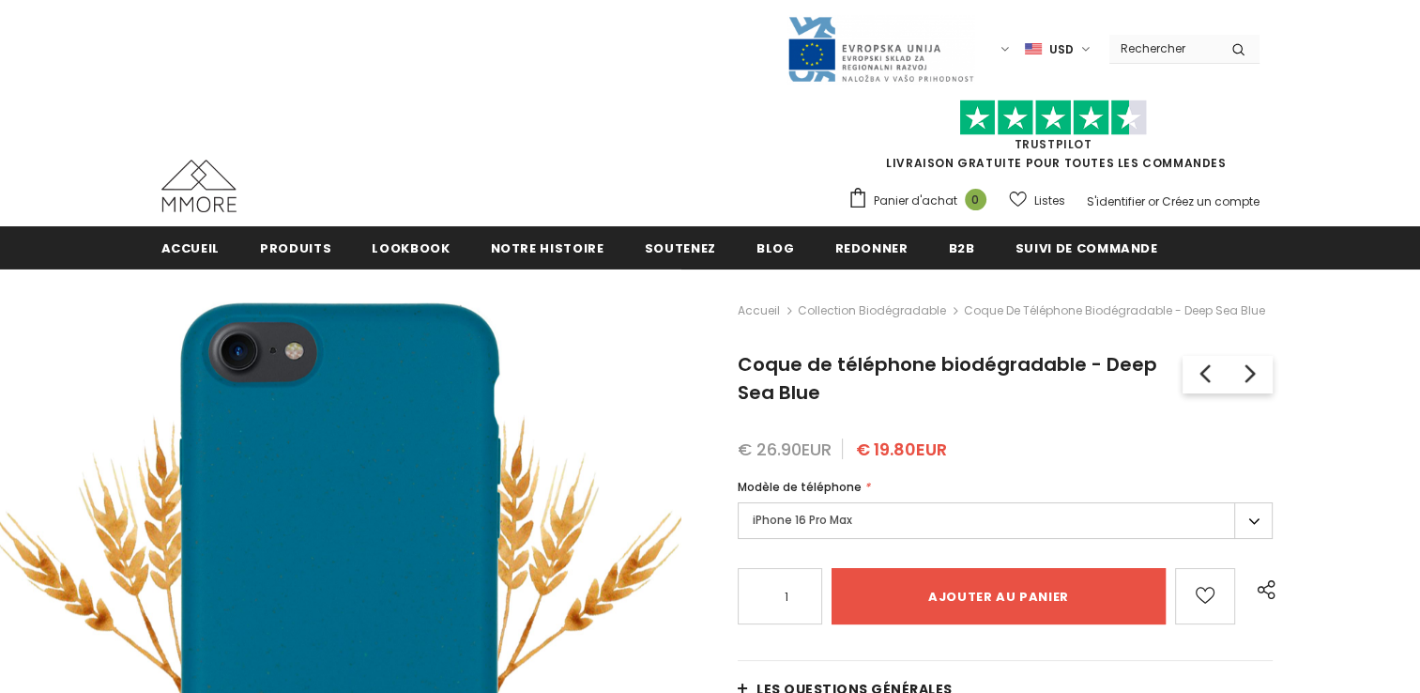
type input "Add to cart"
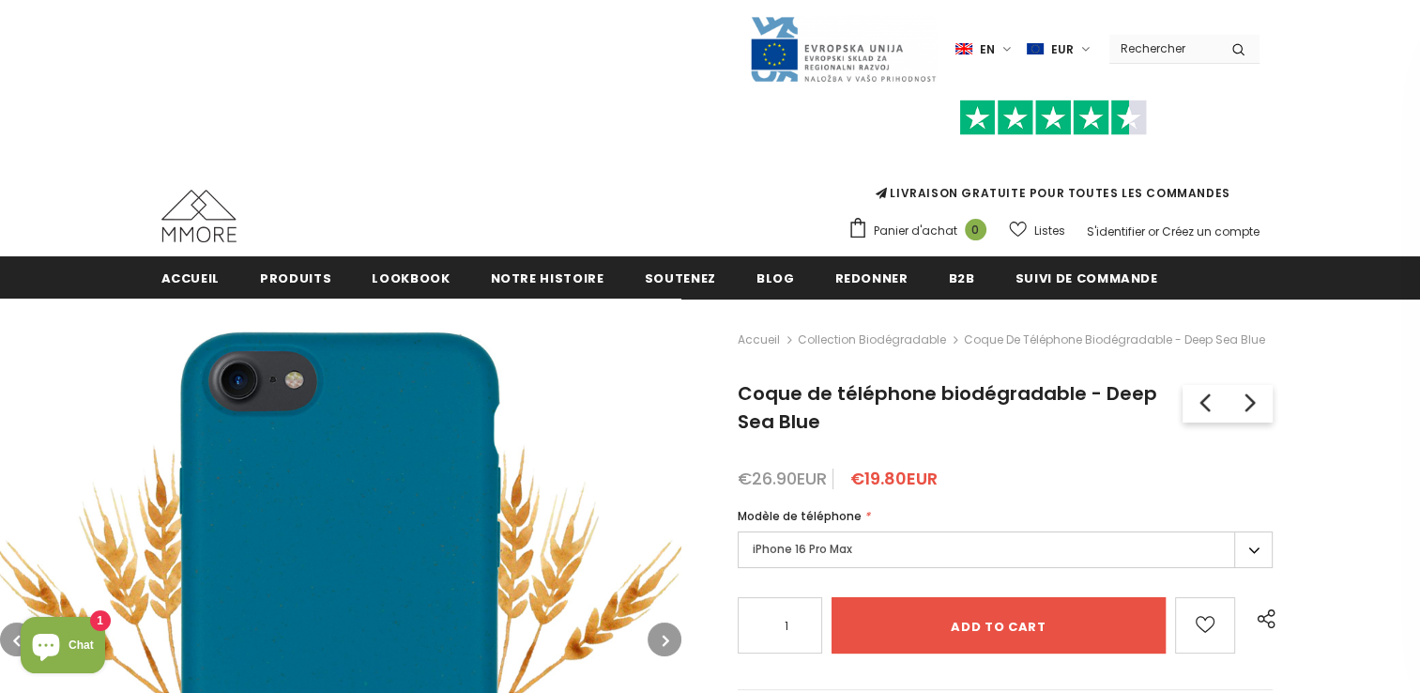
click at [833, 554] on label "iPhone 16 Pro Max" at bounding box center [1005, 549] width 535 height 37
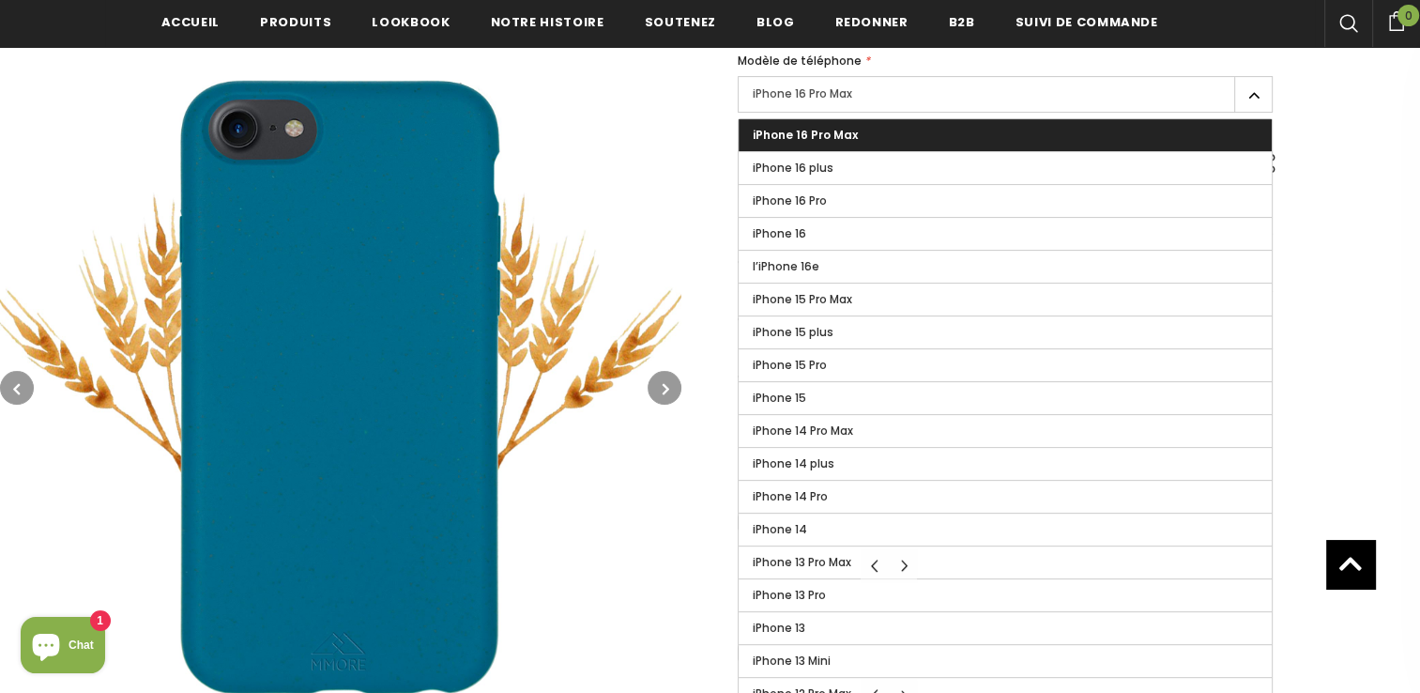
scroll to position [464, 0]
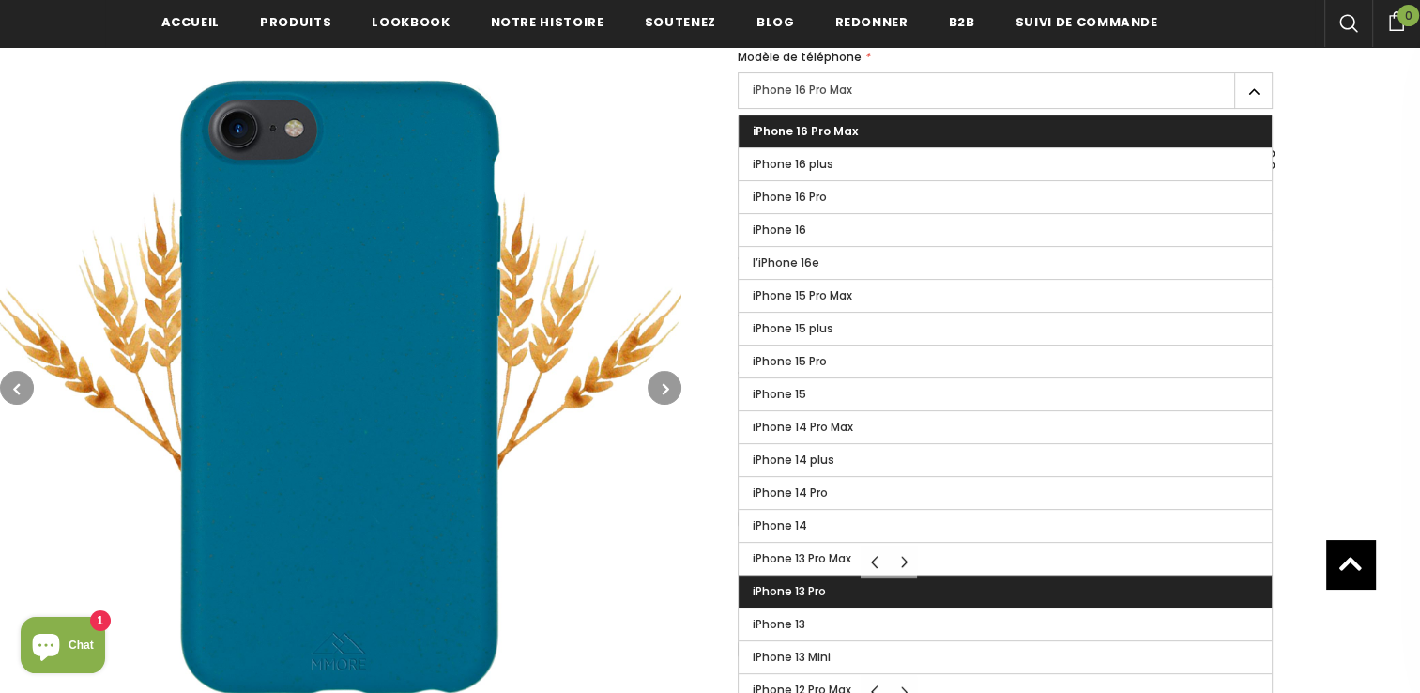
click at [793, 584] on span "iPhone 13 Pro" at bounding box center [789, 591] width 73 height 16
click at [0, 0] on input "iPhone 13 Pro" at bounding box center [0, 0] width 0 height 0
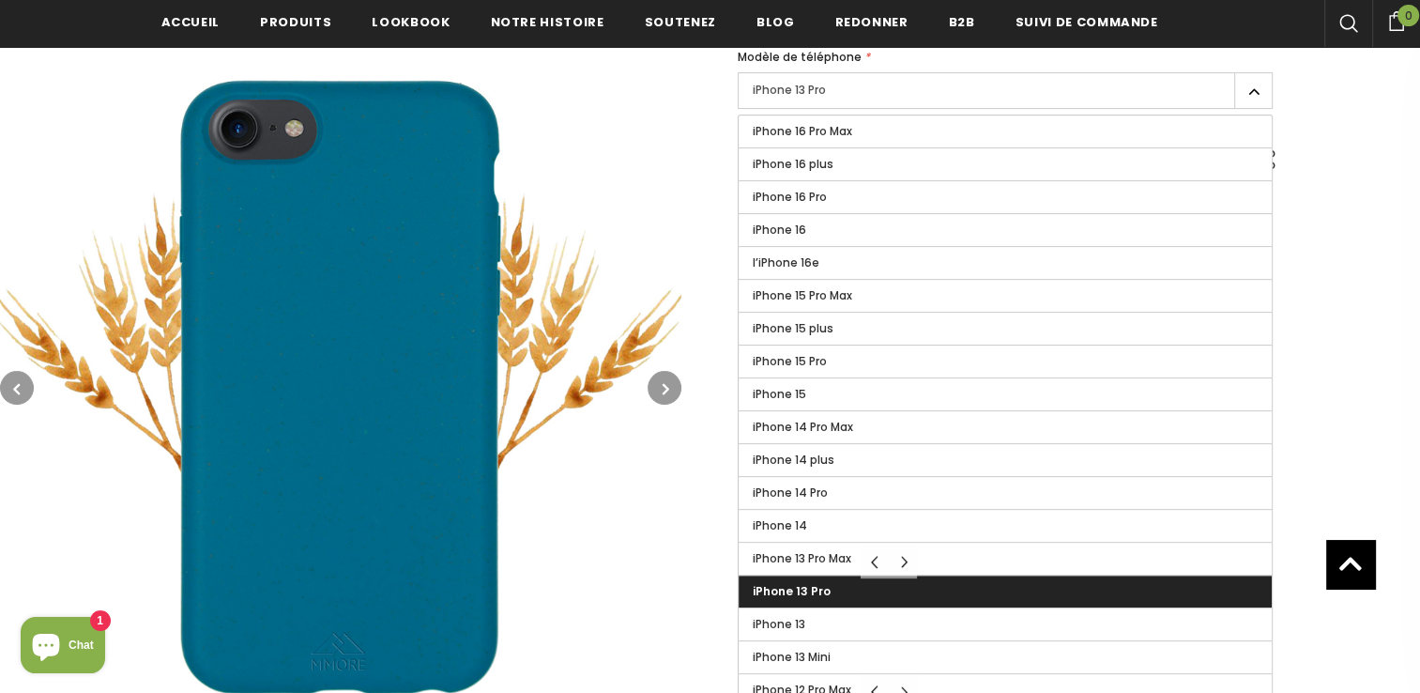
click at [1000, 580] on label "iPhone 13 Pro" at bounding box center [1005, 591] width 533 height 32
click at [0, 0] on input "iPhone 13 Pro" at bounding box center [0, 0] width 0 height 0
click at [781, 583] on span "iPhone 13 Pro" at bounding box center [792, 591] width 78 height 16
click at [0, 0] on input "iPhone 13 Pro" at bounding box center [0, 0] width 0 height 0
click at [676, 546] on img at bounding box center [340, 387] width 681 height 681
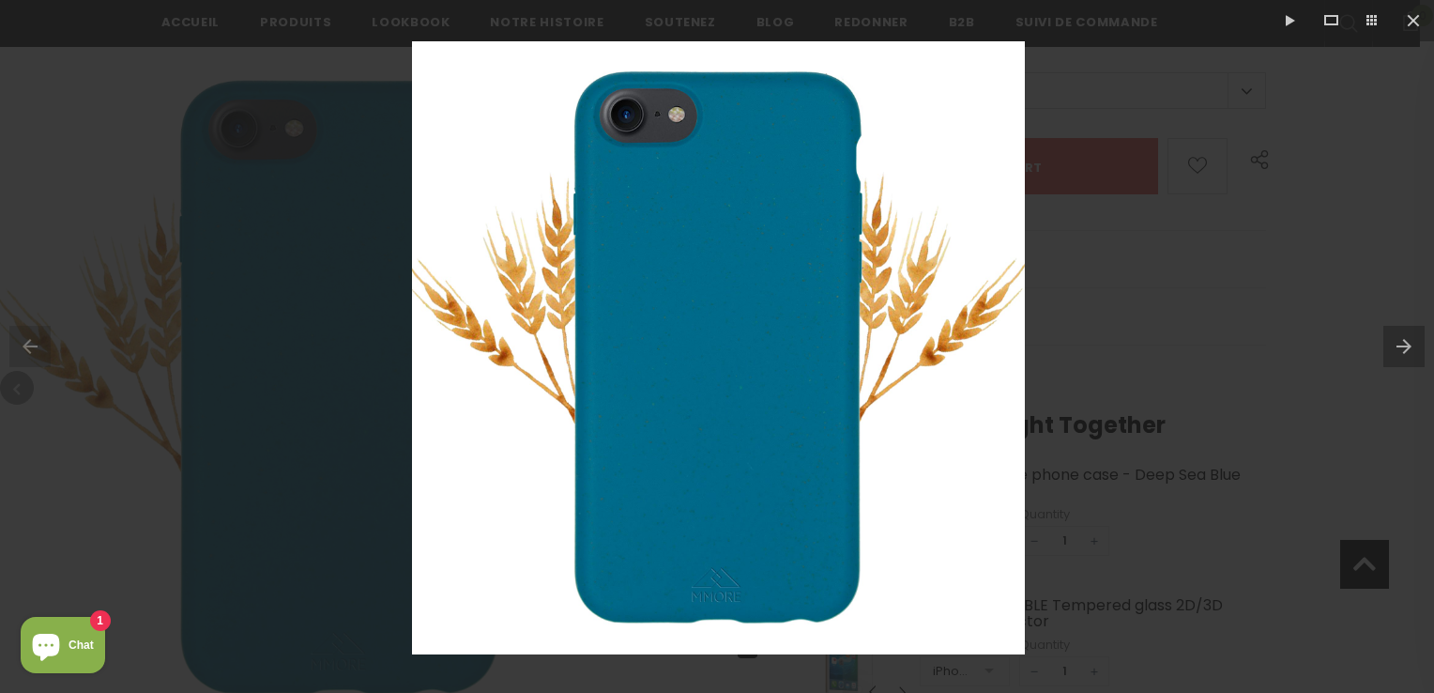
click at [1228, 343] on div at bounding box center [717, 346] width 1434 height 693
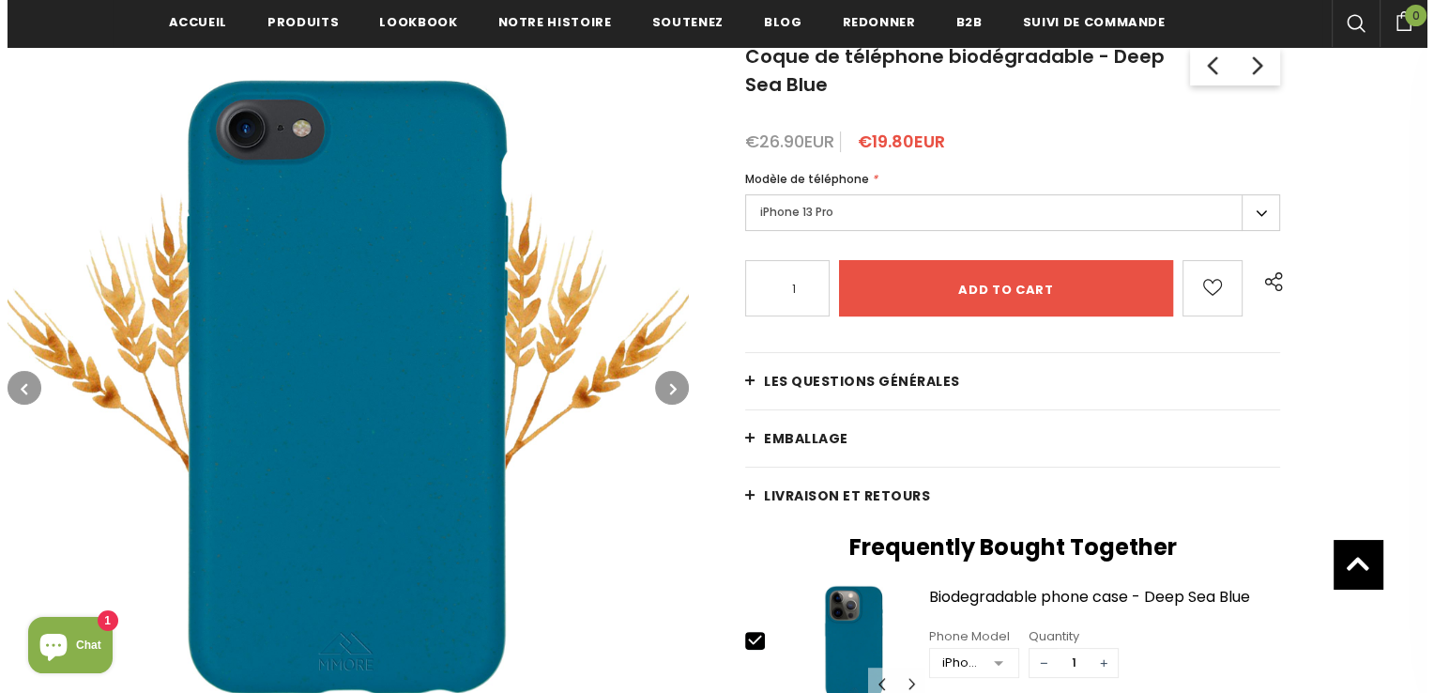
scroll to position [341, 0]
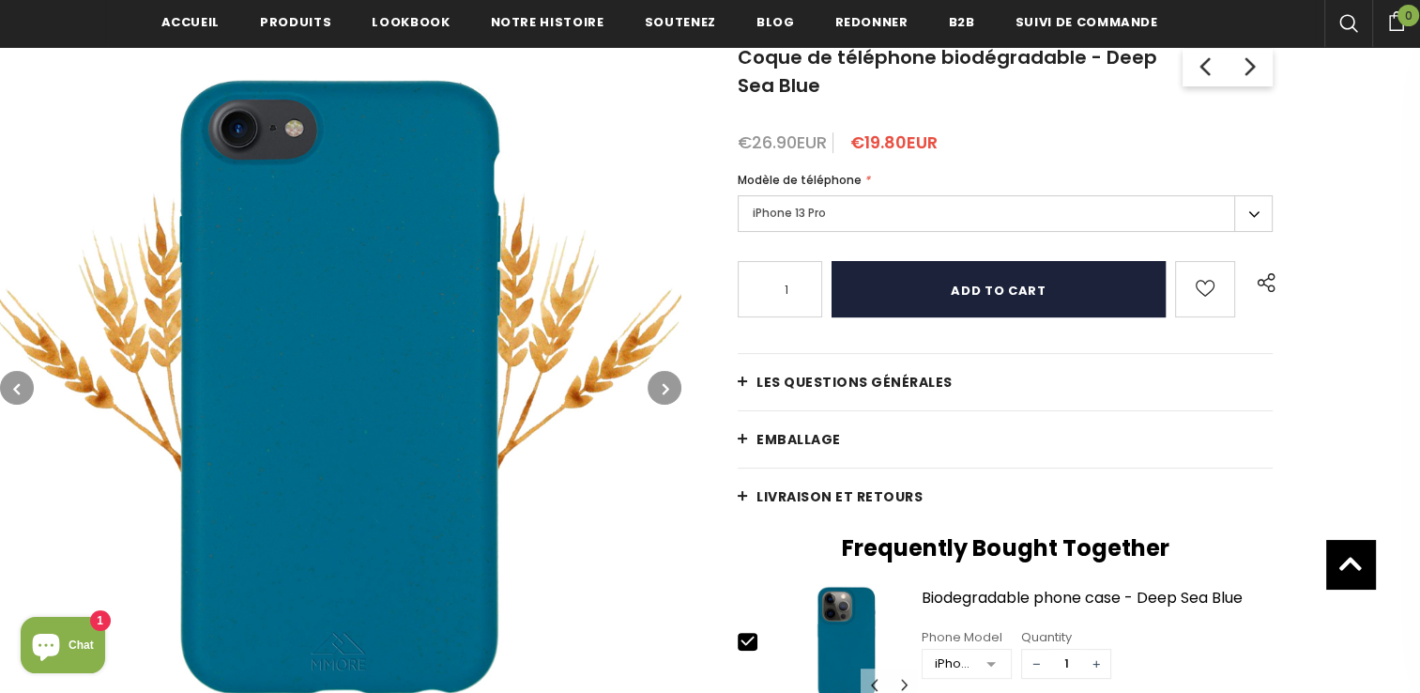
click at [1015, 271] on input "Add to cart" at bounding box center [998, 289] width 333 height 56
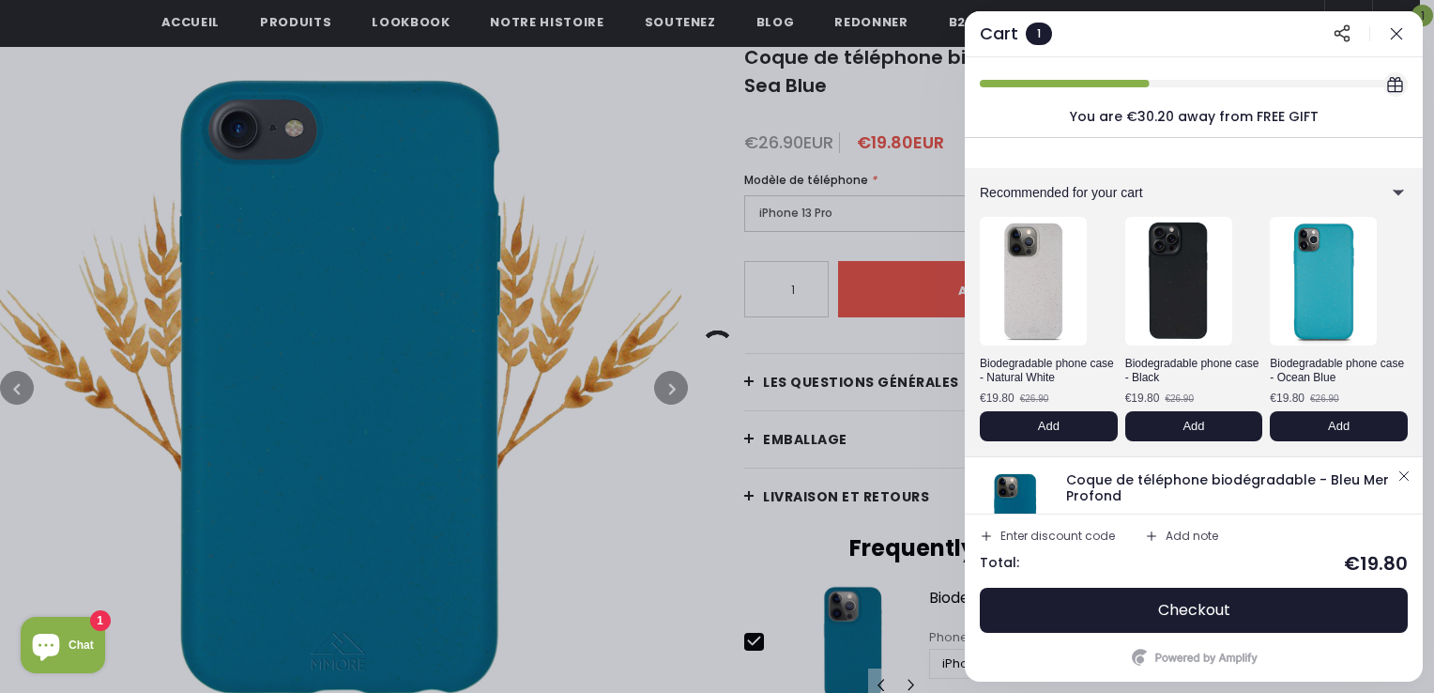
scroll to position [67, 0]
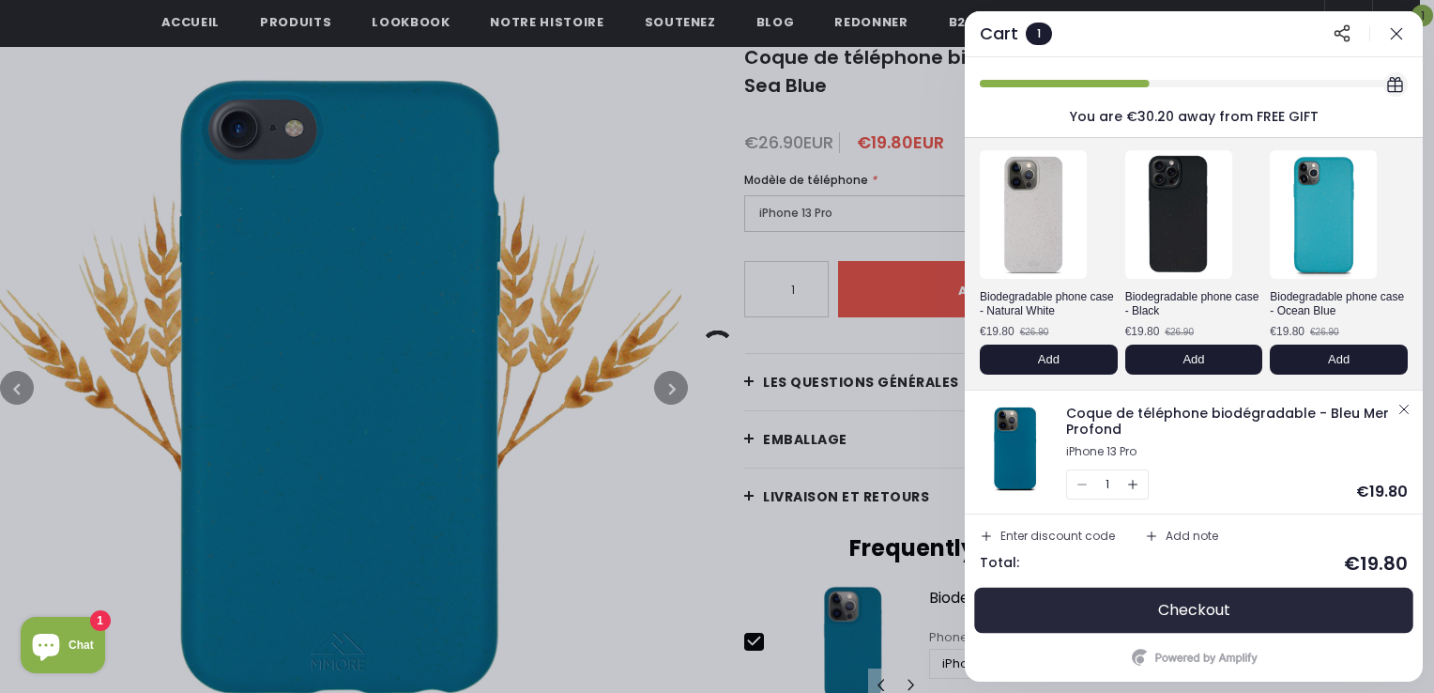
click at [1075, 611] on button "Checkout" at bounding box center [1194, 610] width 428 height 45
